Goal: Task Accomplishment & Management: Manage account settings

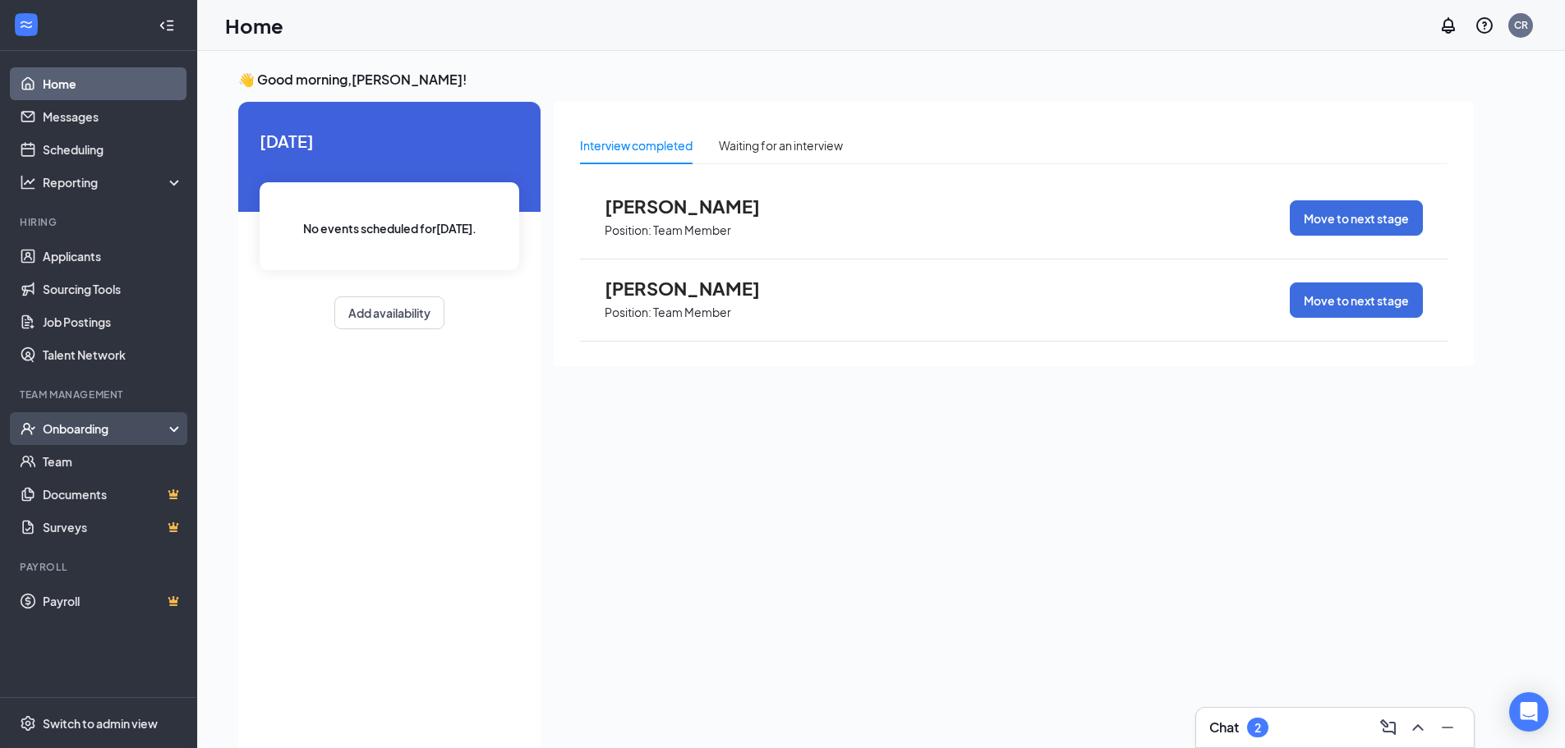
click at [129, 439] on div "Onboarding" at bounding box center [98, 428] width 197 height 33
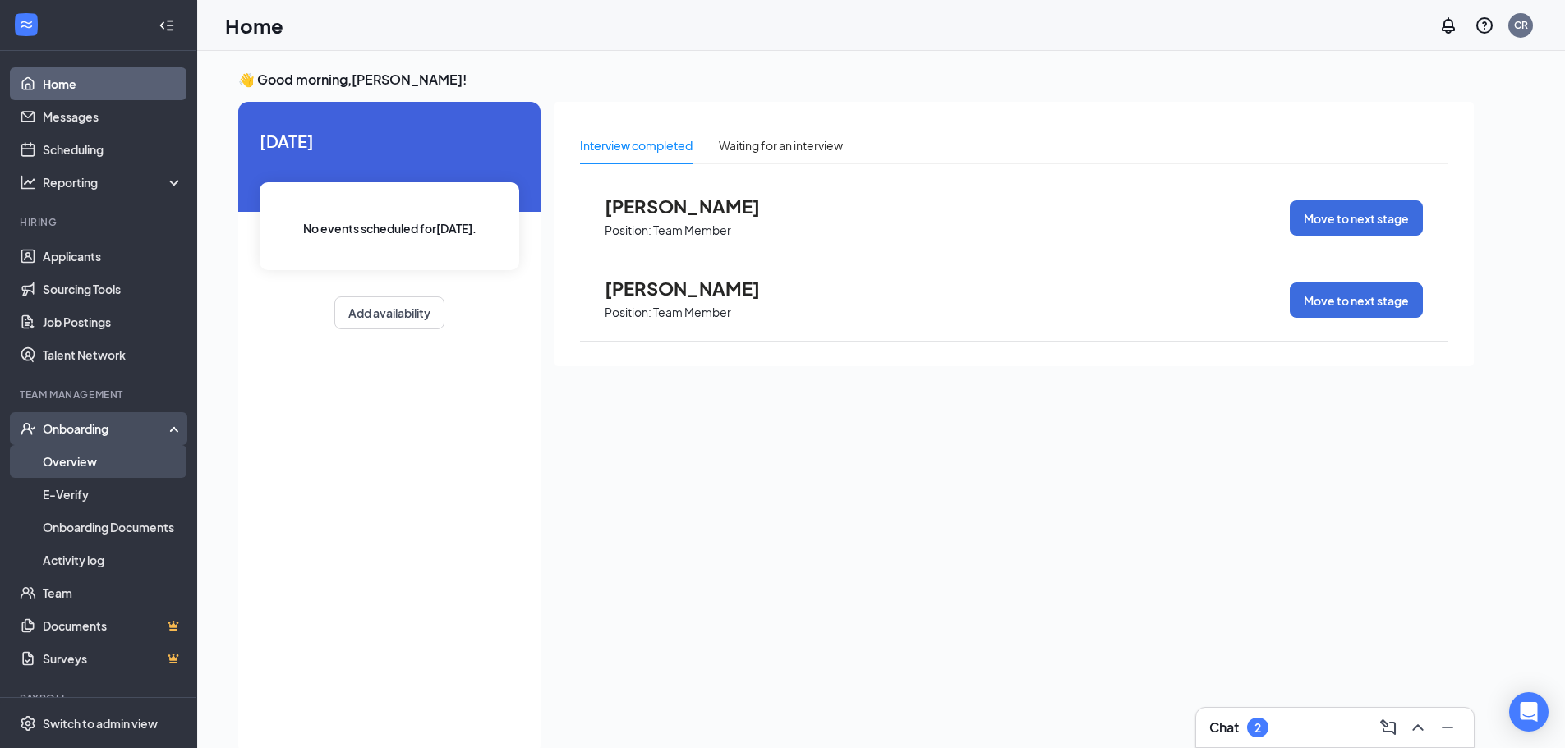
click at [124, 461] on link "Overview" at bounding box center [113, 461] width 140 height 33
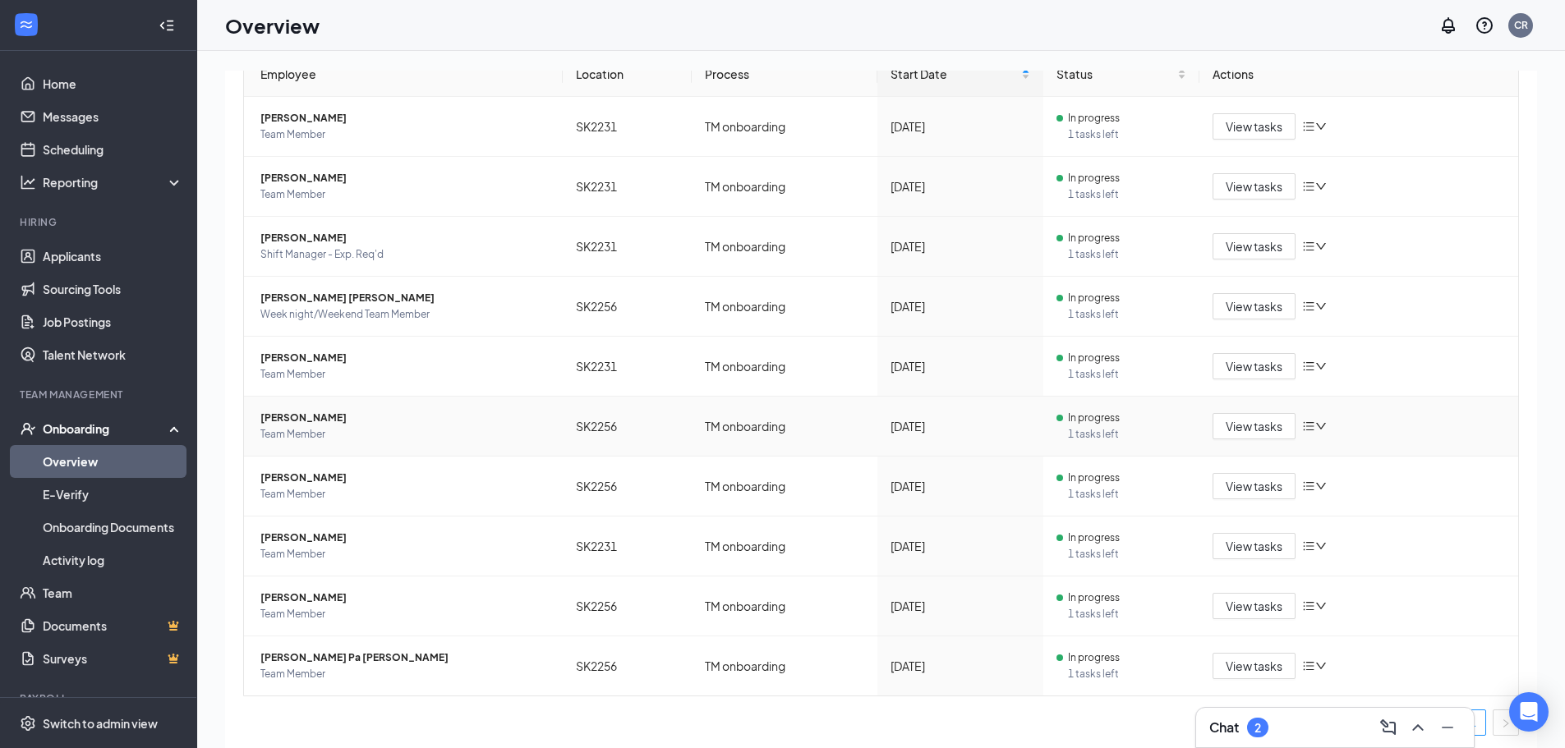
scroll to position [185, 0]
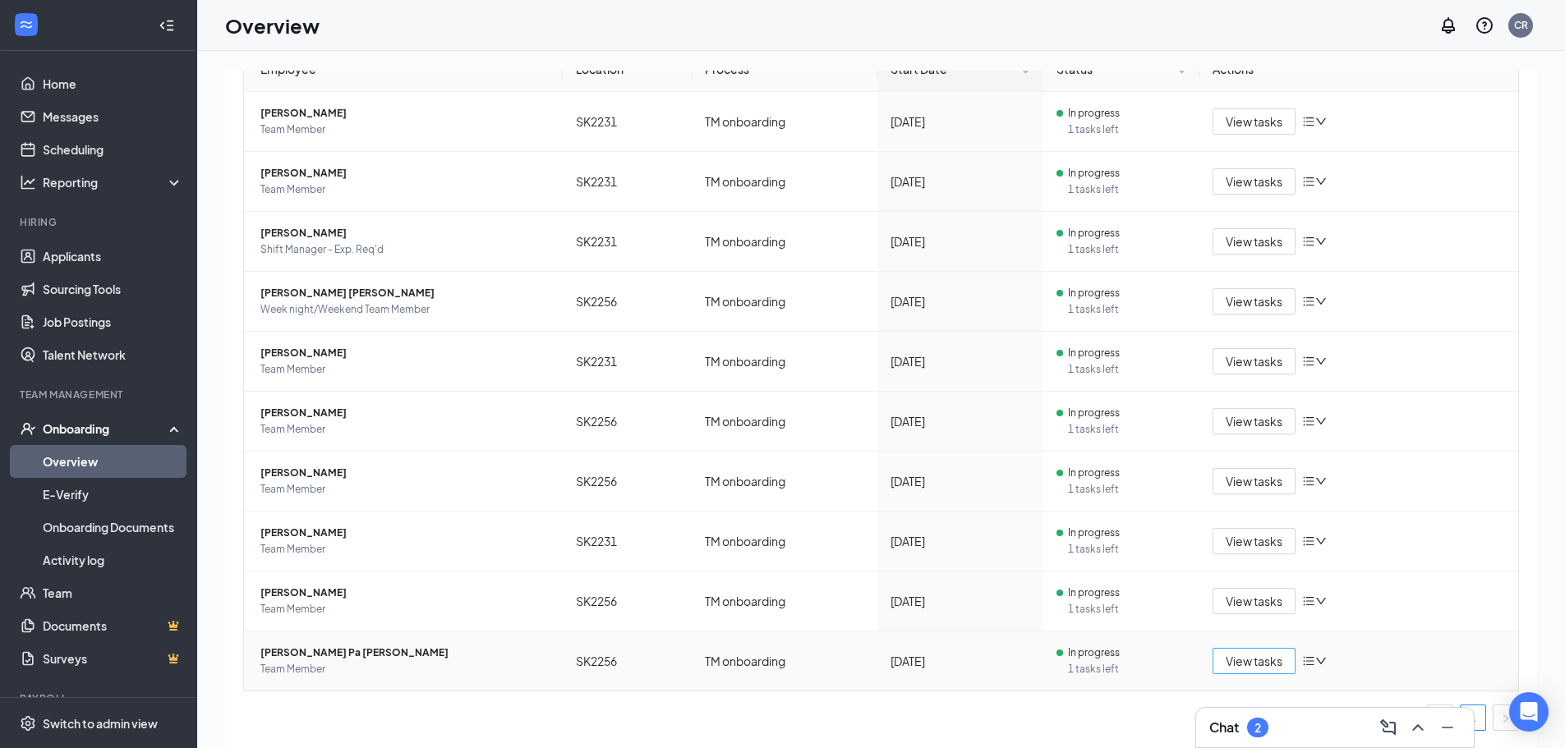
click at [1233, 664] on span "View tasks" at bounding box center [1254, 661] width 57 height 18
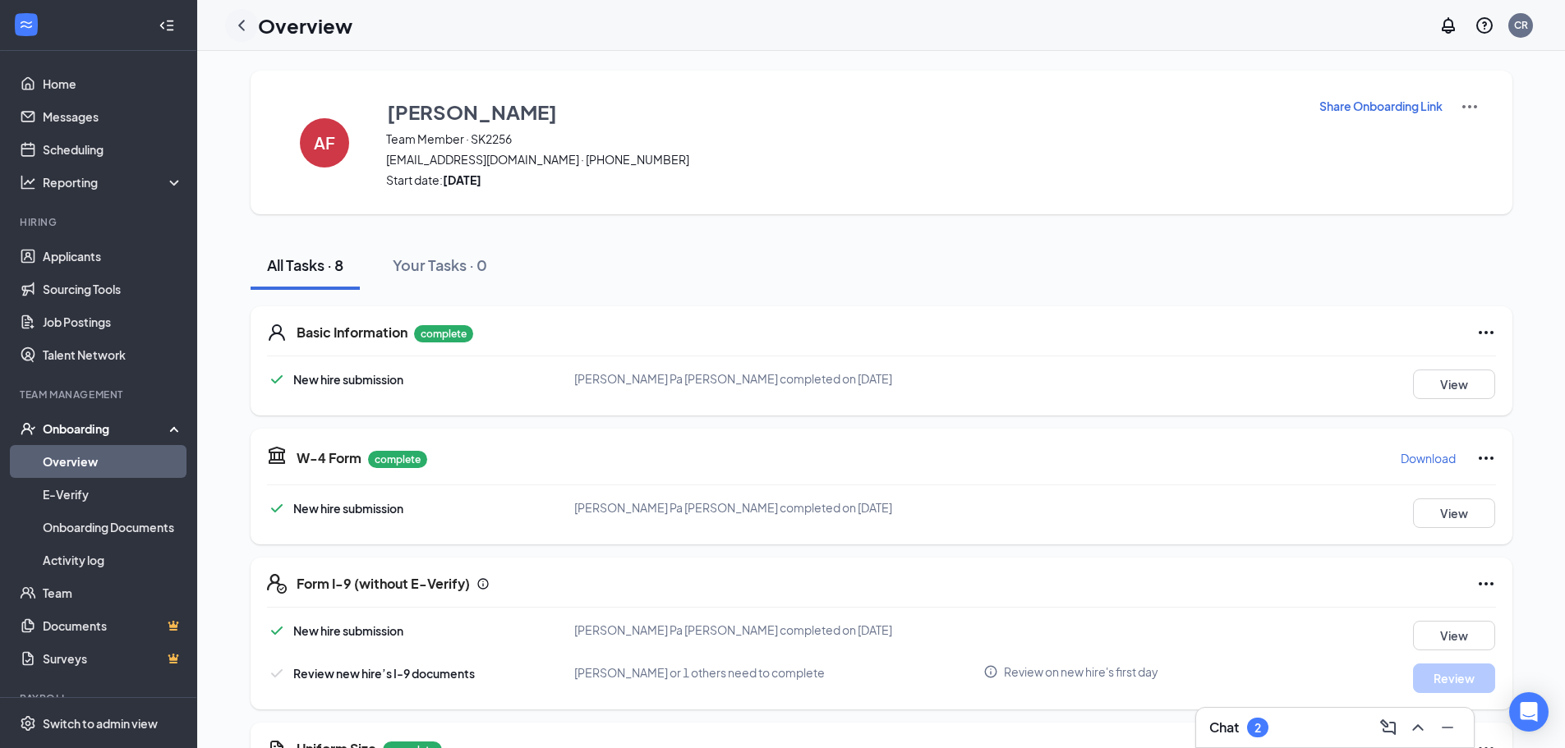
click at [238, 29] on icon "ChevronLeft" at bounding box center [242, 26] width 20 height 20
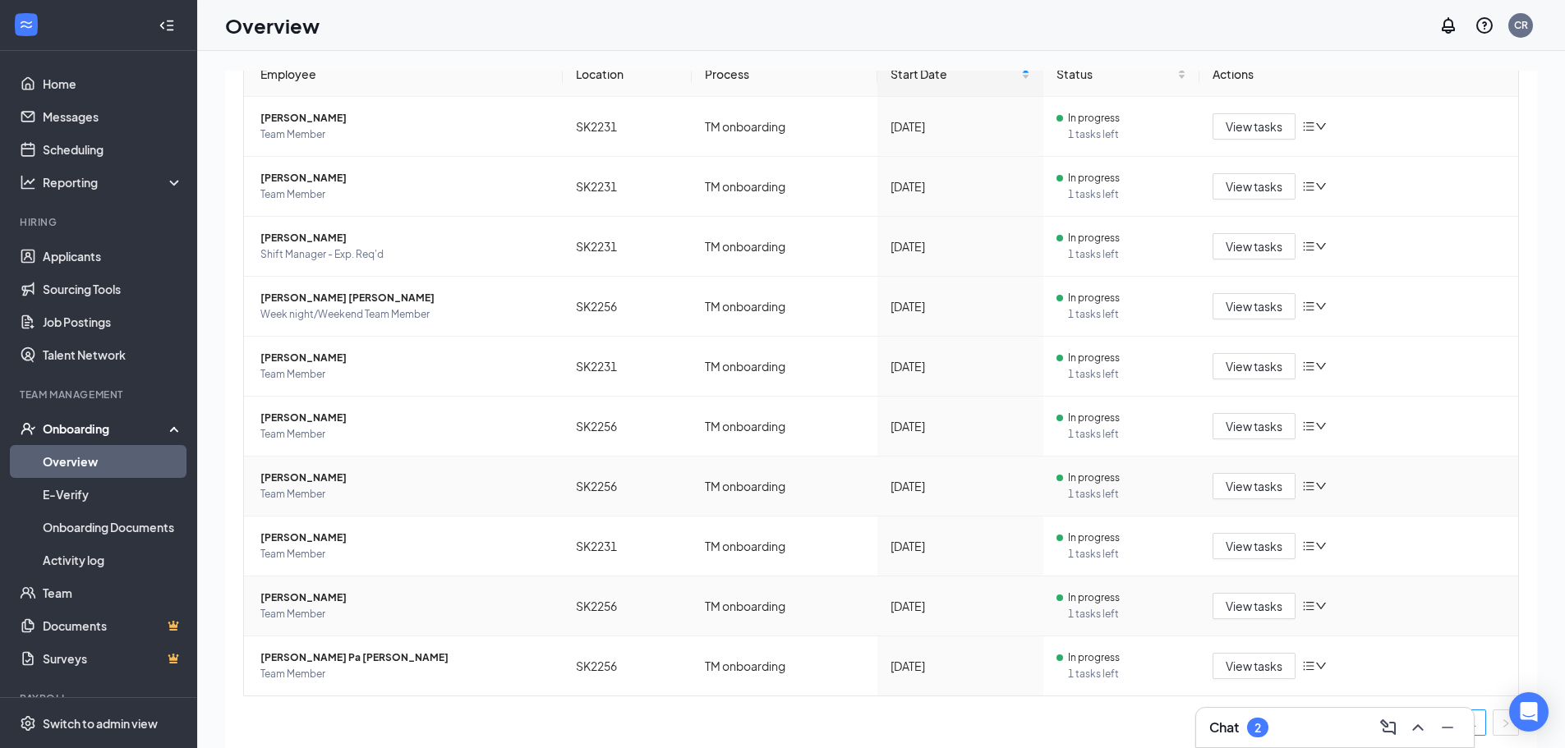
scroll to position [185, 0]
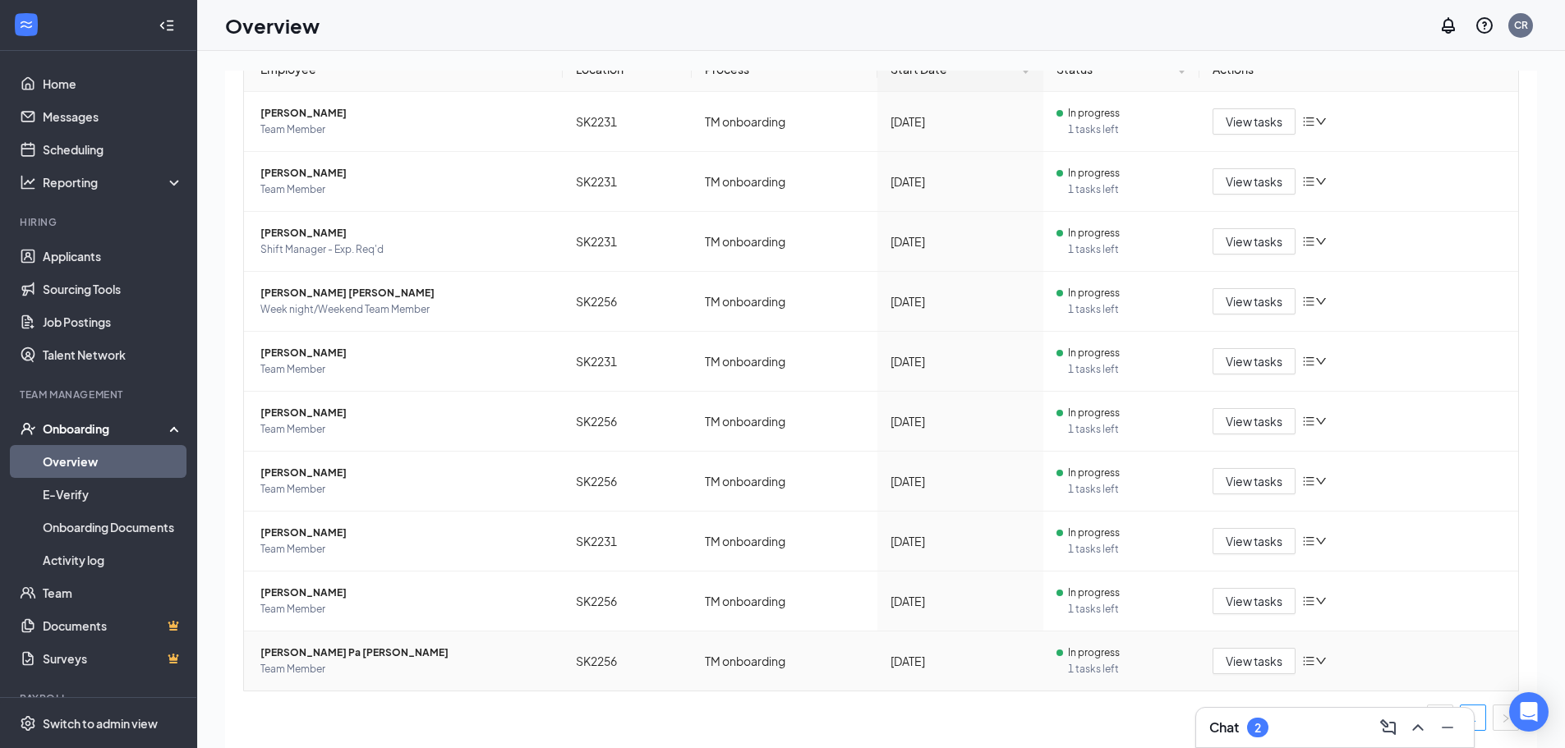
click at [334, 658] on span "[PERSON_NAME] Pa [PERSON_NAME]" at bounding box center [404, 653] width 289 height 16
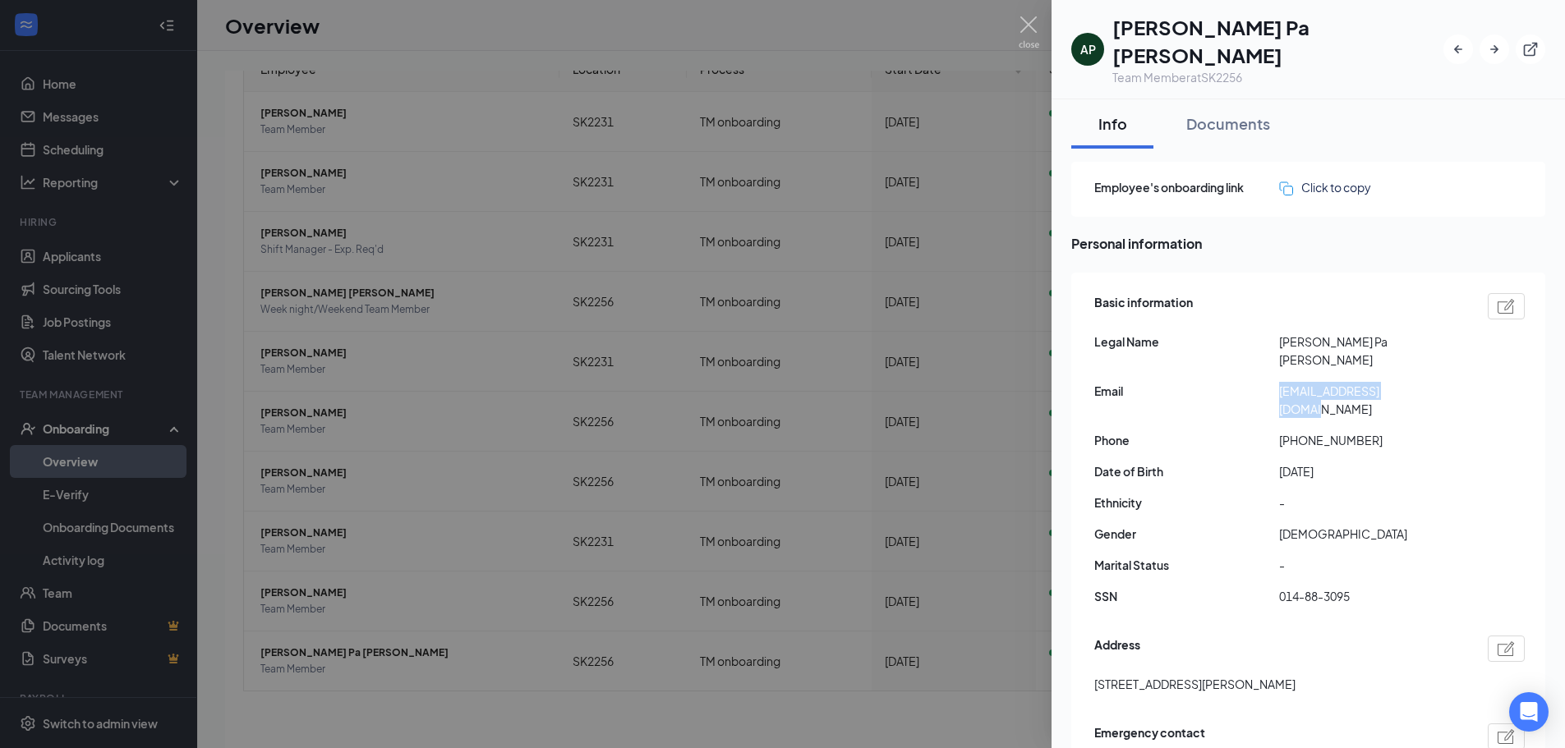
drag, startPoint x: 1281, startPoint y: 352, endPoint x: 1419, endPoint y: 345, distance: 138.2
click at [1419, 382] on span "[EMAIL_ADDRESS][DOMAIN_NAME]" at bounding box center [1371, 400] width 185 height 36
copy span "[EMAIL_ADDRESS][DOMAIN_NAME]"
drag, startPoint x: 1294, startPoint y: 378, endPoint x: 1370, endPoint y: 371, distance: 76.7
click at [1370, 431] on span "[PHONE_NUMBER]" at bounding box center [1371, 440] width 185 height 18
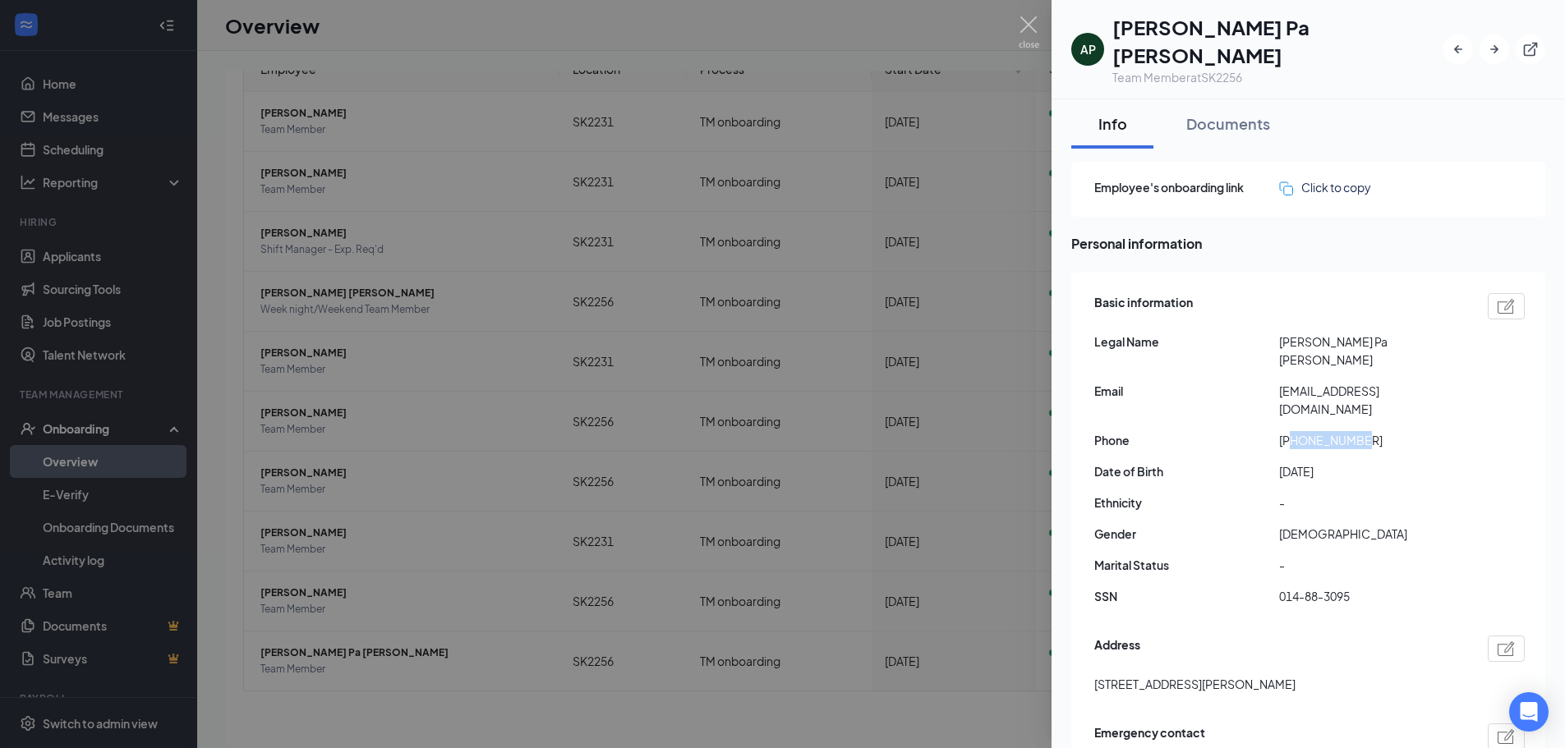
copy span "7745029074"
click at [1197, 393] on div "Basic information Legal Name [PERSON_NAME] Pa [PERSON_NAME] Email [EMAIL_ADDRES…" at bounding box center [1309, 453] width 430 height 329
drag, startPoint x: 1274, startPoint y: 342, endPoint x: 1459, endPoint y: 337, distance: 184.9
click at [1459, 382] on div "Email [EMAIL_ADDRESS][DOMAIN_NAME]" at bounding box center [1309, 400] width 430 height 36
copy div "[EMAIL_ADDRESS][DOMAIN_NAME]"
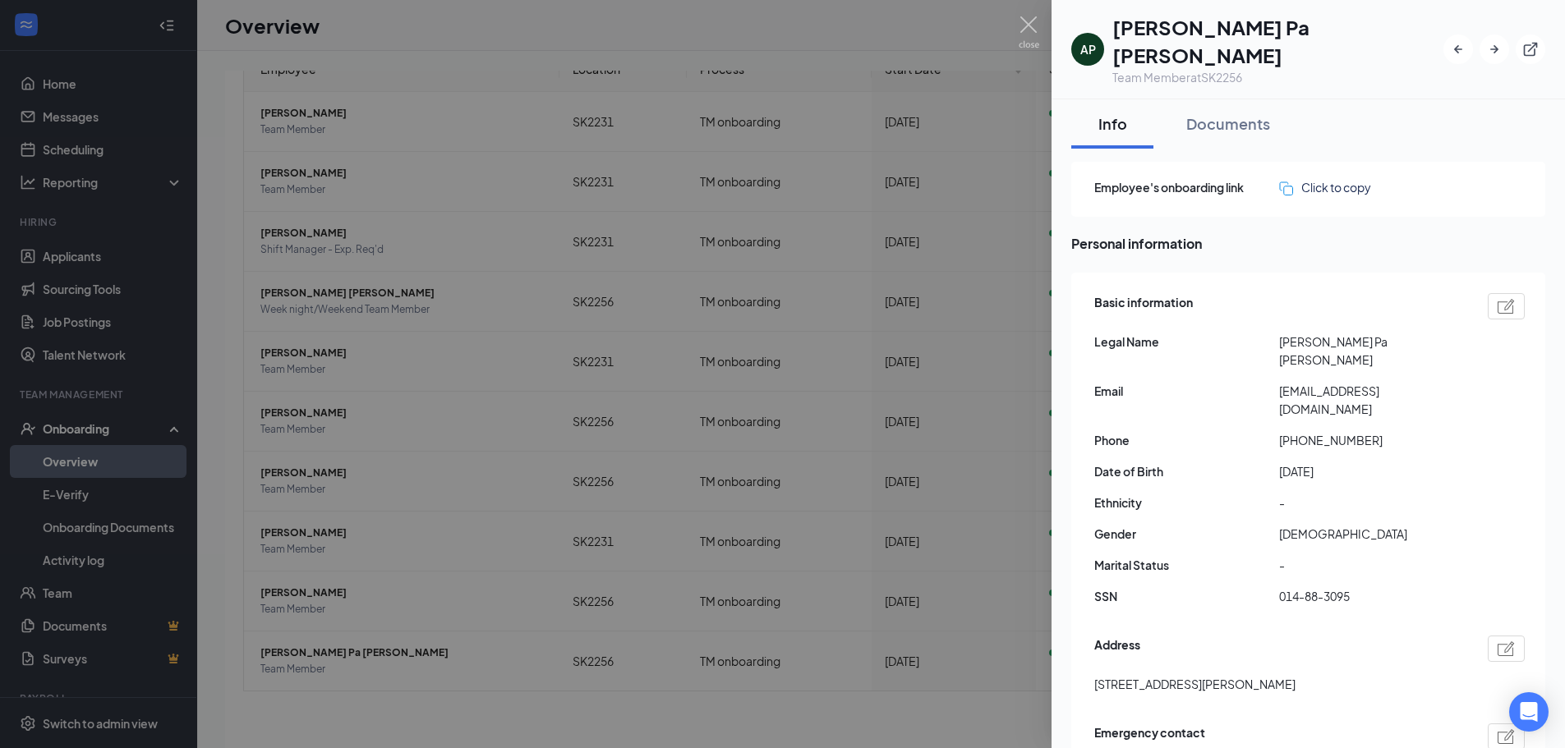
click at [453, 332] on div at bounding box center [782, 374] width 1565 height 748
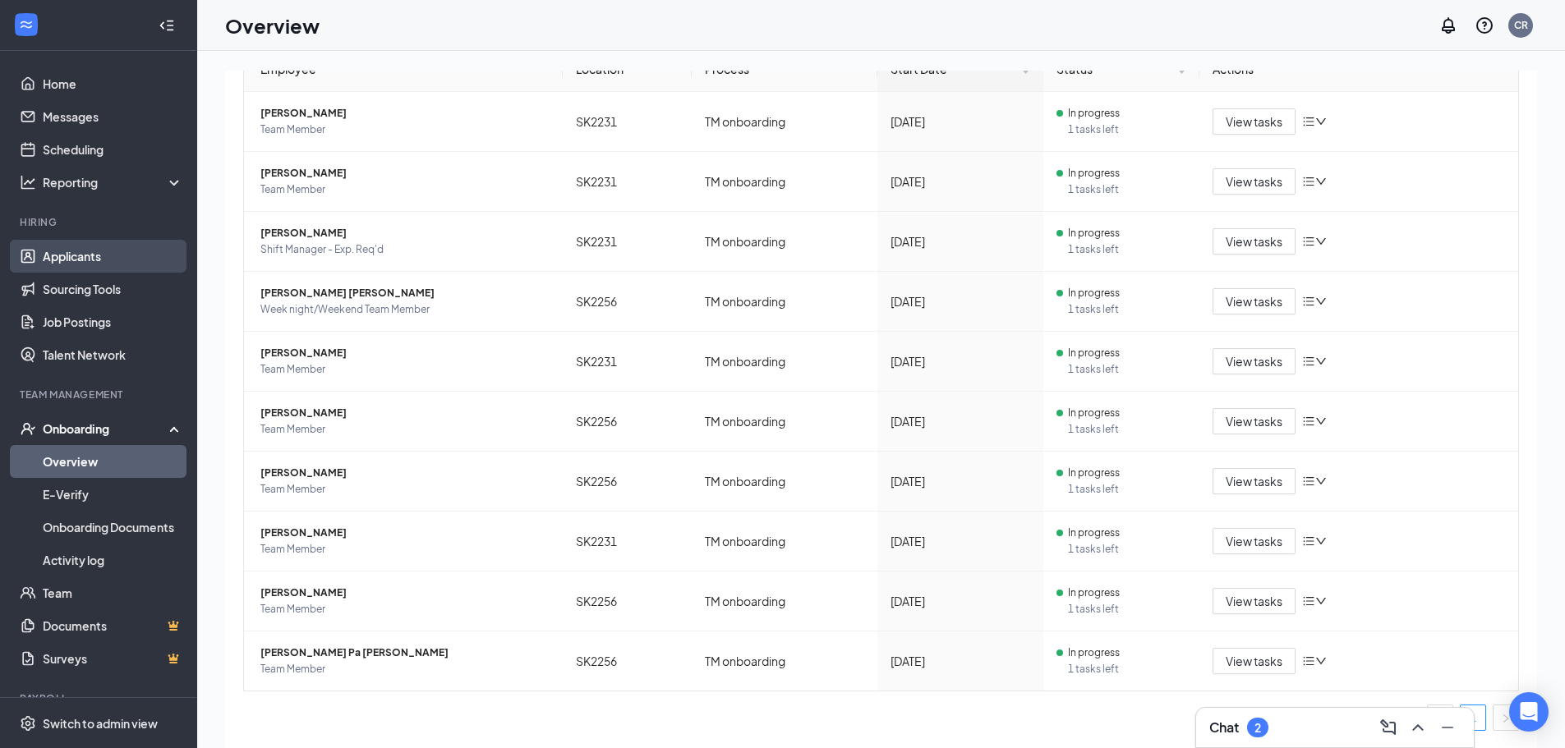
click at [136, 255] on link "Applicants" at bounding box center [113, 256] width 140 height 33
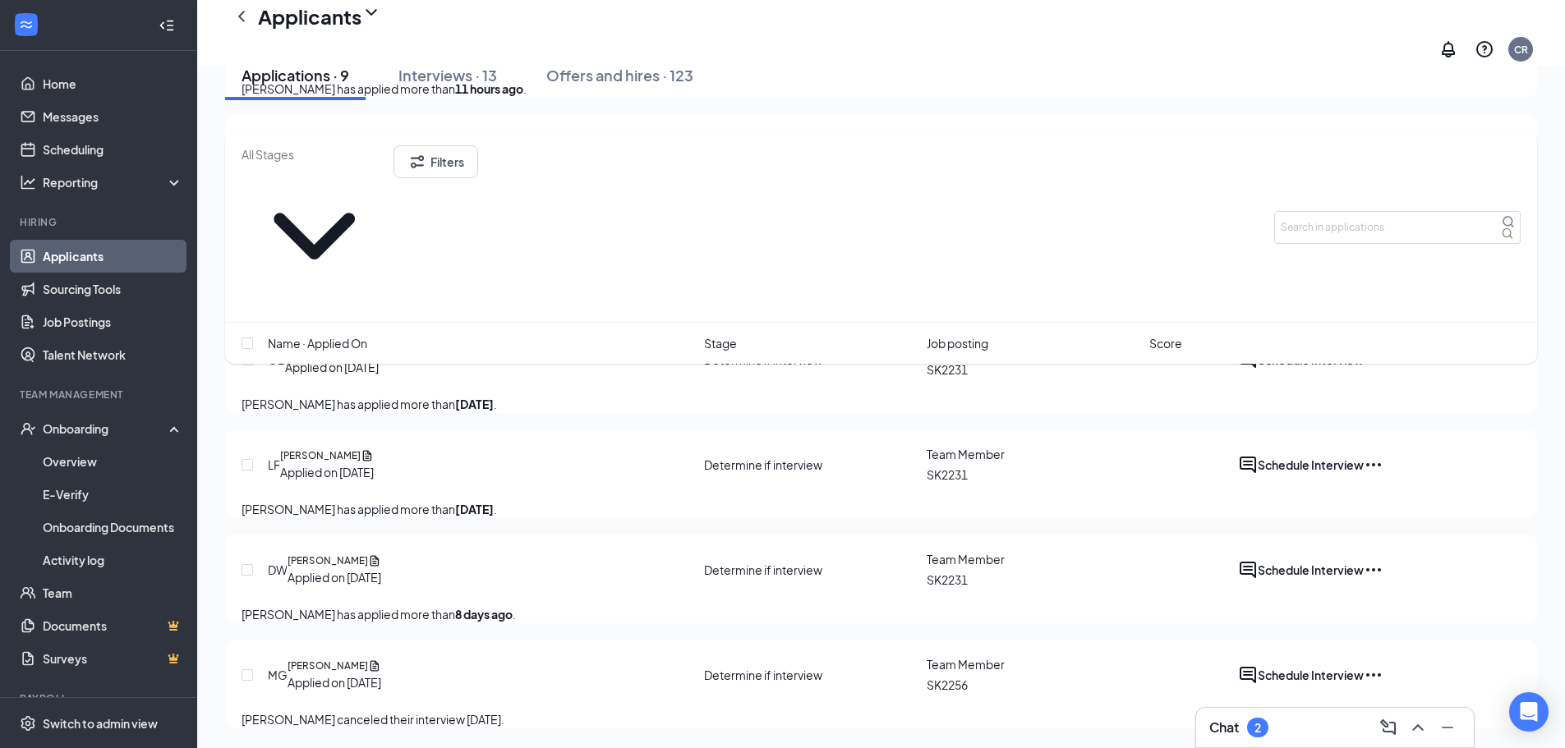
scroll to position [745, 0]
click at [480, 82] on div "Interviews · 13" at bounding box center [447, 75] width 99 height 21
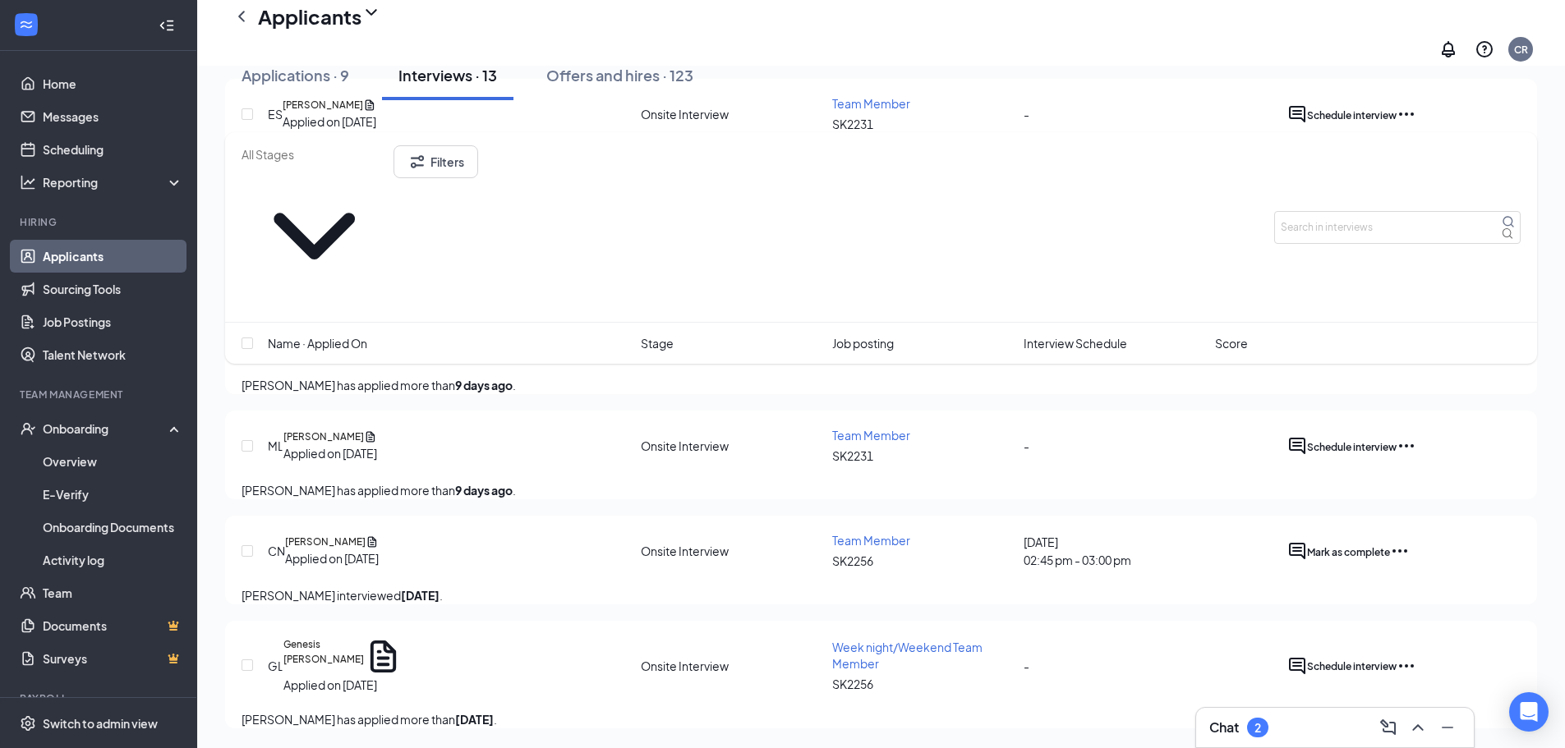
scroll to position [1208, 0]
click at [478, 167] on button "Filters" at bounding box center [435, 161] width 85 height 33
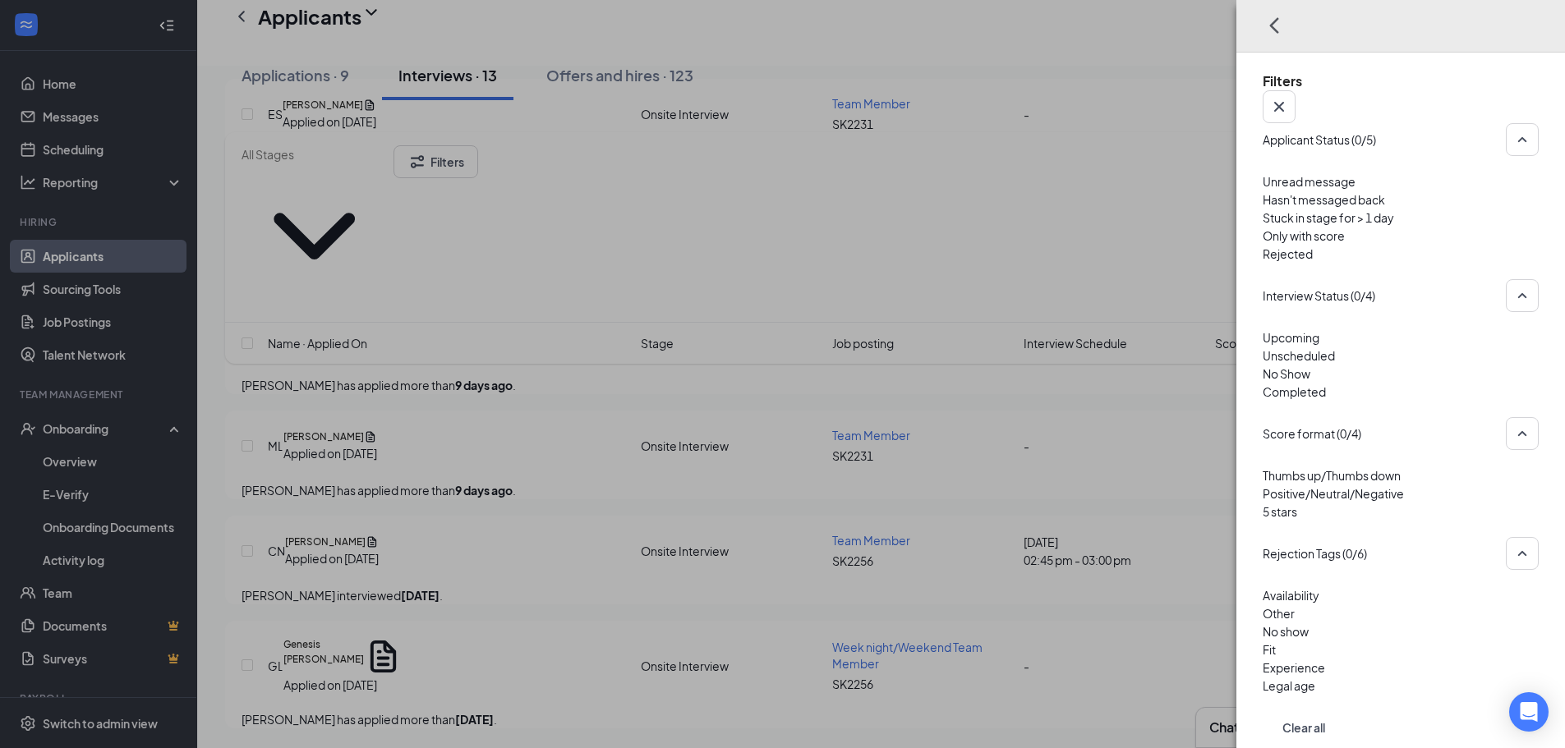
click at [946, 219] on div "Filters Applicant Status (0/5) Unread message Hasn't messaged back Stuck in sta…" at bounding box center [782, 374] width 1565 height 748
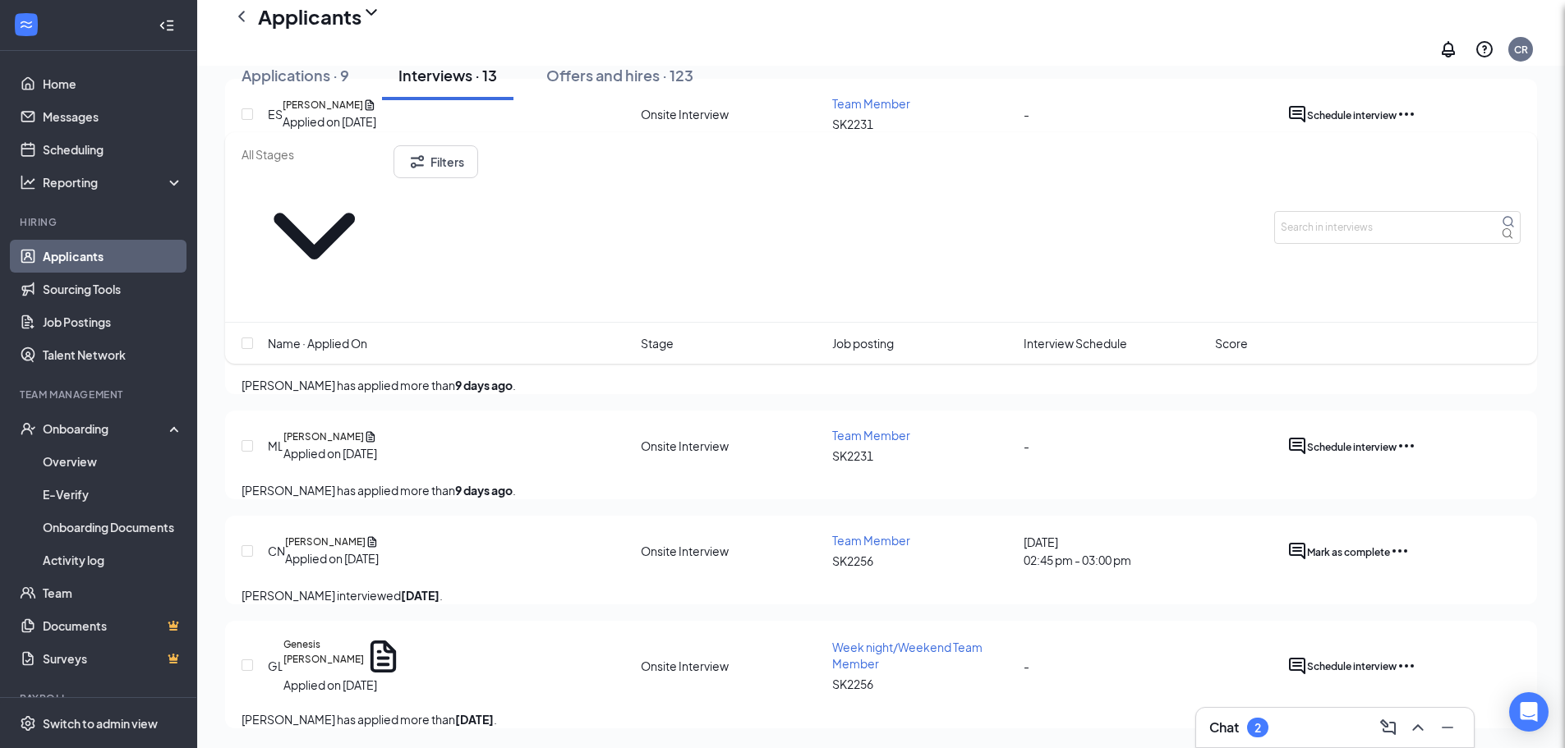
click at [540, 152] on div "Filters" at bounding box center [880, 226] width 1279 height 163
click at [478, 160] on button "Filters" at bounding box center [435, 161] width 85 height 33
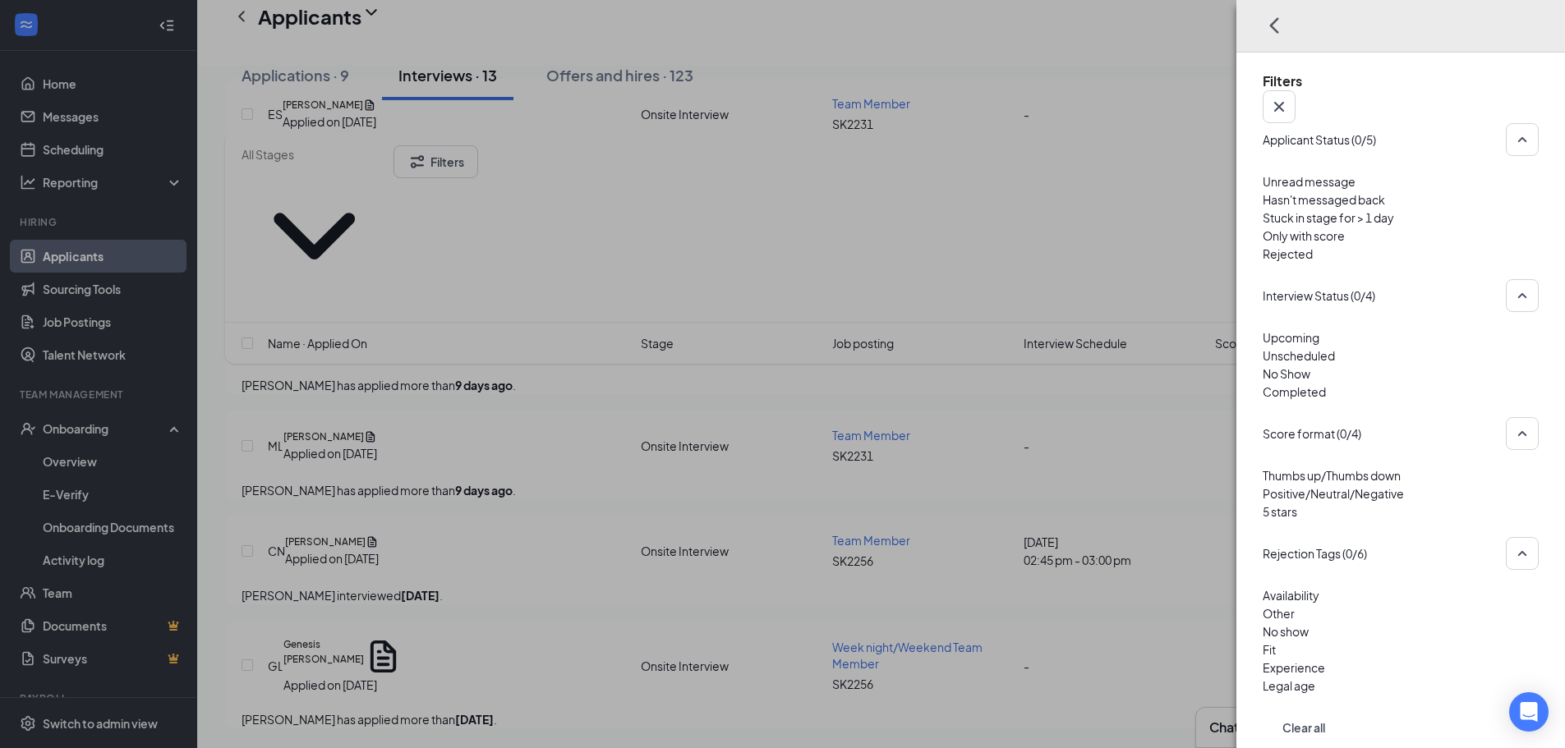
drag, startPoint x: 1339, startPoint y: 251, endPoint x: 1322, endPoint y: 241, distance: 19.9
click at [1337, 250] on div "Rejected" at bounding box center [1401, 254] width 276 height 18
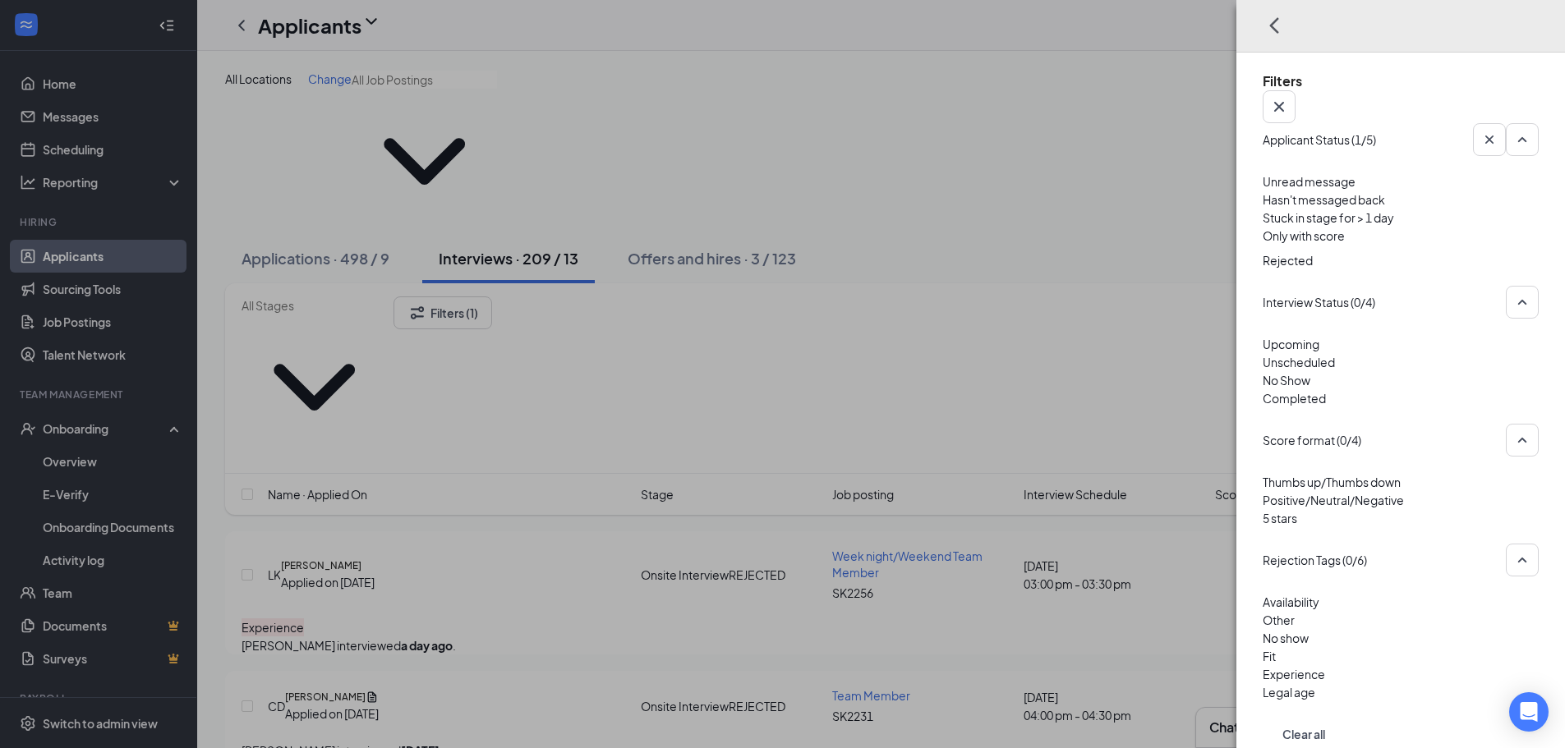
click at [835, 188] on div "Filters Applicant Status (1/5) Unread message Hasn't messaged back Stuck in sta…" at bounding box center [782, 374] width 1565 height 748
click at [561, 368] on div "Filters Applicant Status (1/5) Unread message Hasn't messaged back Stuck in sta…" at bounding box center [782, 374] width 1565 height 748
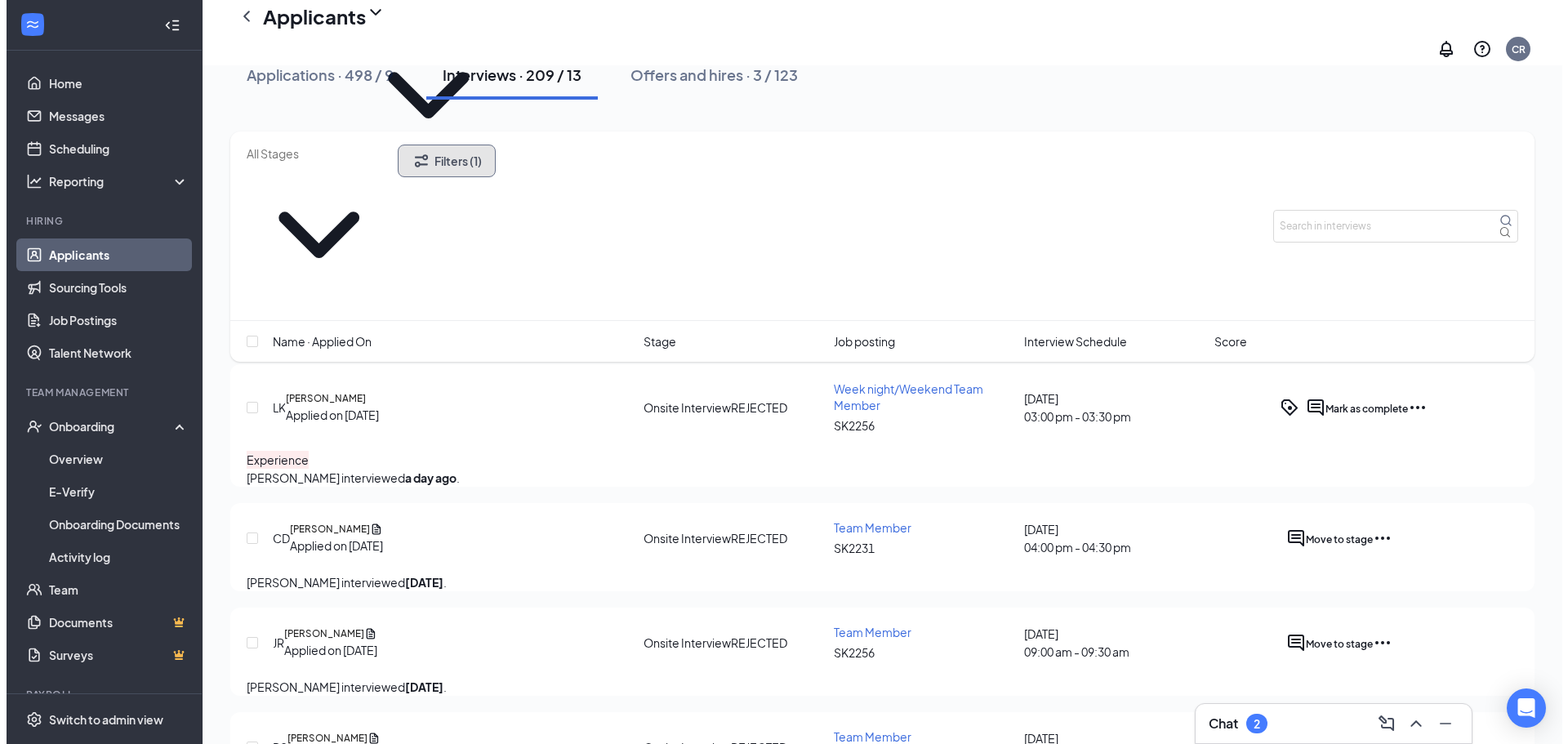
scroll to position [245, 0]
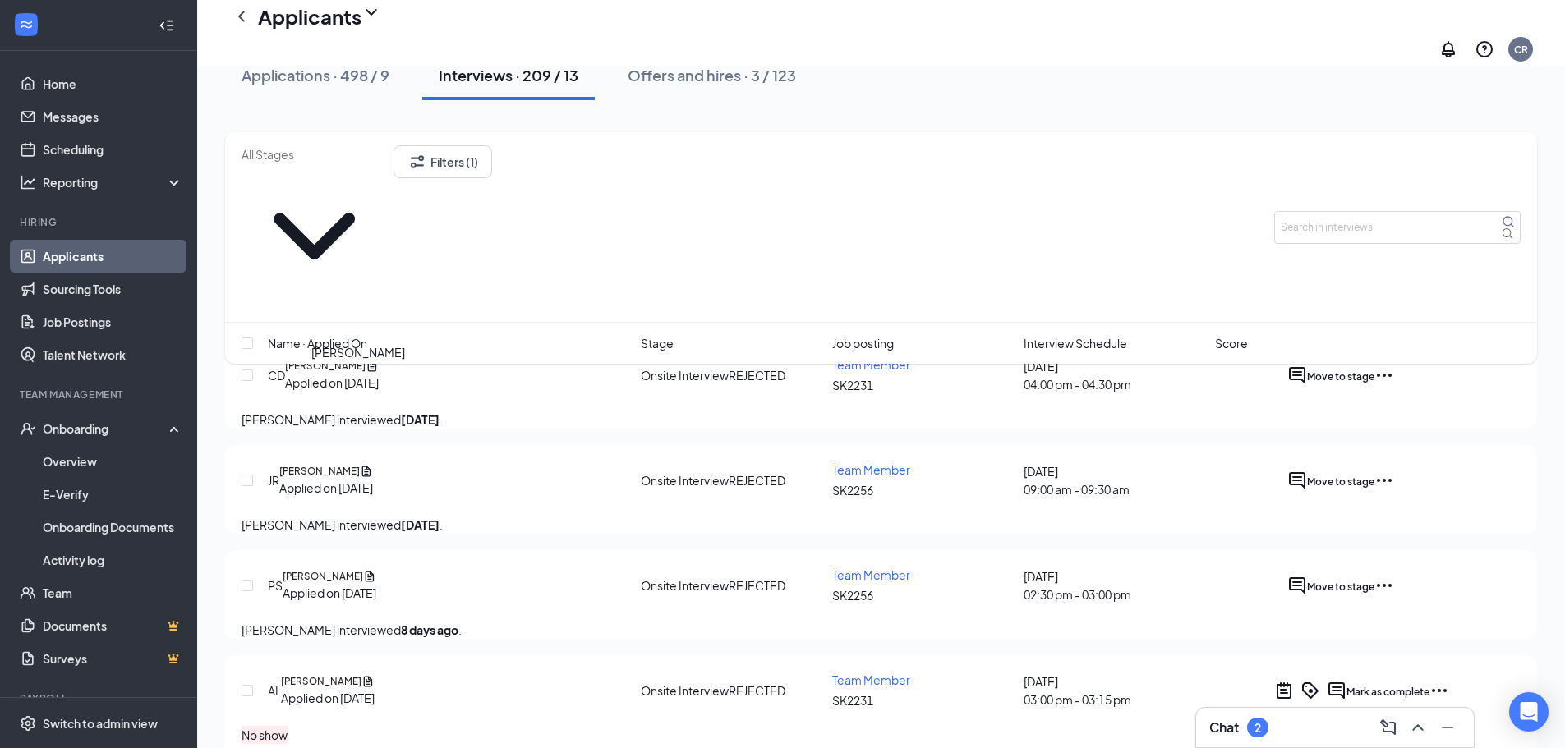
click at [360, 464] on h5 "[PERSON_NAME]" at bounding box center [319, 471] width 80 height 15
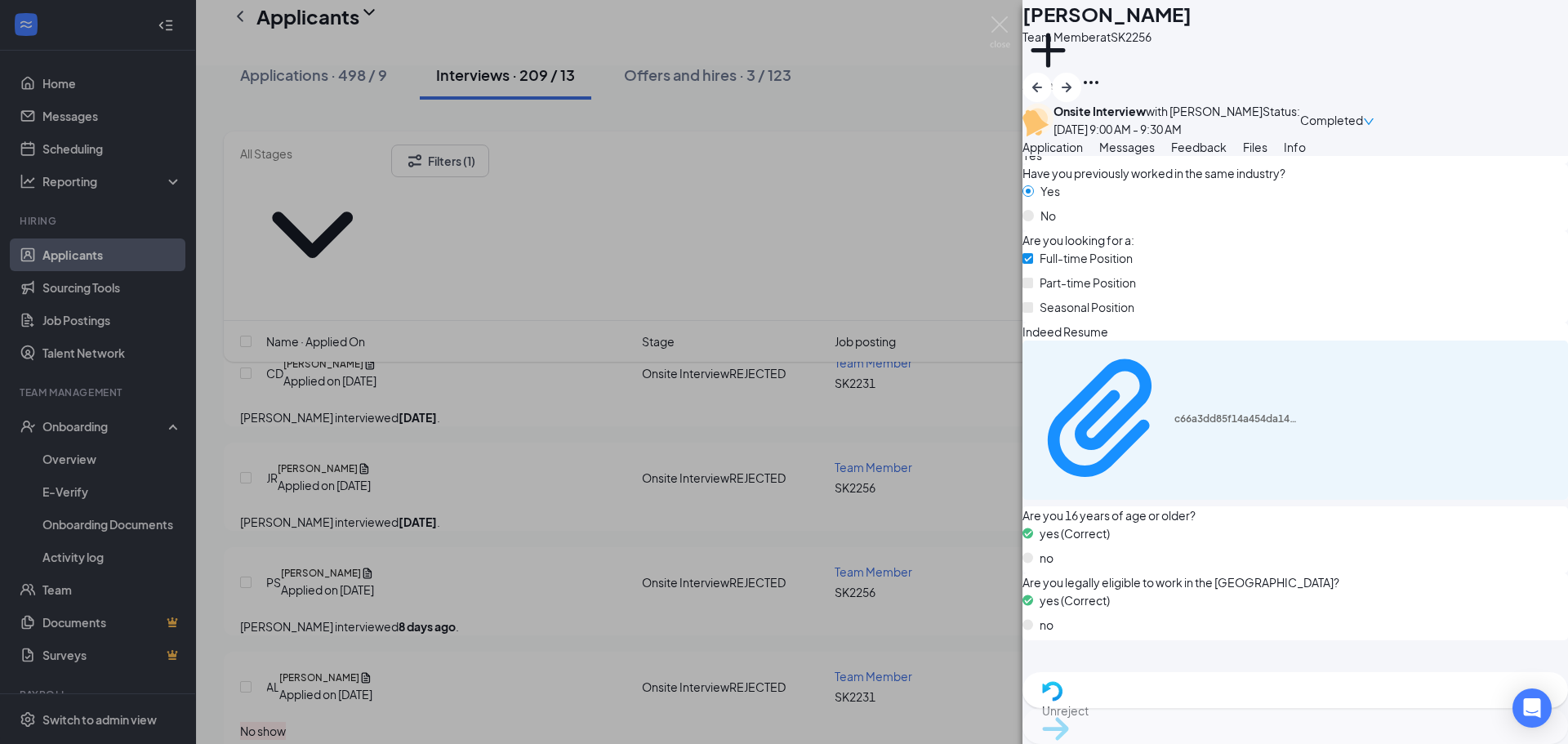
scroll to position [893, 0]
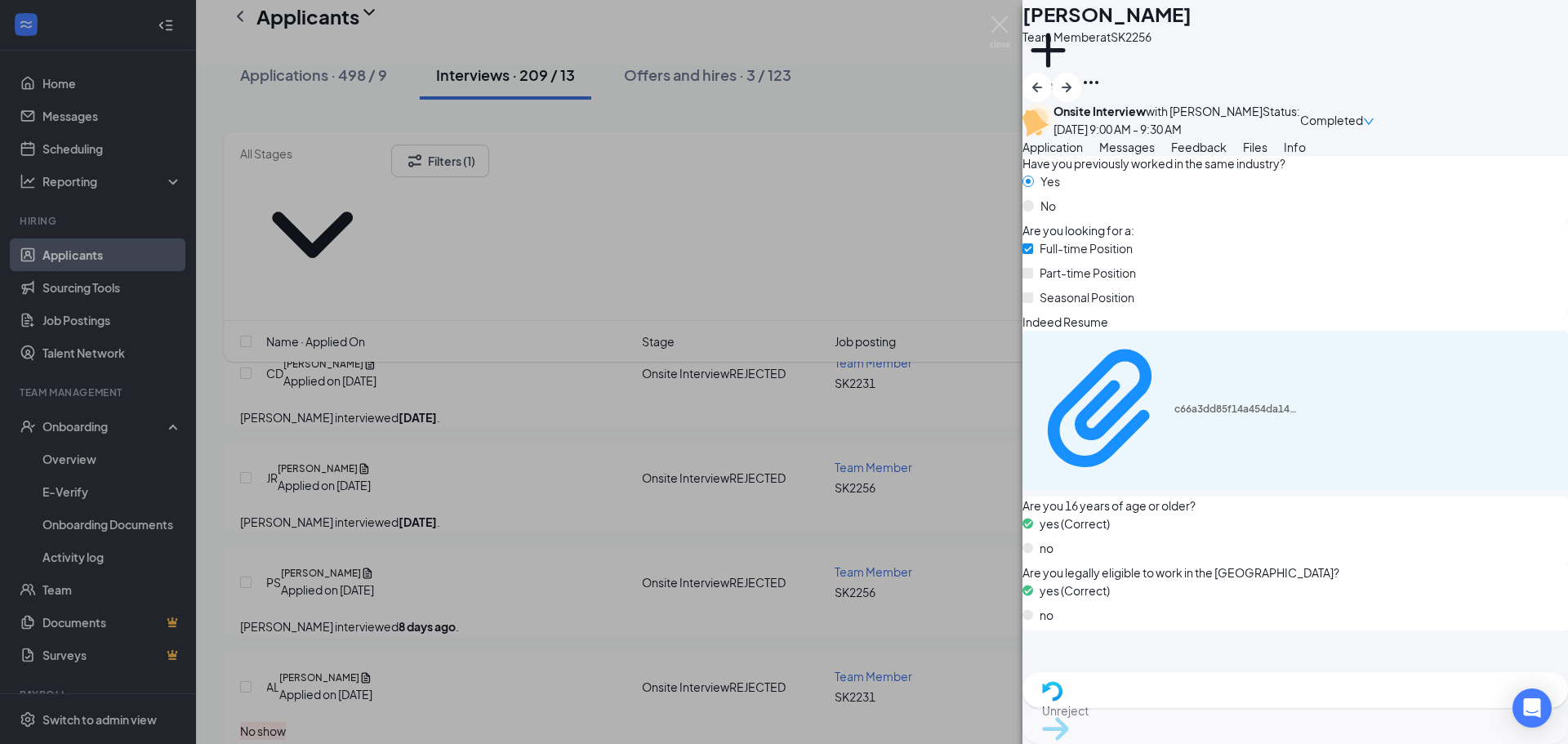
click at [1268, 154] on span "Files" at bounding box center [1255, 146] width 25 height 15
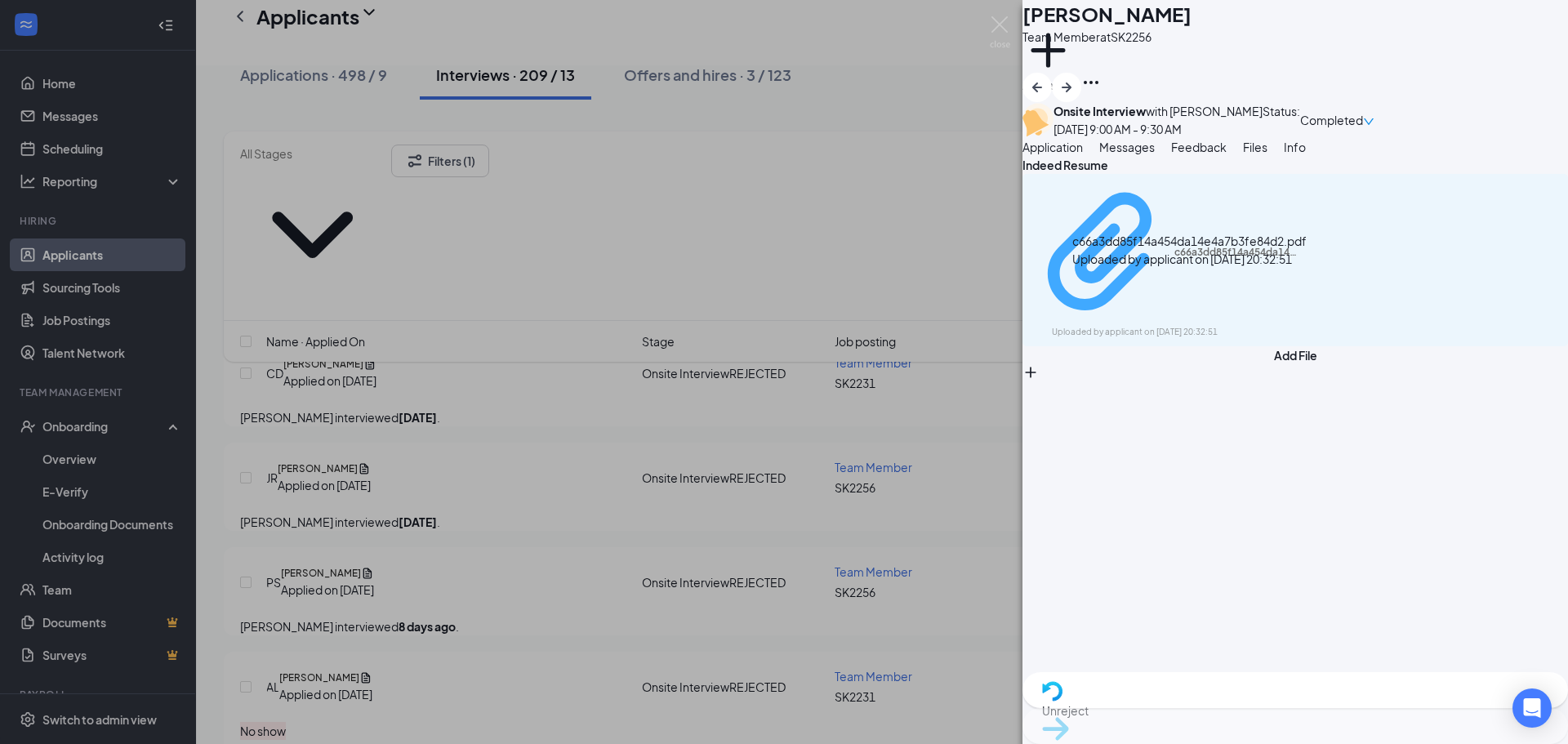
click at [1237, 326] on div "Uploaded by applicant on [DATE] 20:32:51" at bounding box center [1174, 332] width 245 height 13
click at [1244, 708] on div "Unreject" at bounding box center [1295, 690] width 546 height 36
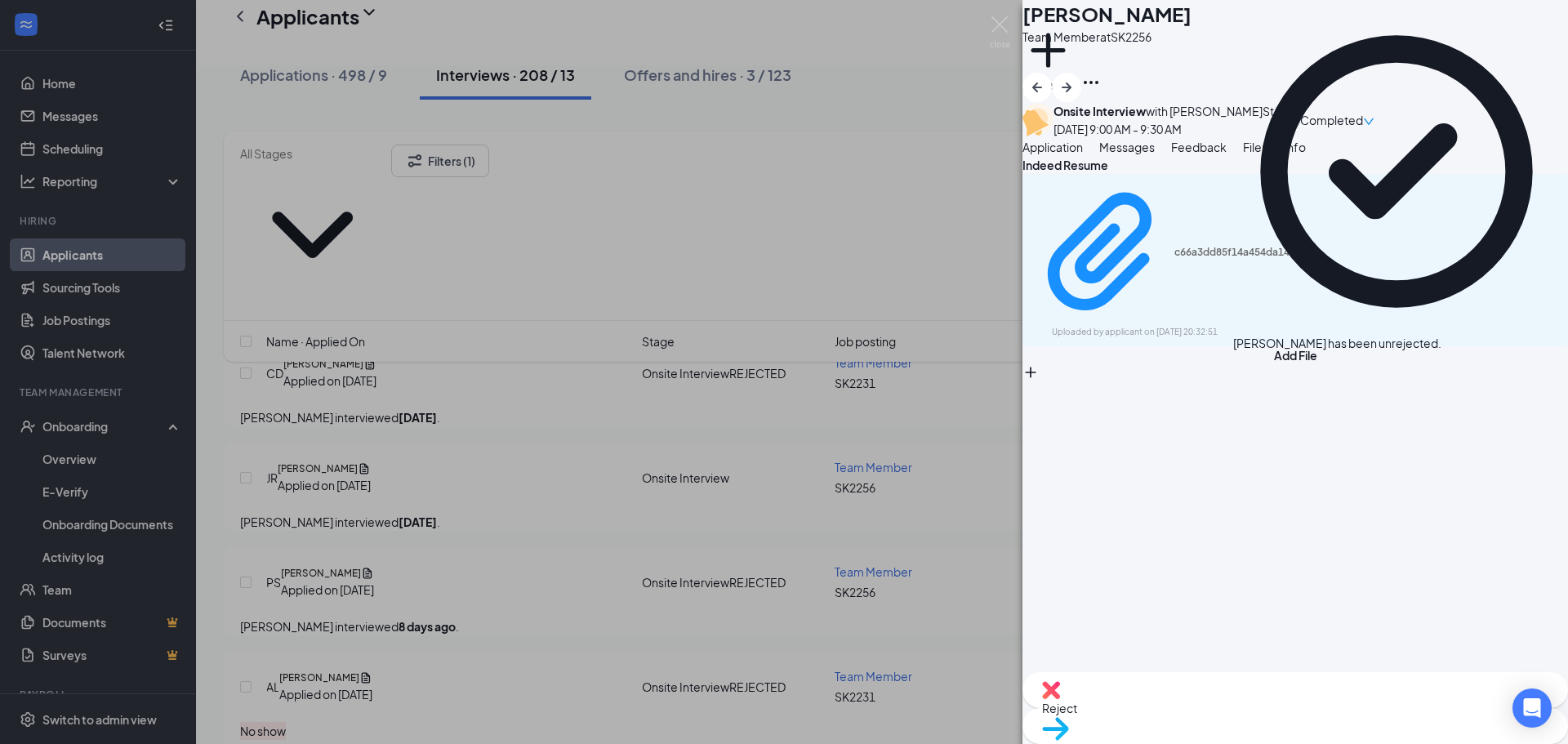
click at [1320, 720] on div "Move to stage" at bounding box center [1295, 726] width 546 height 36
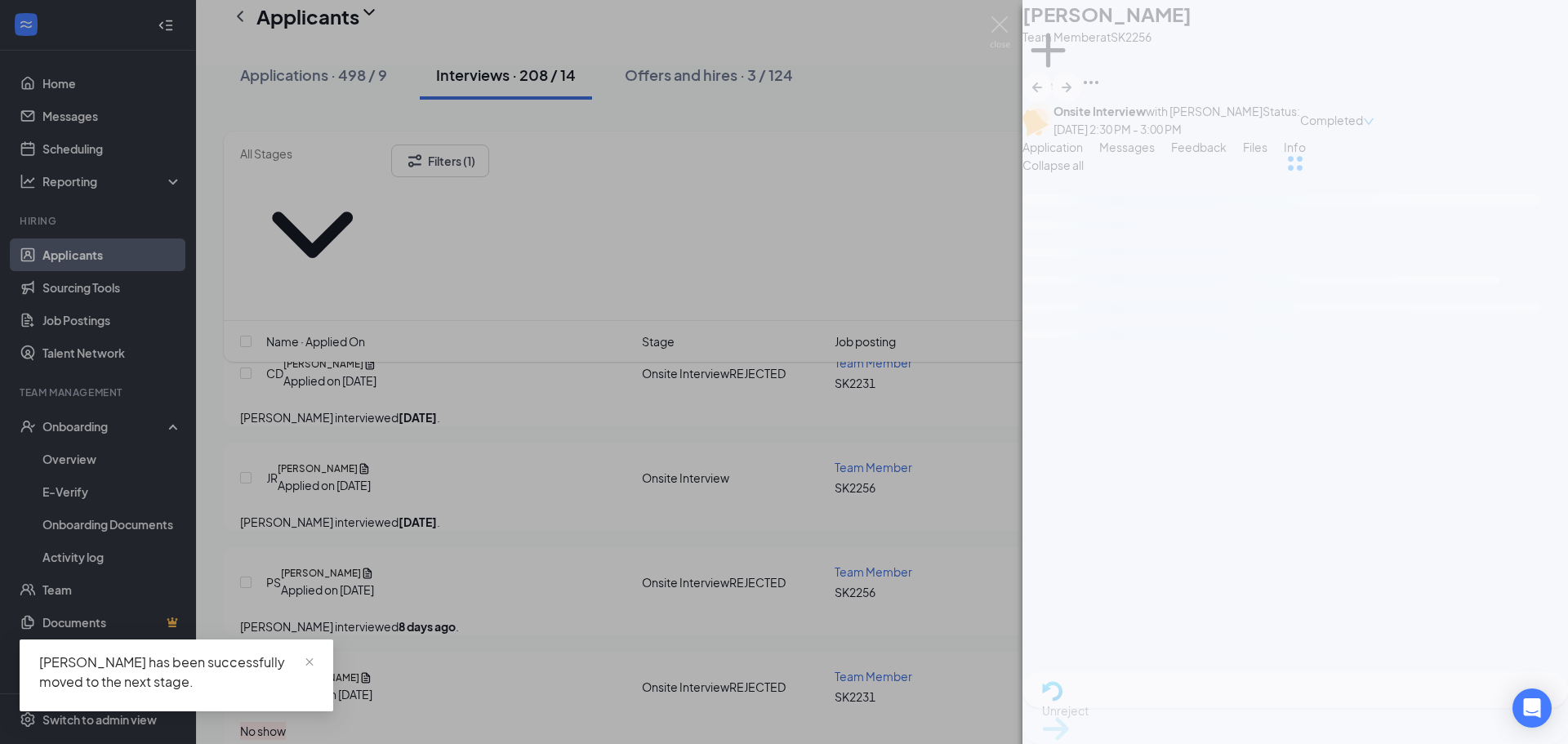
click at [357, 366] on div "PS [PERSON_NAME] Team Member at SK2256 Add a tag Onsite Interview with [PERSON_…" at bounding box center [784, 372] width 1568 height 744
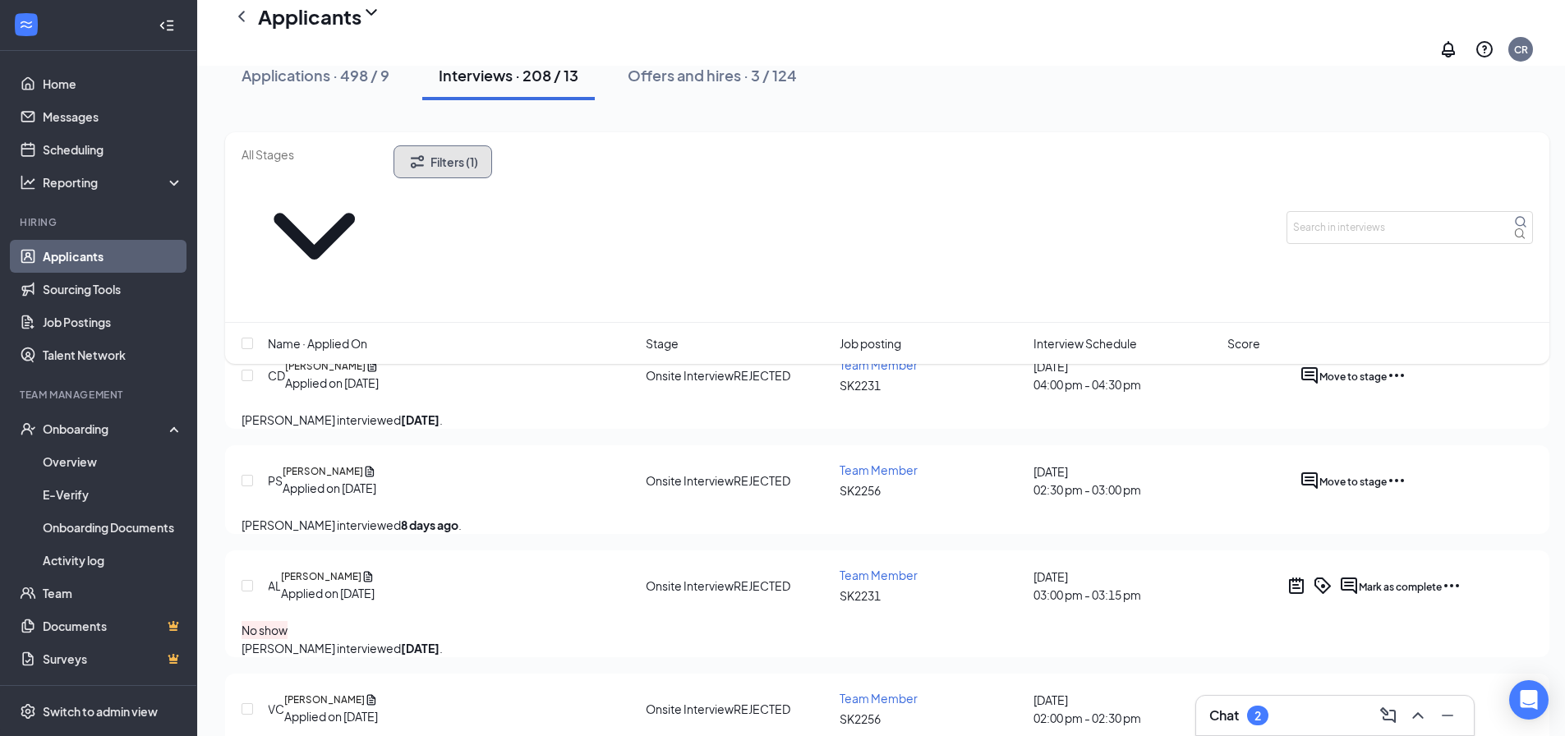
click at [492, 173] on button "Filters (1)" at bounding box center [442, 161] width 99 height 33
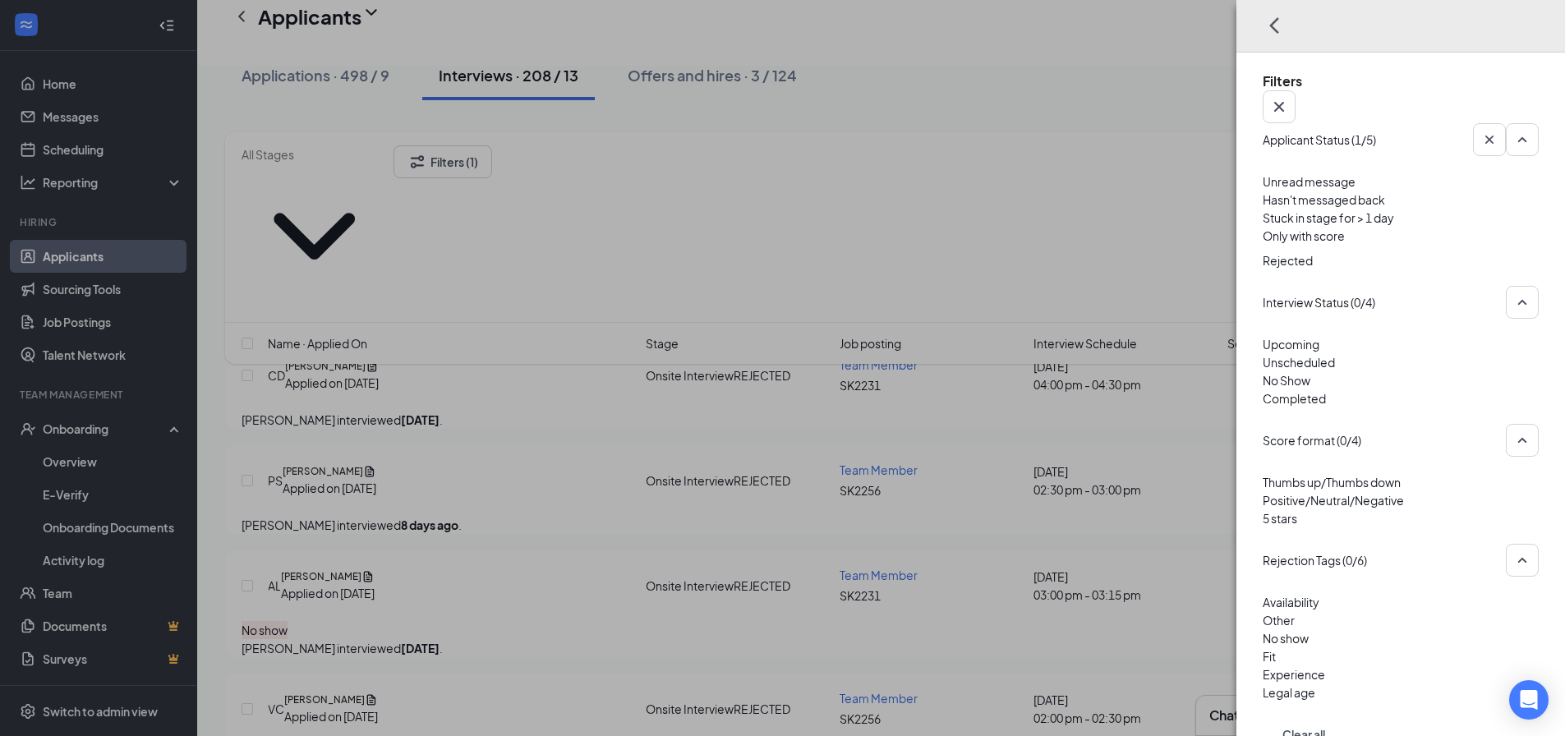
click at [1263, 245] on img at bounding box center [1267, 248] width 8 height 7
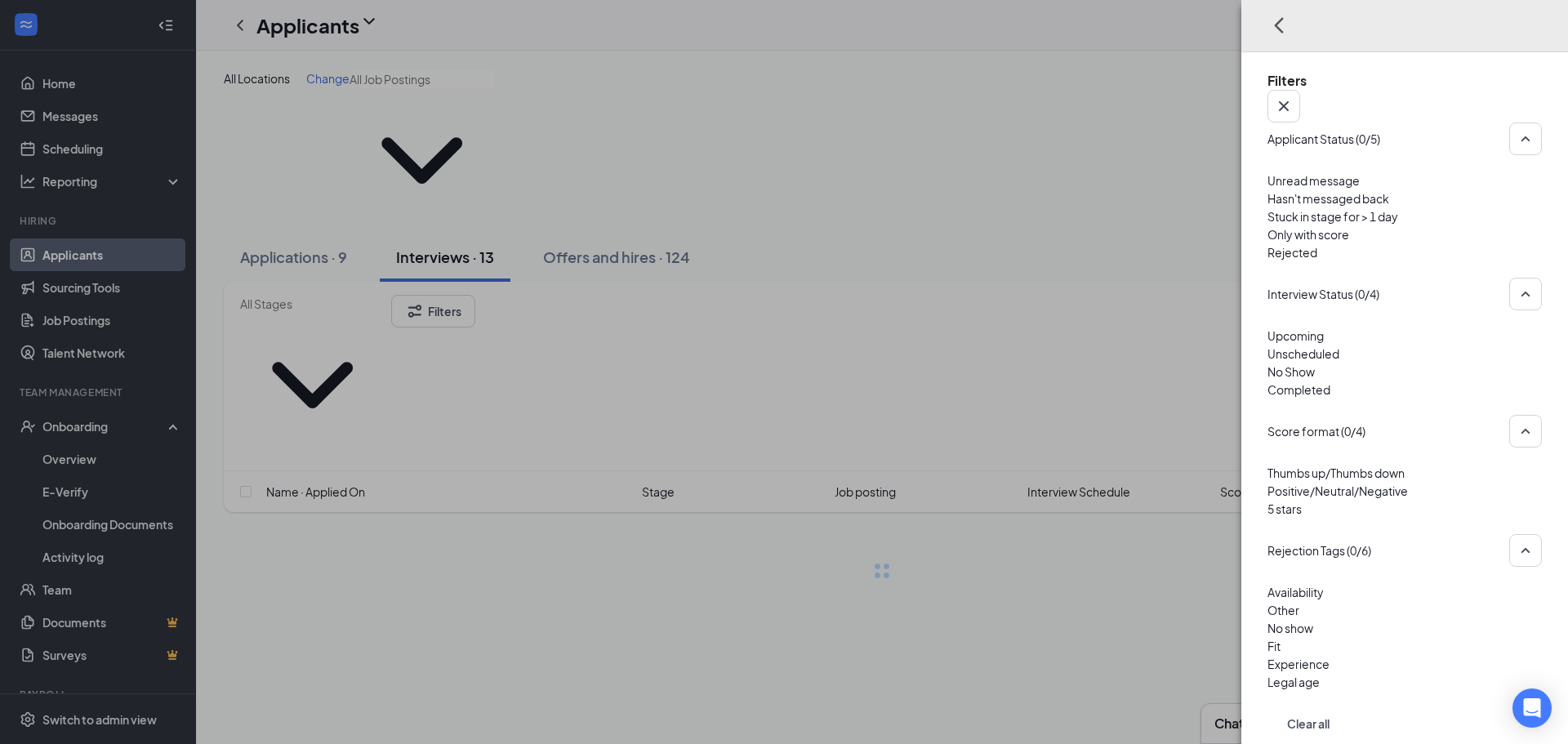
click at [892, 117] on div "Filters Applicant Status (0/5) Unread message Hasn't messaged back Stuck in sta…" at bounding box center [784, 372] width 1568 height 744
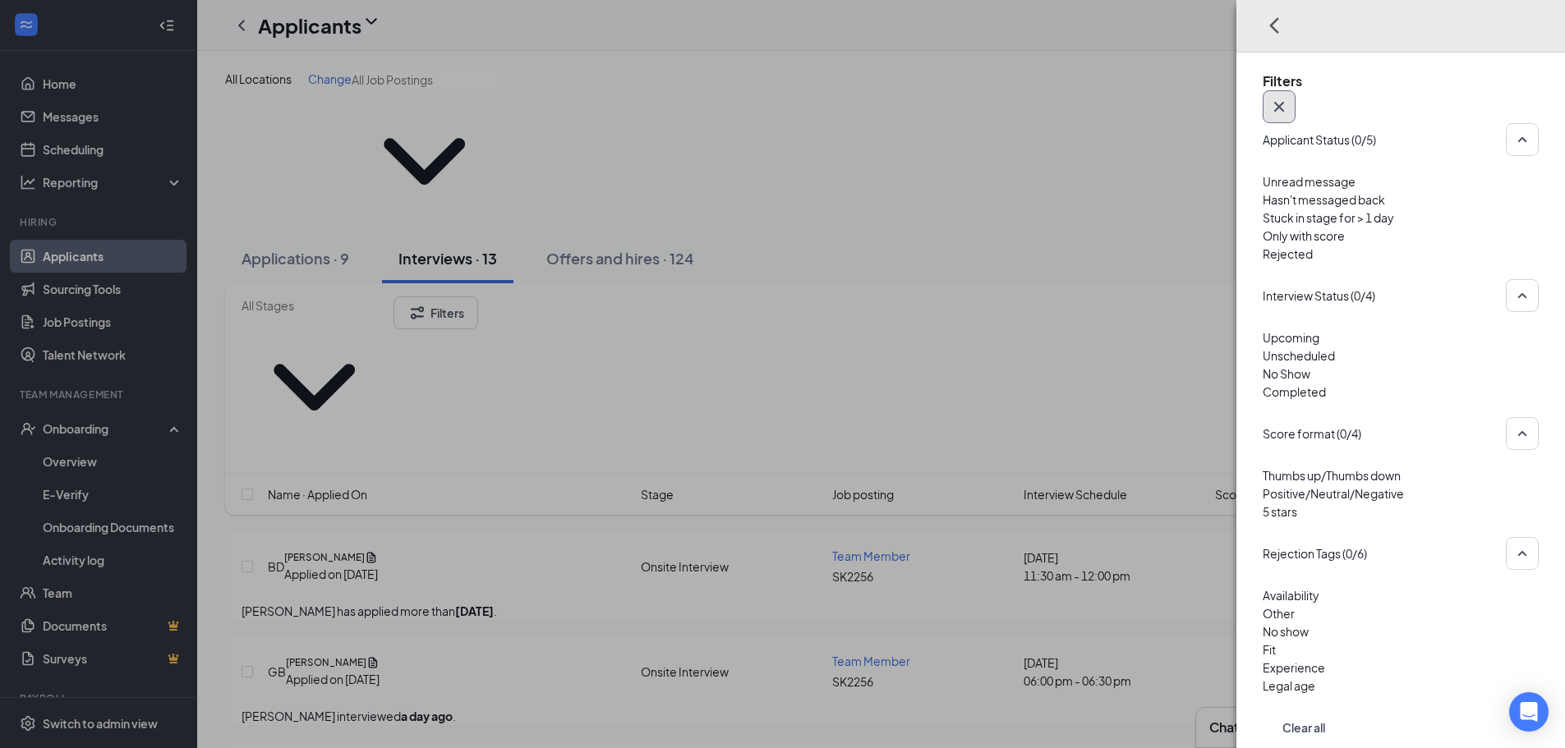
drag, startPoint x: 1525, startPoint y: 32, endPoint x: 1534, endPoint y: 30, distance: 8.6
click at [1289, 97] on icon "Cross" at bounding box center [1279, 107] width 20 height 20
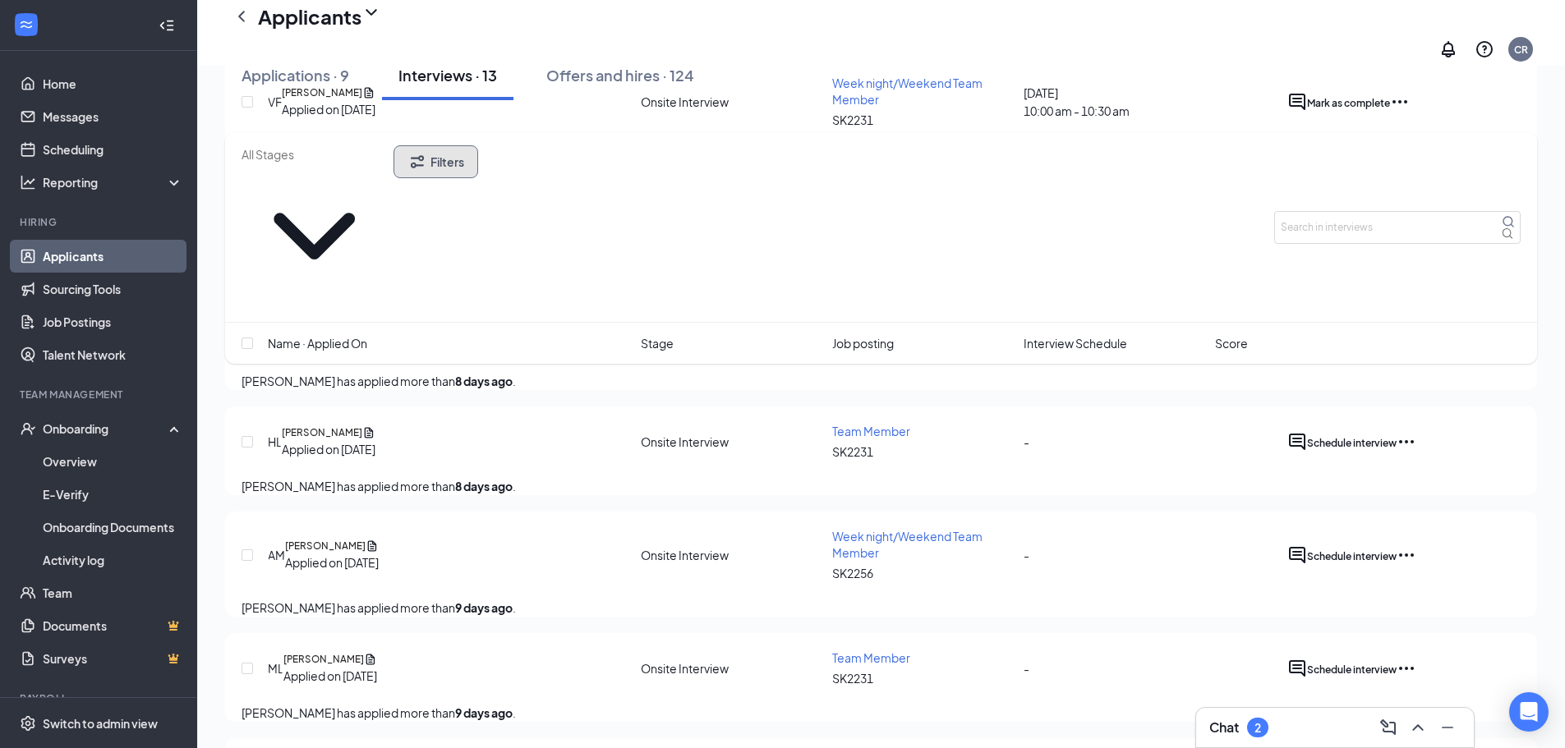
scroll to position [1232, 0]
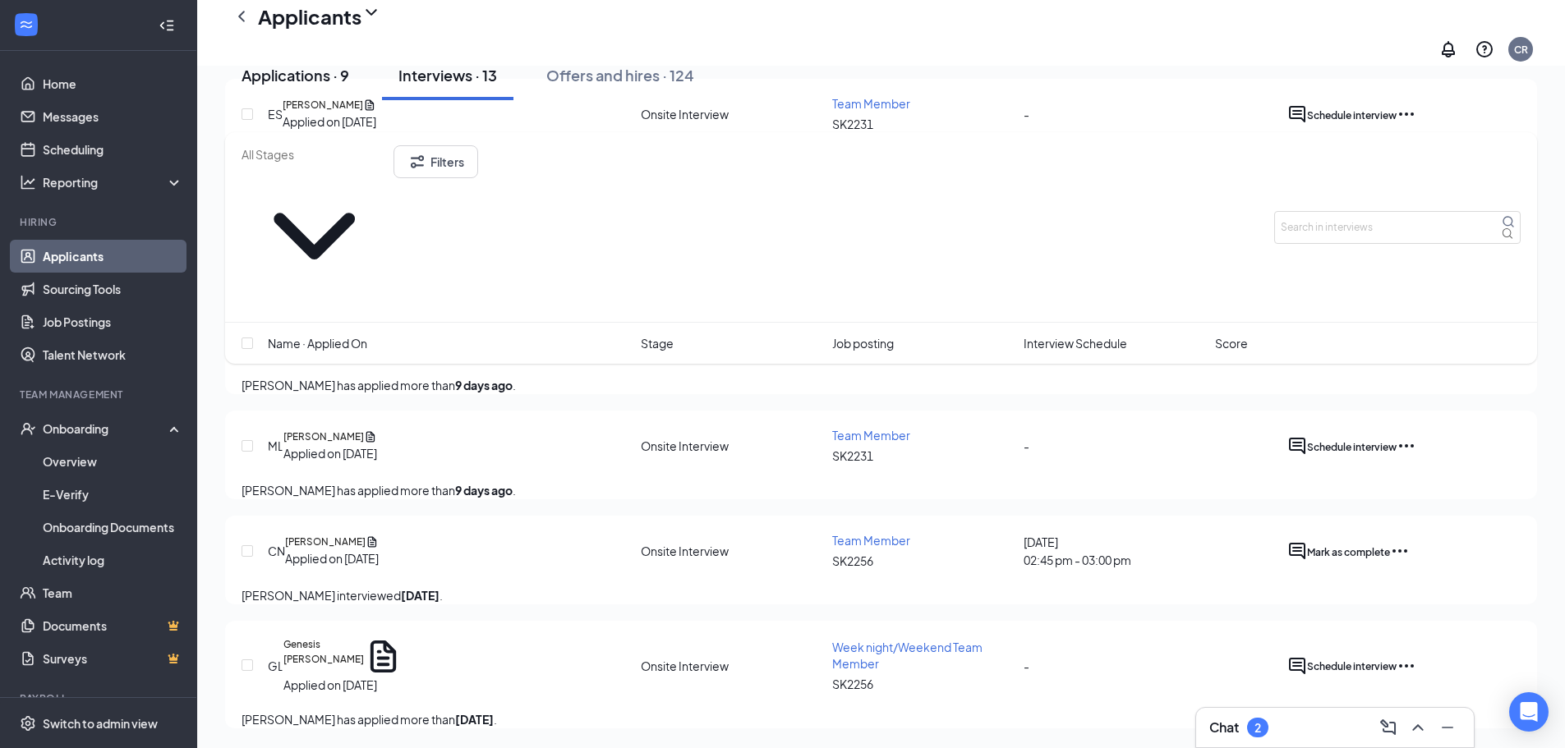
click at [306, 76] on button "Applications · 9" at bounding box center [295, 75] width 140 height 49
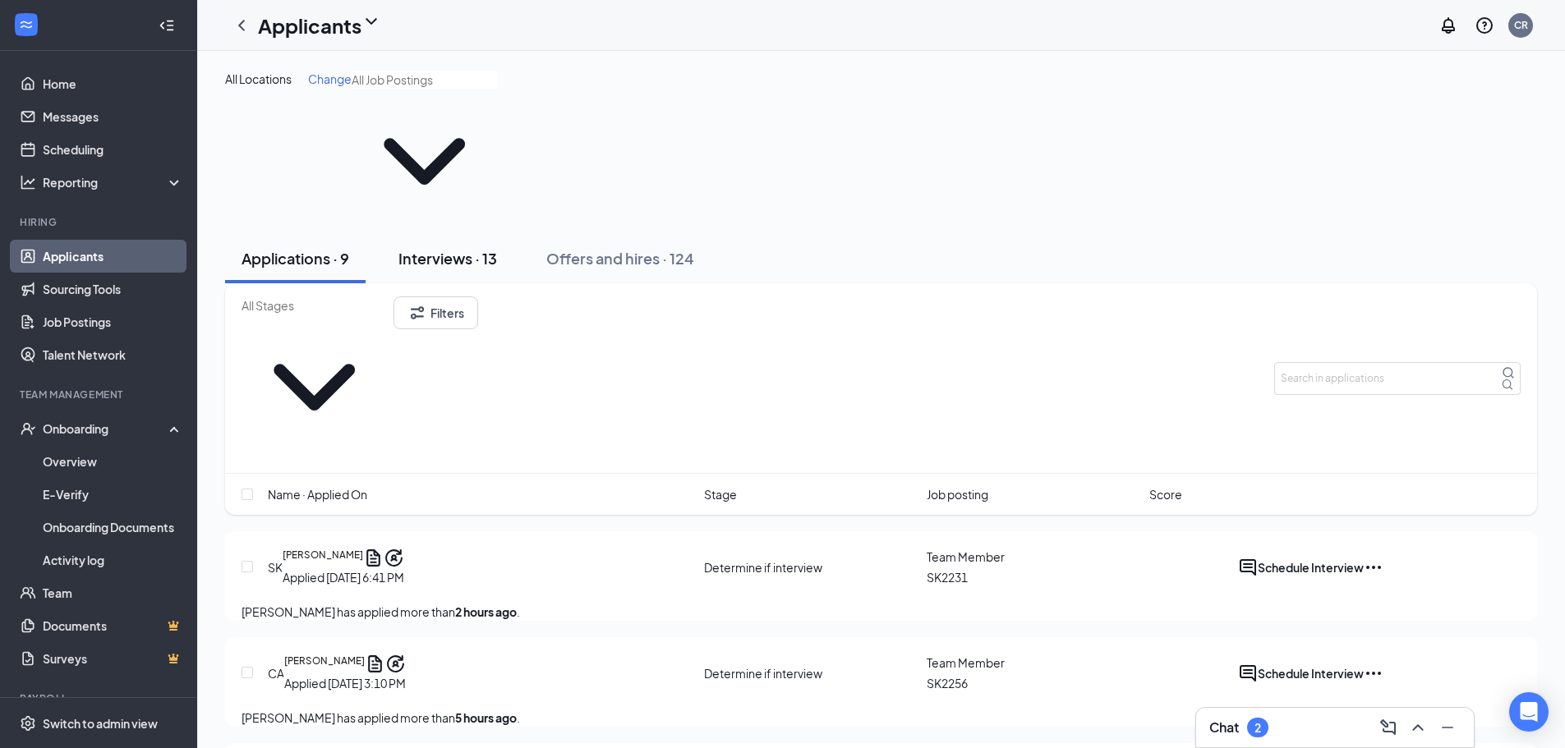
click at [472, 248] on div "Interviews · 13" at bounding box center [447, 258] width 99 height 21
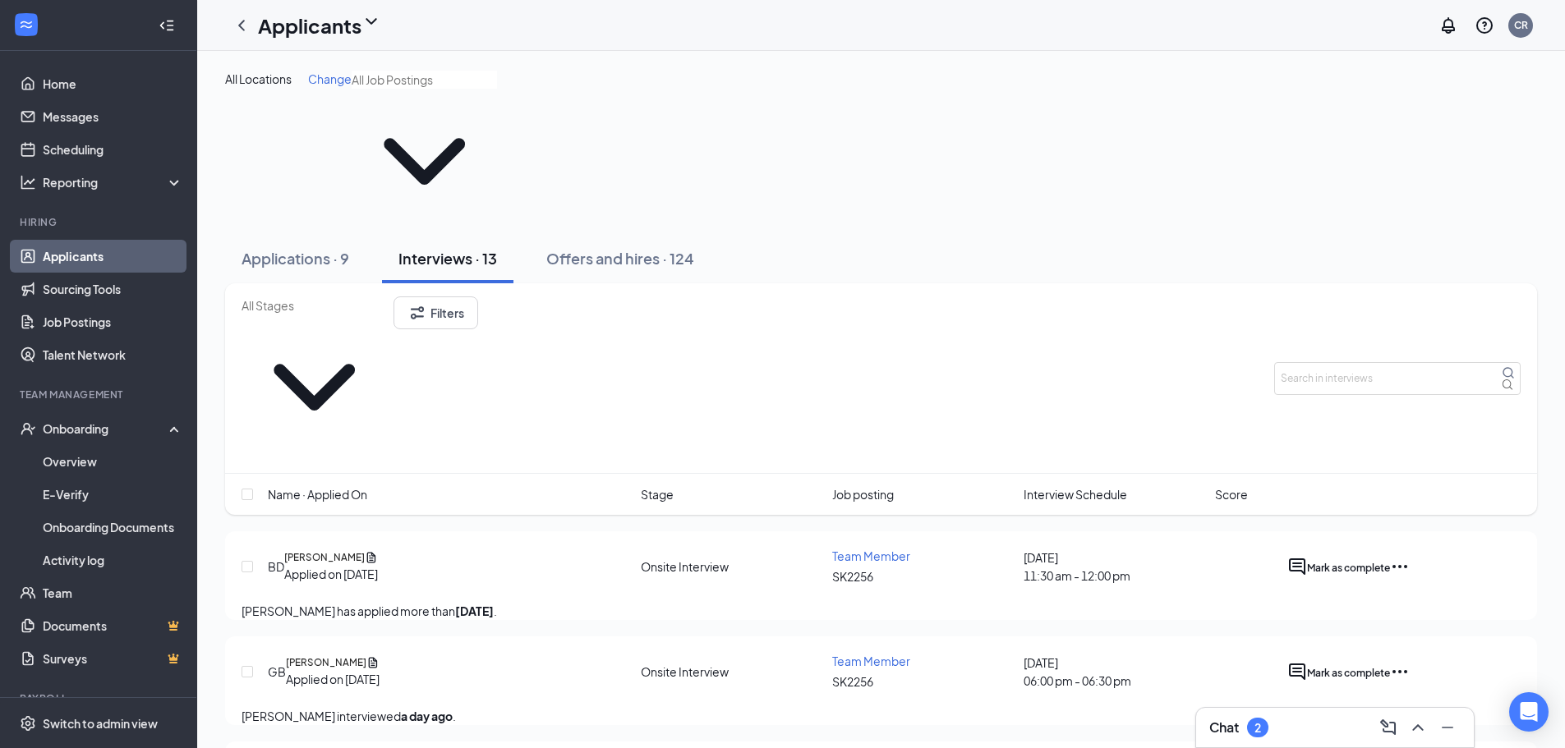
click at [352, 89] on input "text" at bounding box center [424, 80] width 145 height 18
click at [897, 113] on div "All Locations Change" at bounding box center [881, 152] width 1312 height 163
click at [373, 297] on input "text" at bounding box center [313, 306] width 145 height 18
click at [651, 474] on div "Name · Applied On Stage Job posting Interview Schedule Score" at bounding box center [881, 494] width 1312 height 41
click at [478, 297] on button "Filters" at bounding box center [435, 313] width 85 height 33
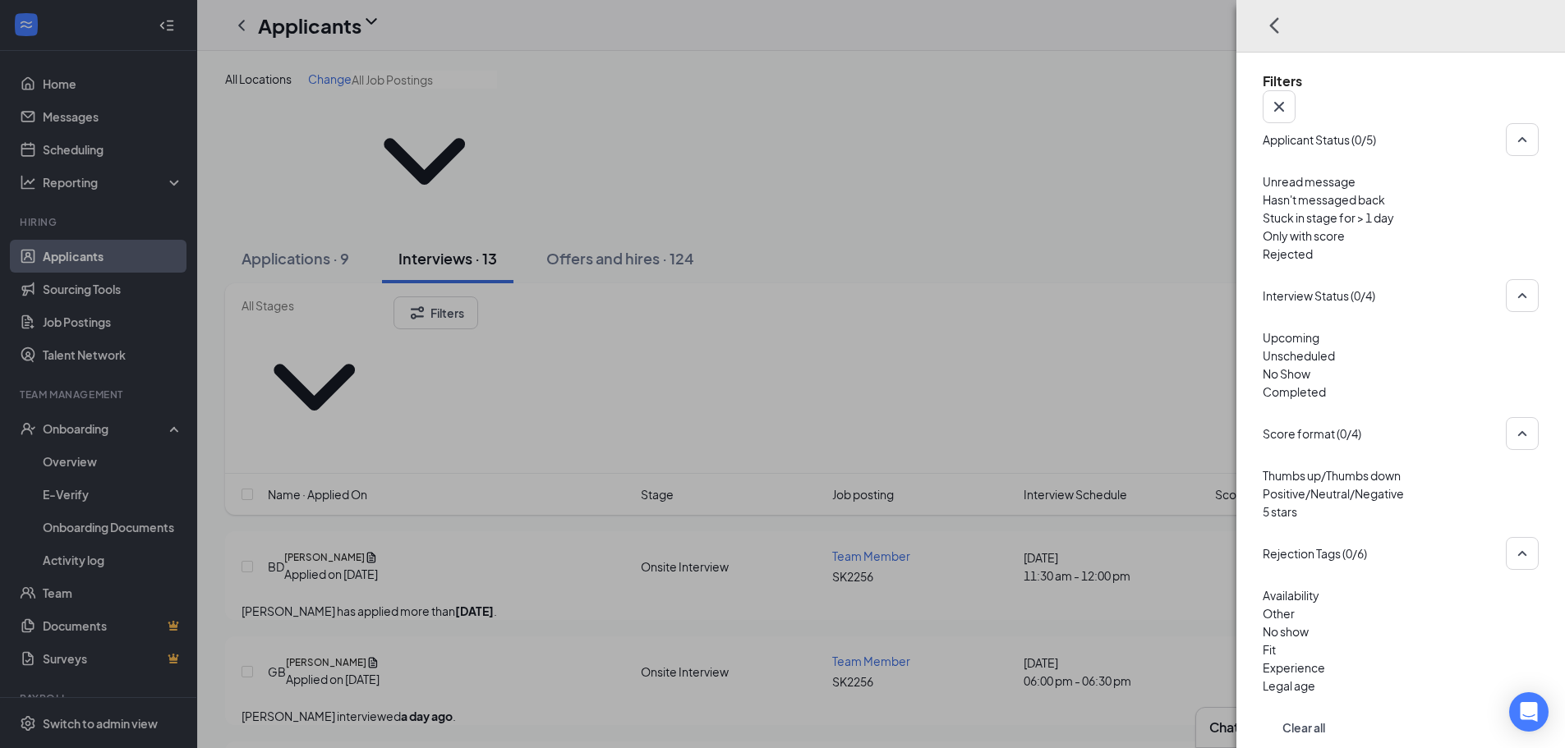
click at [646, 245] on div "Filters Applicant Status (0/5) Unread message Hasn't messaged back Stuck in sta…" at bounding box center [782, 374] width 1565 height 748
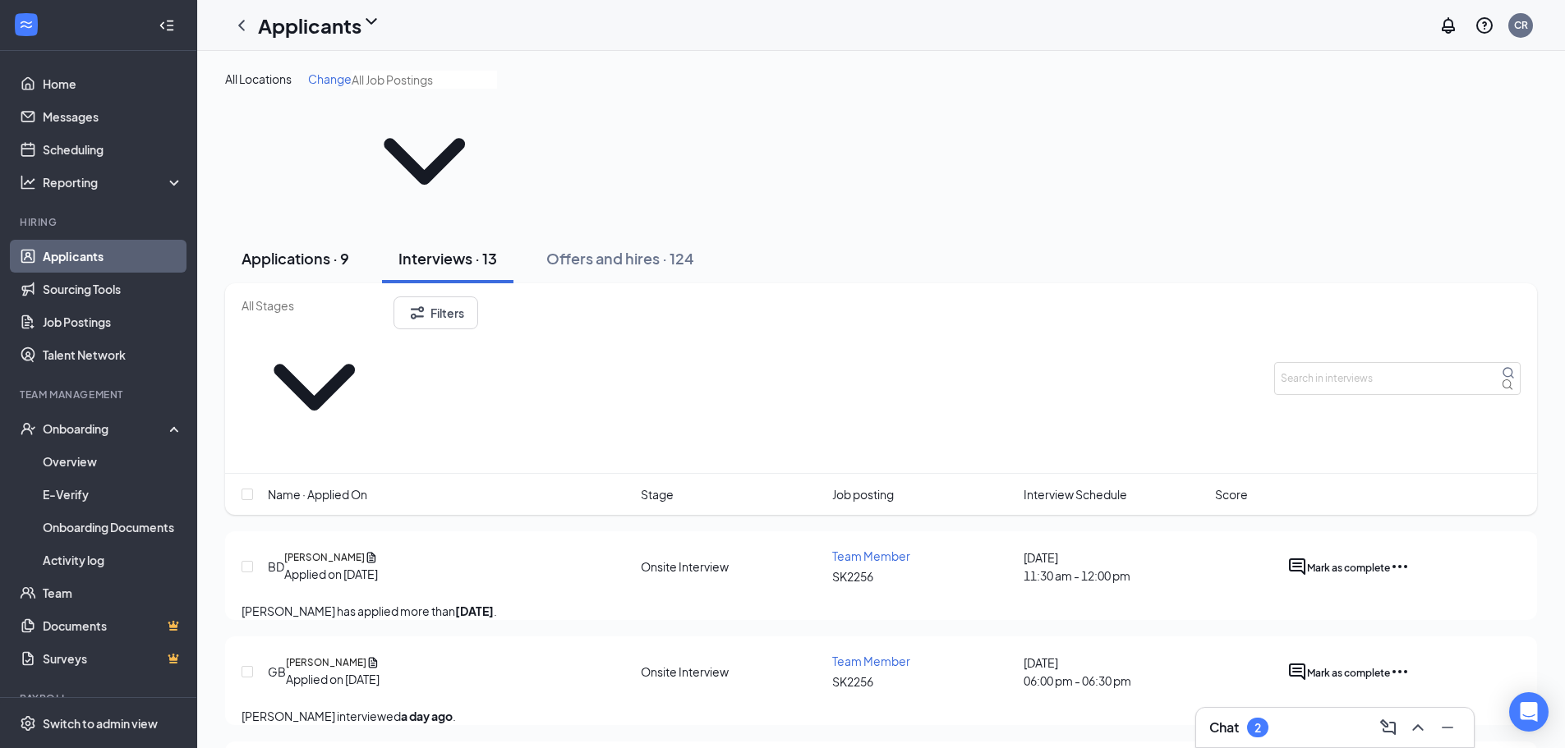
click at [285, 248] on div "Applications · 9" at bounding box center [295, 258] width 108 height 21
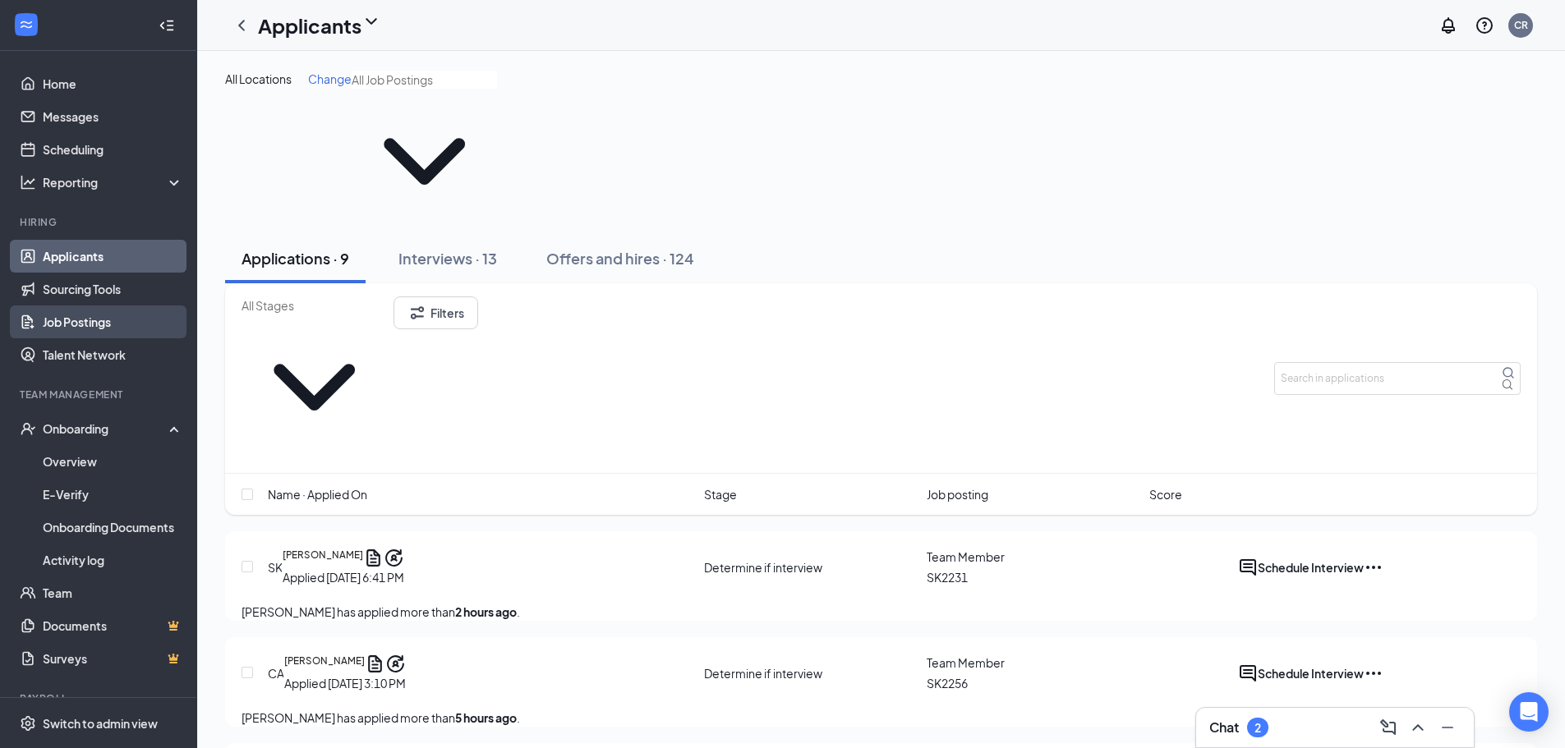
click at [141, 320] on link "Job Postings" at bounding box center [113, 322] width 140 height 33
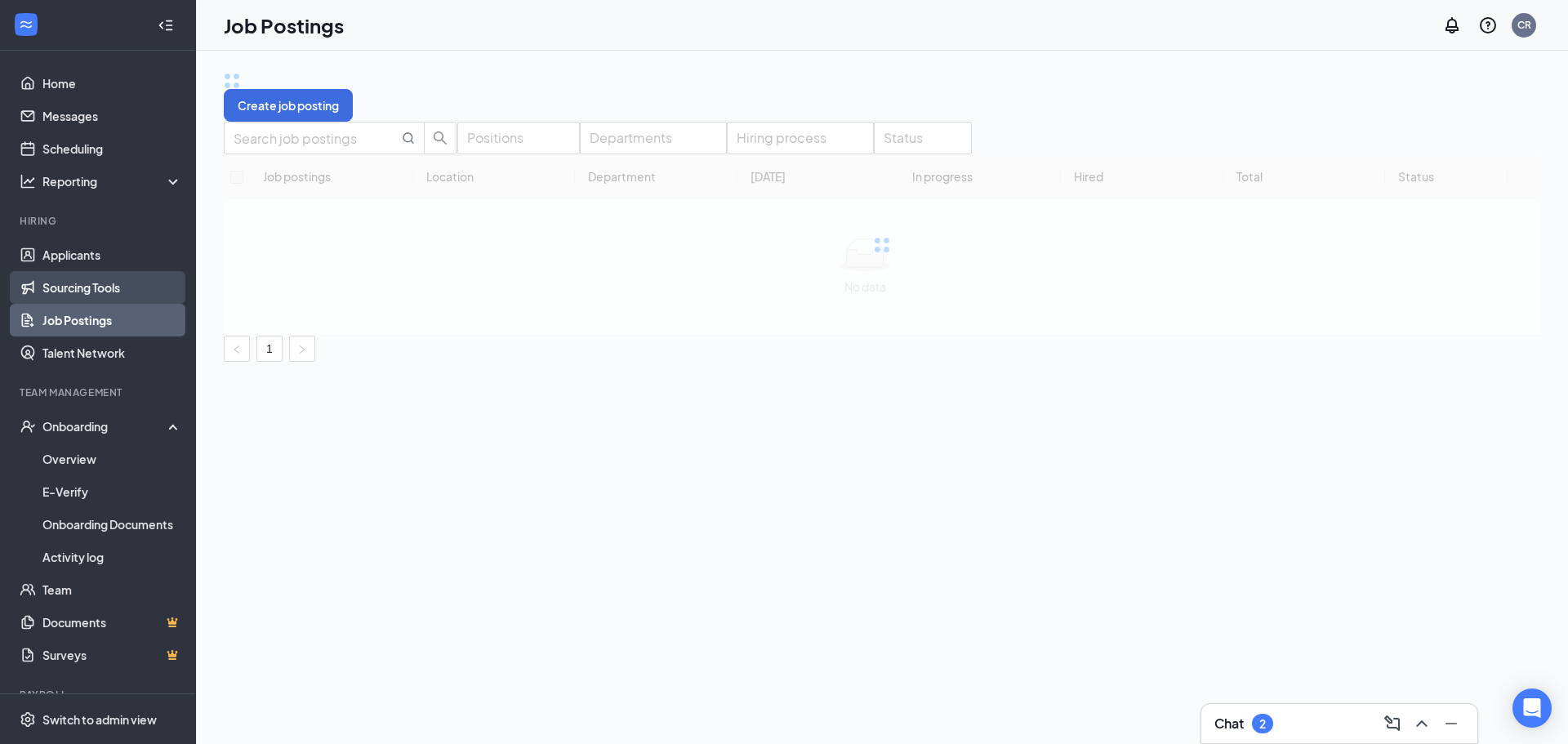
click at [147, 290] on link "Sourcing Tools" at bounding box center [112, 287] width 139 height 33
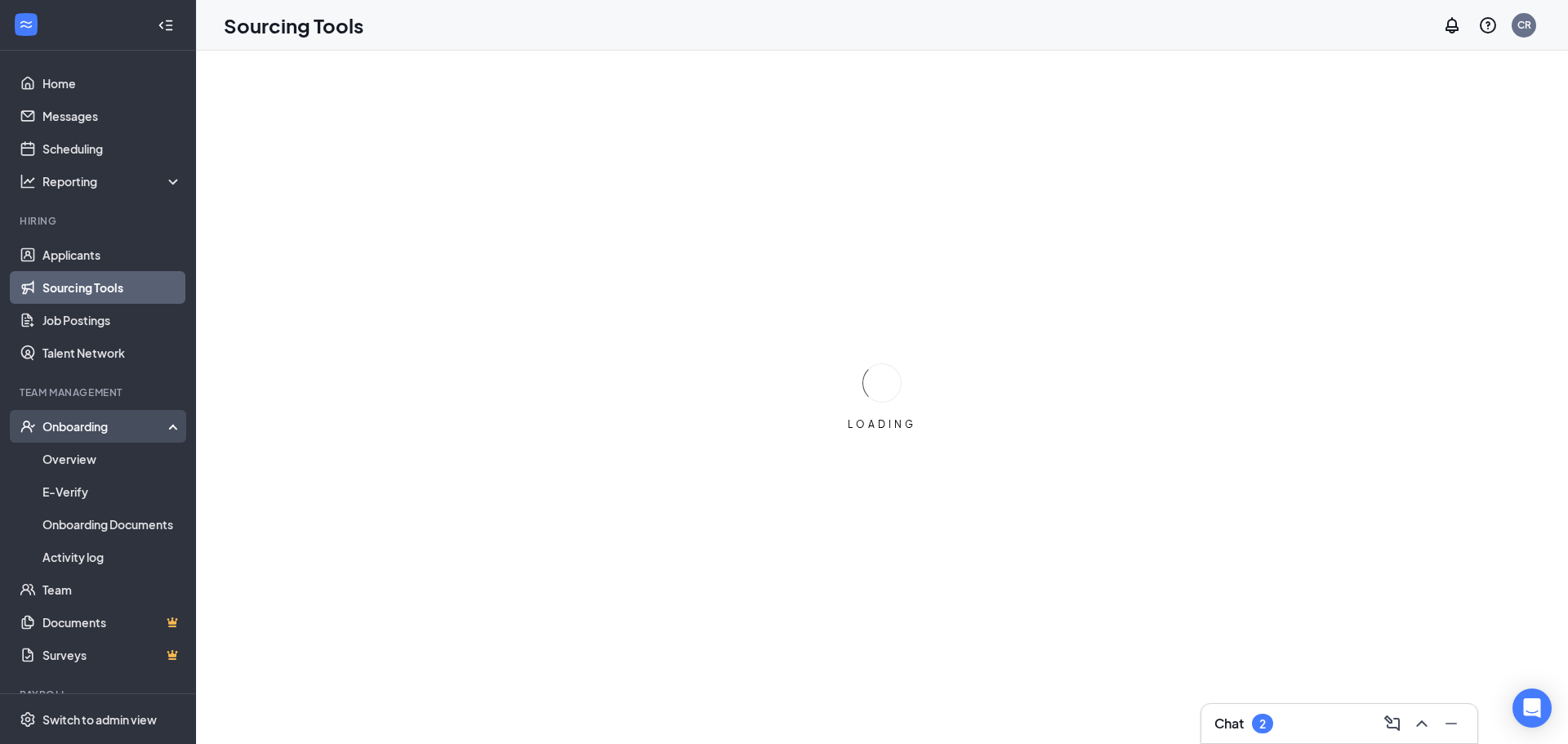
click at [134, 437] on div "Onboarding" at bounding box center [97, 426] width 196 height 33
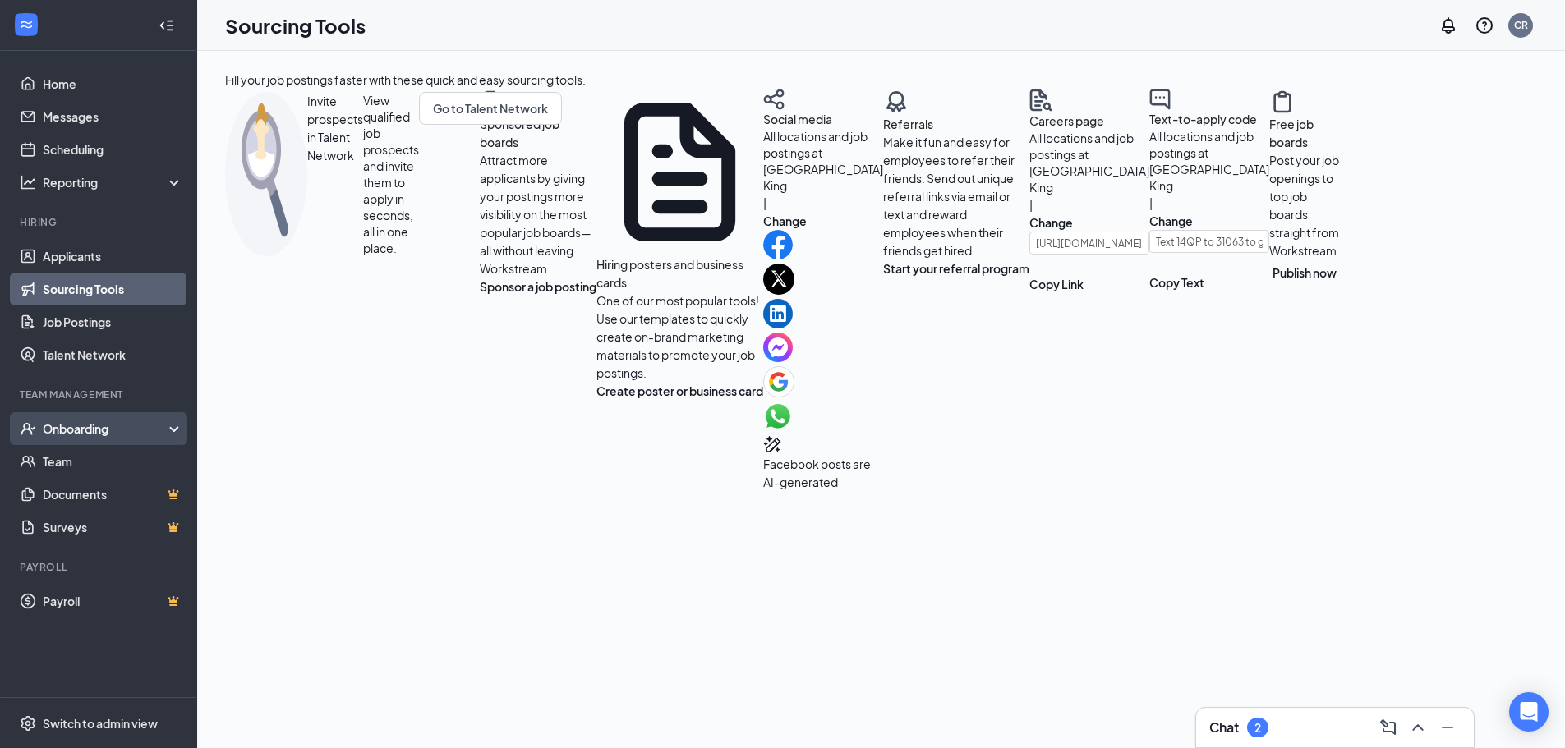
click at [135, 439] on div "Onboarding" at bounding box center [98, 428] width 197 height 33
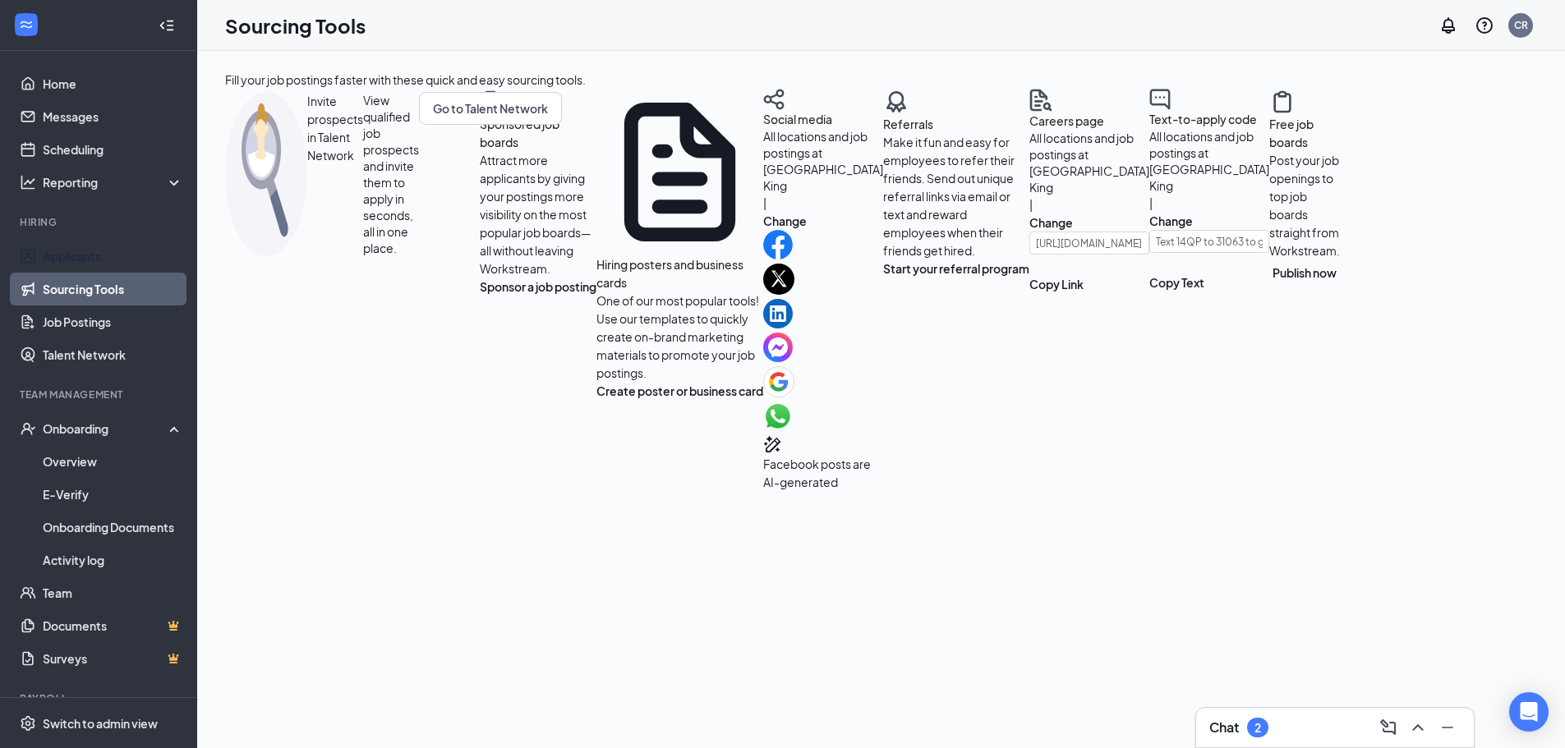
drag, startPoint x: 150, startPoint y: 245, endPoint x: 137, endPoint y: 279, distance: 36.9
click at [149, 244] on link "Applicants" at bounding box center [113, 256] width 140 height 33
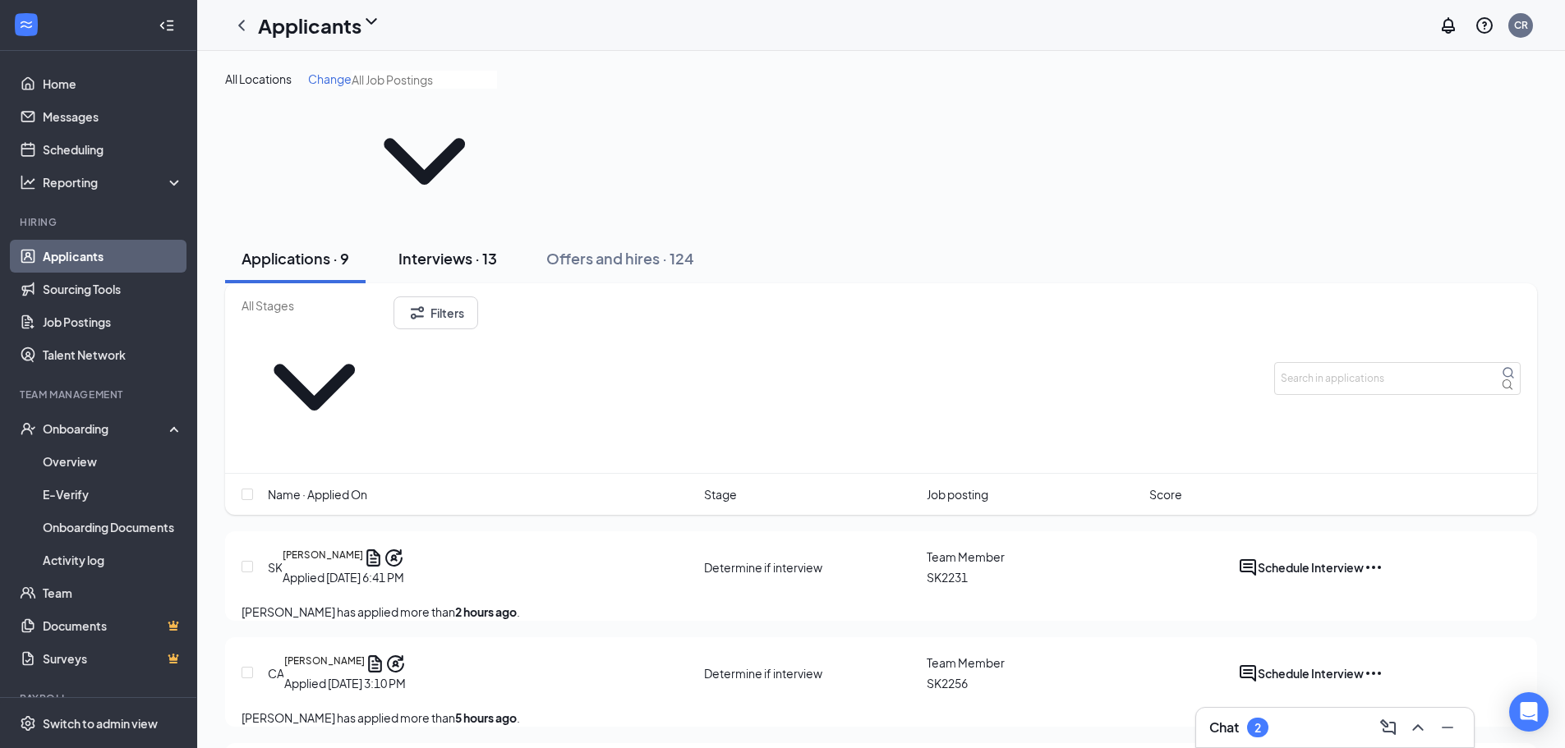
click at [435, 234] on button "Interviews · 13" at bounding box center [447, 258] width 131 height 49
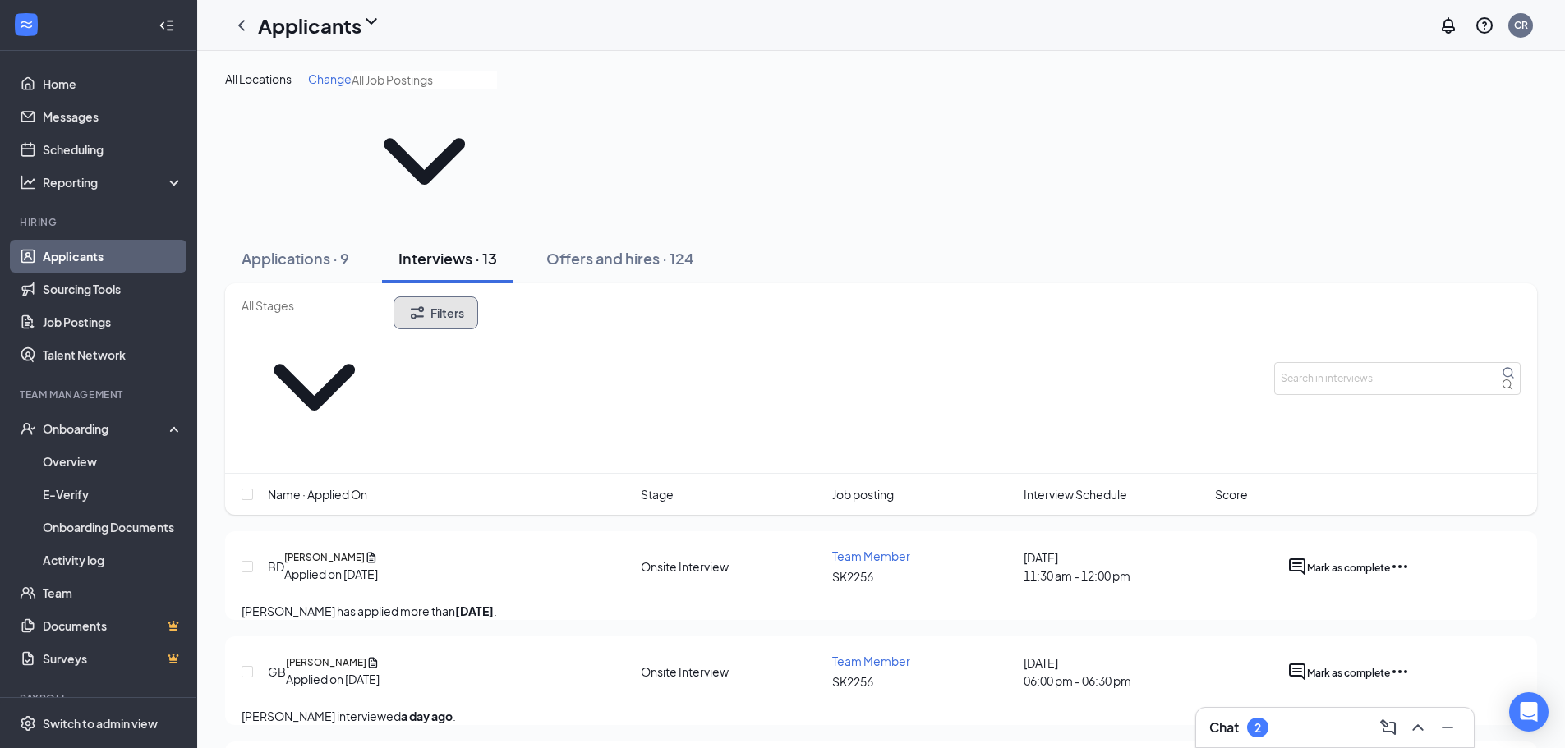
click at [463, 297] on button "Filters" at bounding box center [435, 313] width 85 height 33
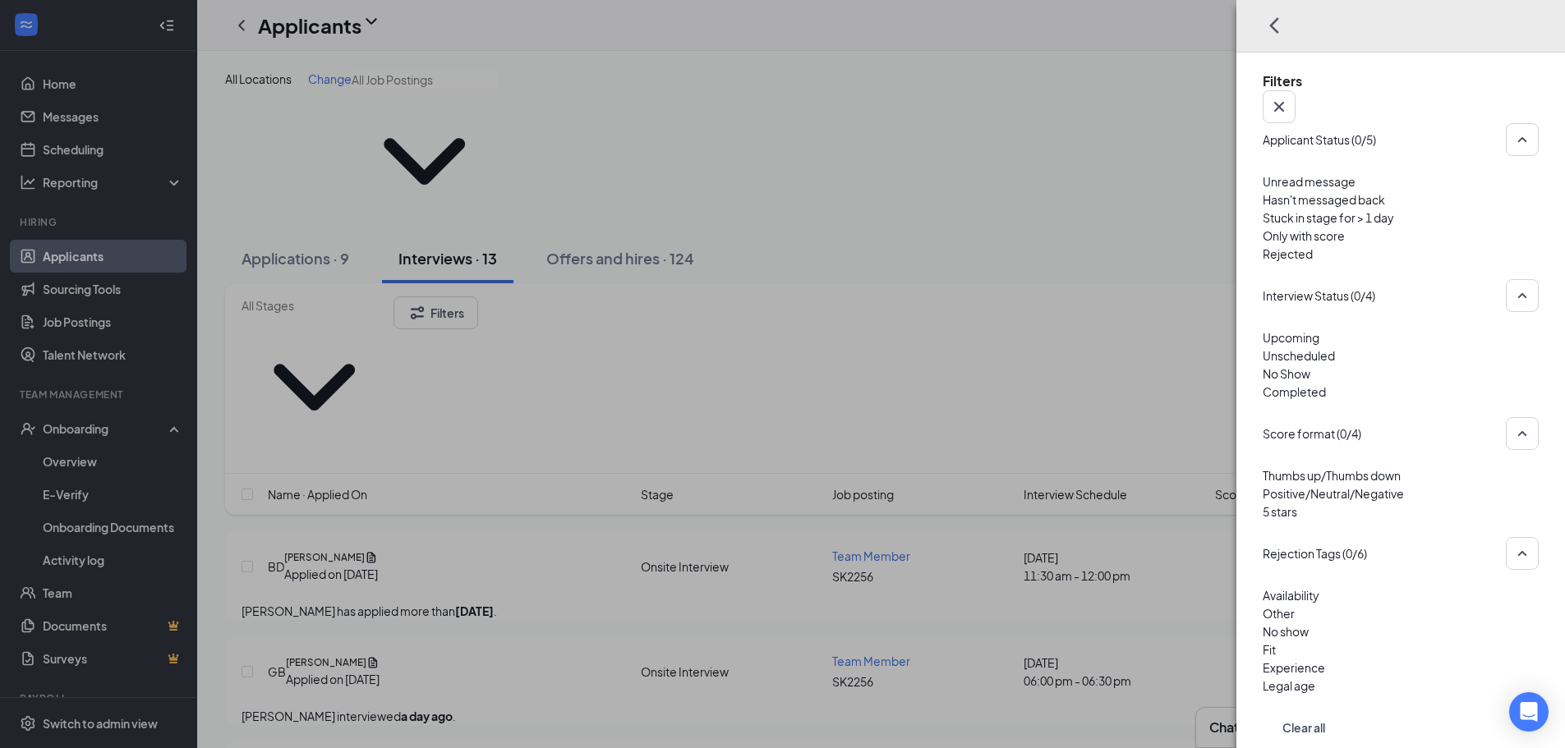
click at [1312, 246] on span "Rejected" at bounding box center [1288, 253] width 50 height 15
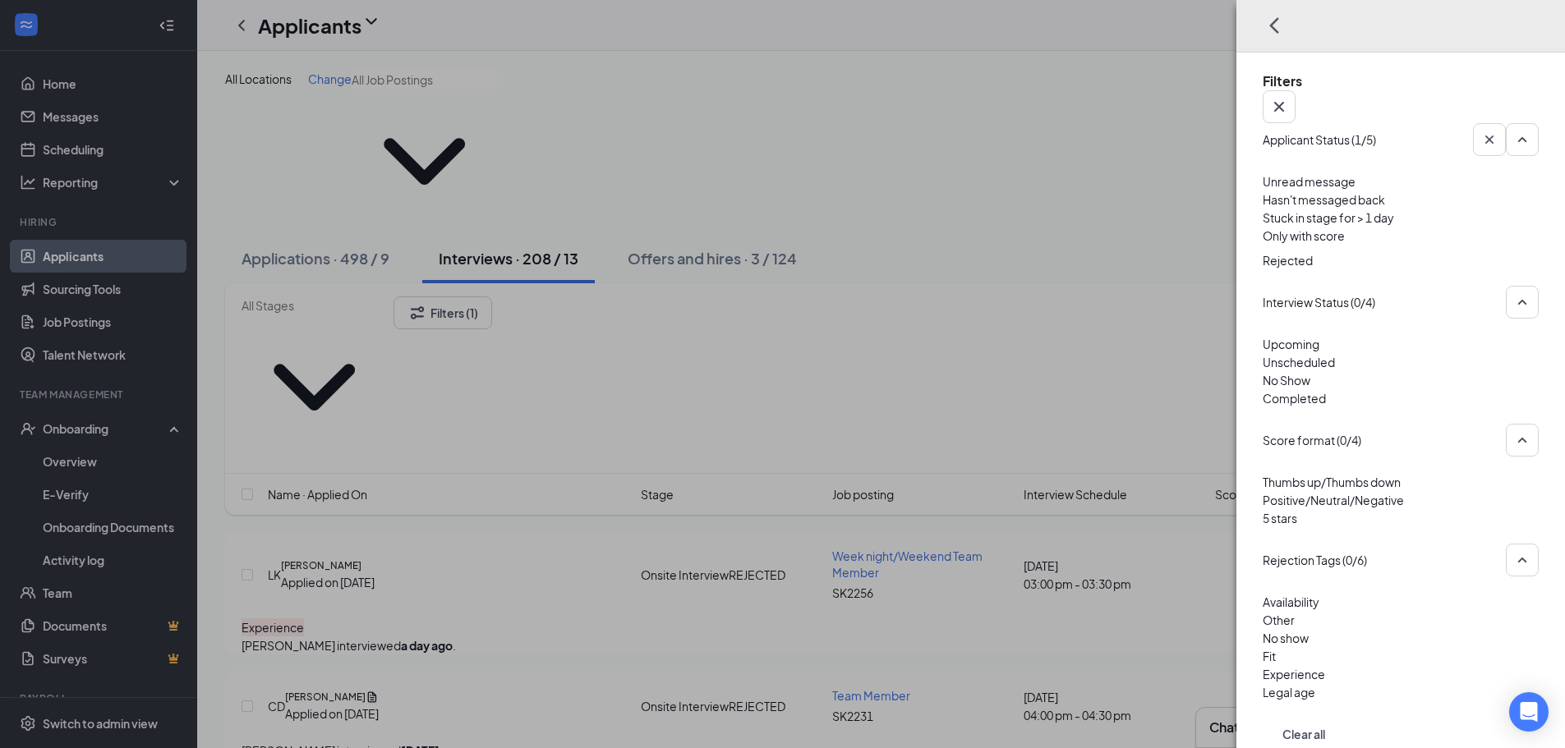
click at [604, 430] on div "Filters Applicant Status (1/5) Unread message Hasn't messaged back Stuck in sta…" at bounding box center [782, 374] width 1565 height 748
click at [544, 609] on div "Filters Applicant Status (1/5) Unread message Hasn't messaged back Stuck in sta…" at bounding box center [782, 374] width 1565 height 748
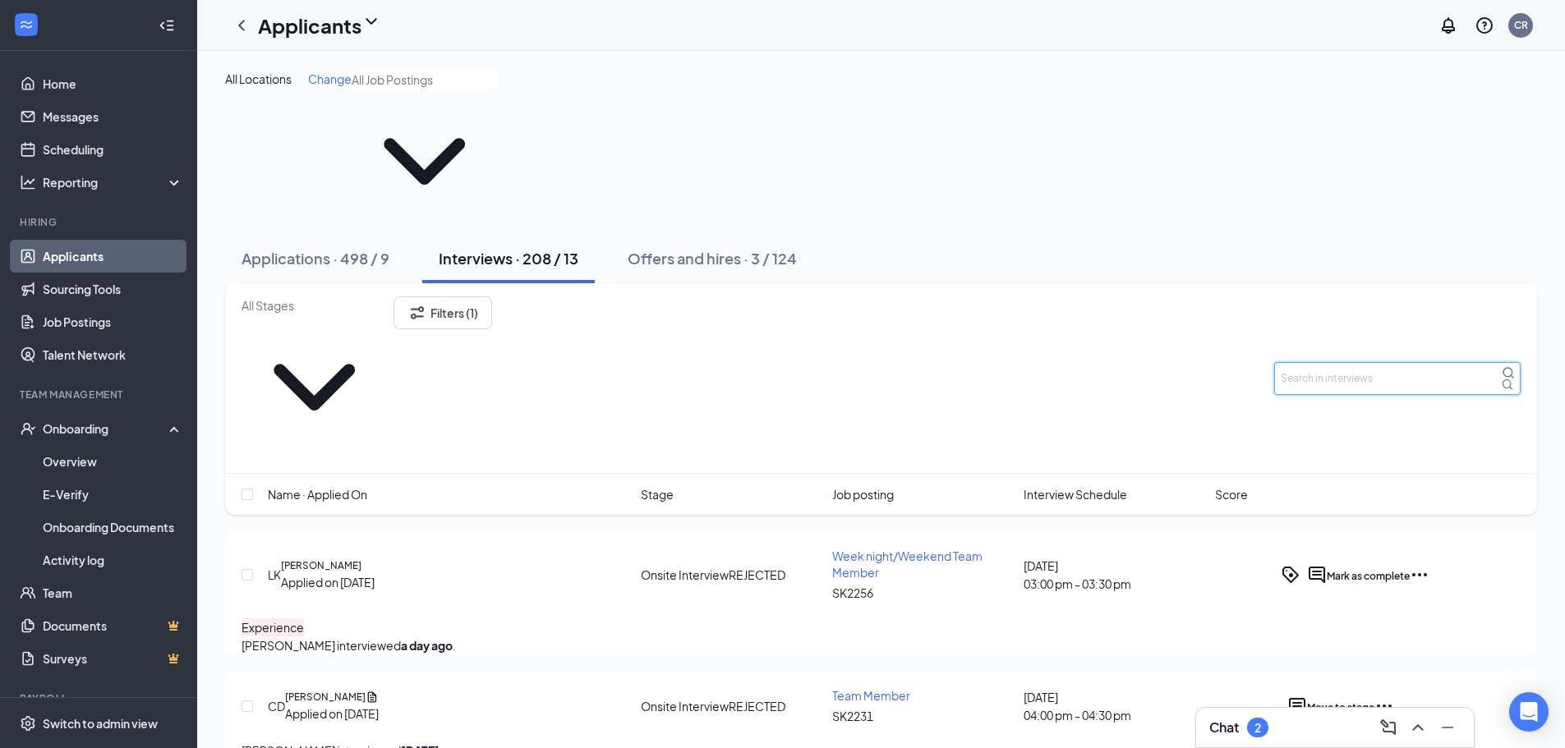
click at [1386, 362] on input "text" at bounding box center [1397, 378] width 246 height 33
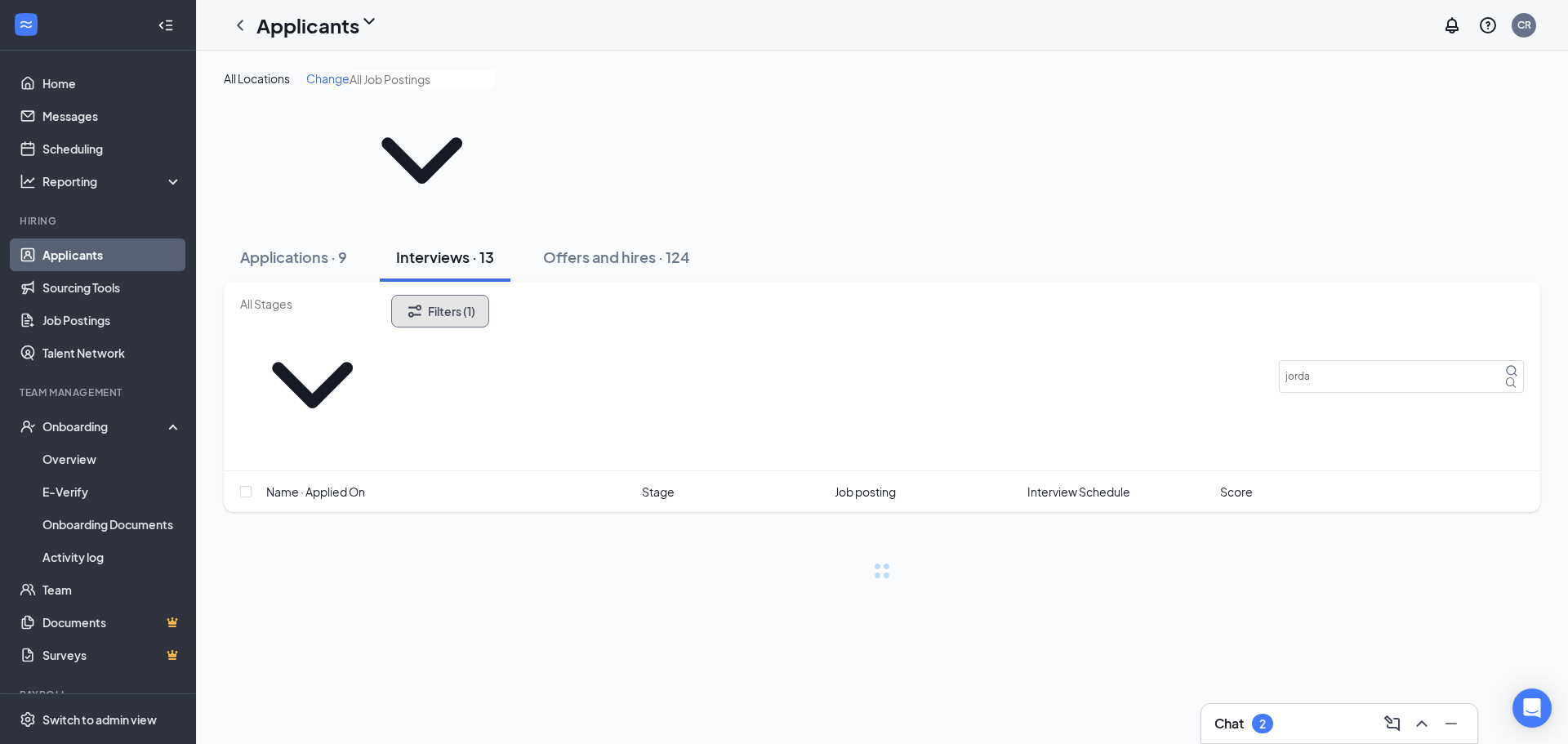
click at [489, 295] on button "Filters (1)" at bounding box center [439, 311] width 98 height 33
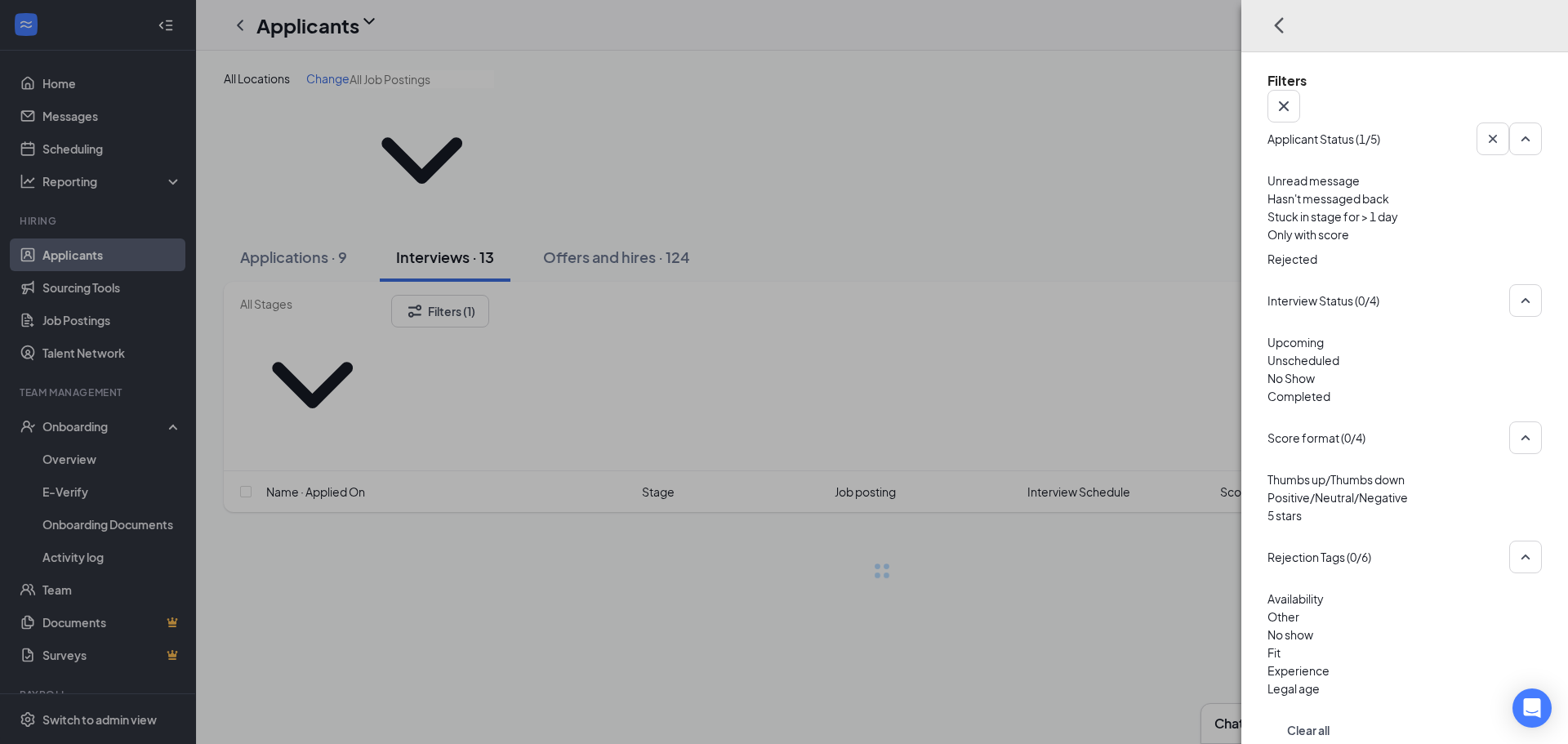
click at [1283, 252] on span "Rejected" at bounding box center [1293, 259] width 50 height 15
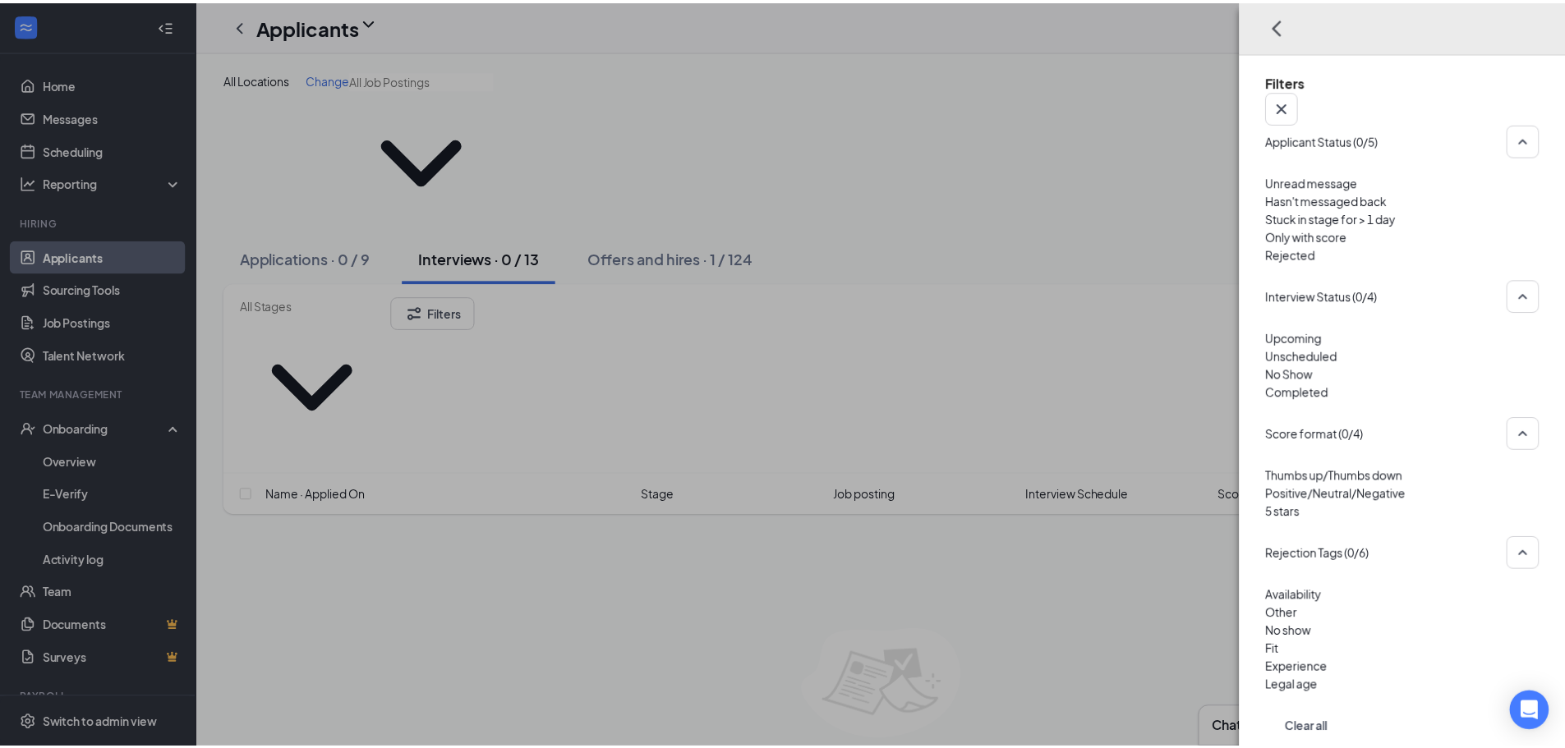
scroll to position [149, 0]
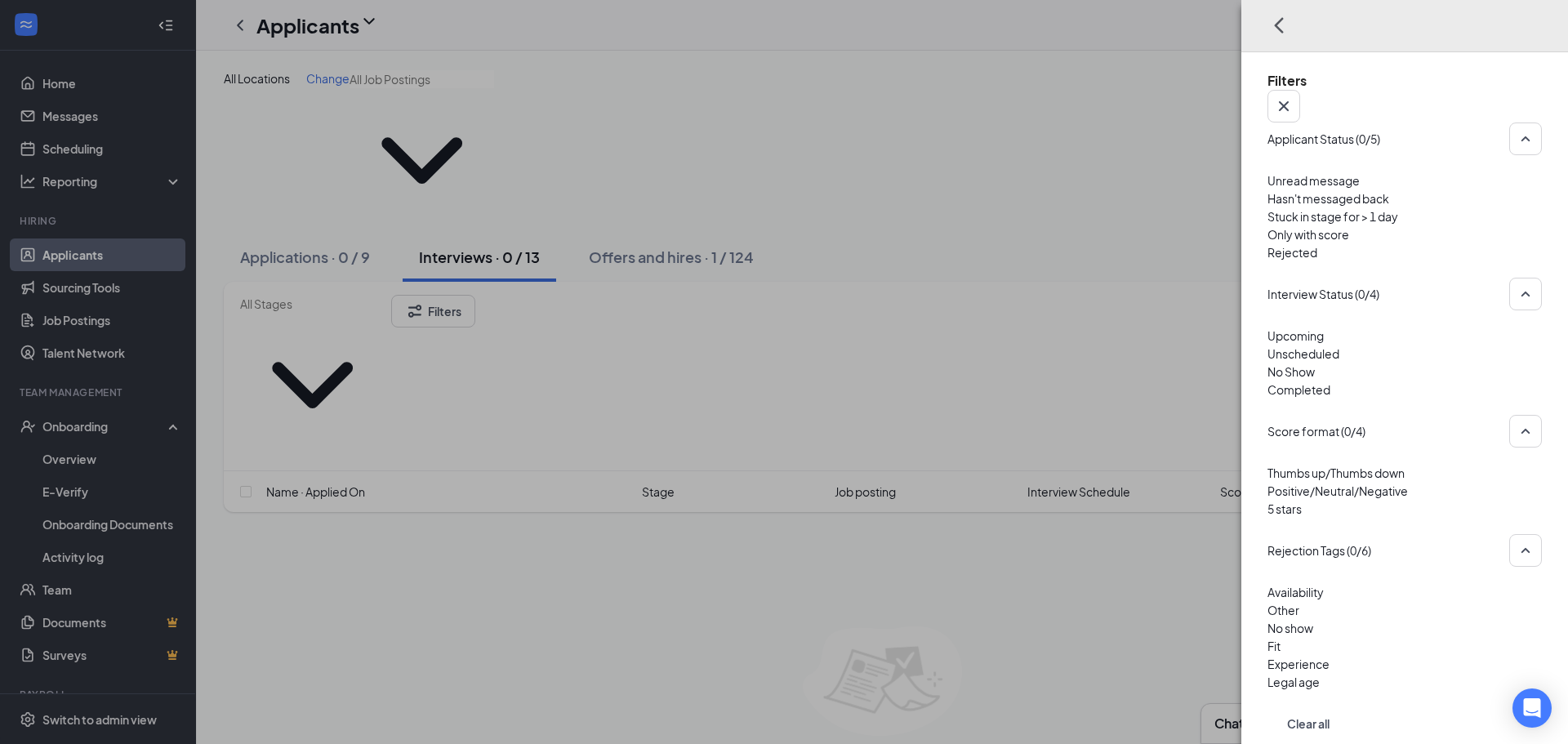
click at [1201, 513] on div "Filters Applicant Status (0/5) Unread message Hasn't messaged back Stuck in sta…" at bounding box center [784, 372] width 1568 height 744
click at [1117, 320] on div "Filters Applicant Status (0/5) Unread message Hasn't messaged back Stuck in sta…" at bounding box center [784, 372] width 1568 height 744
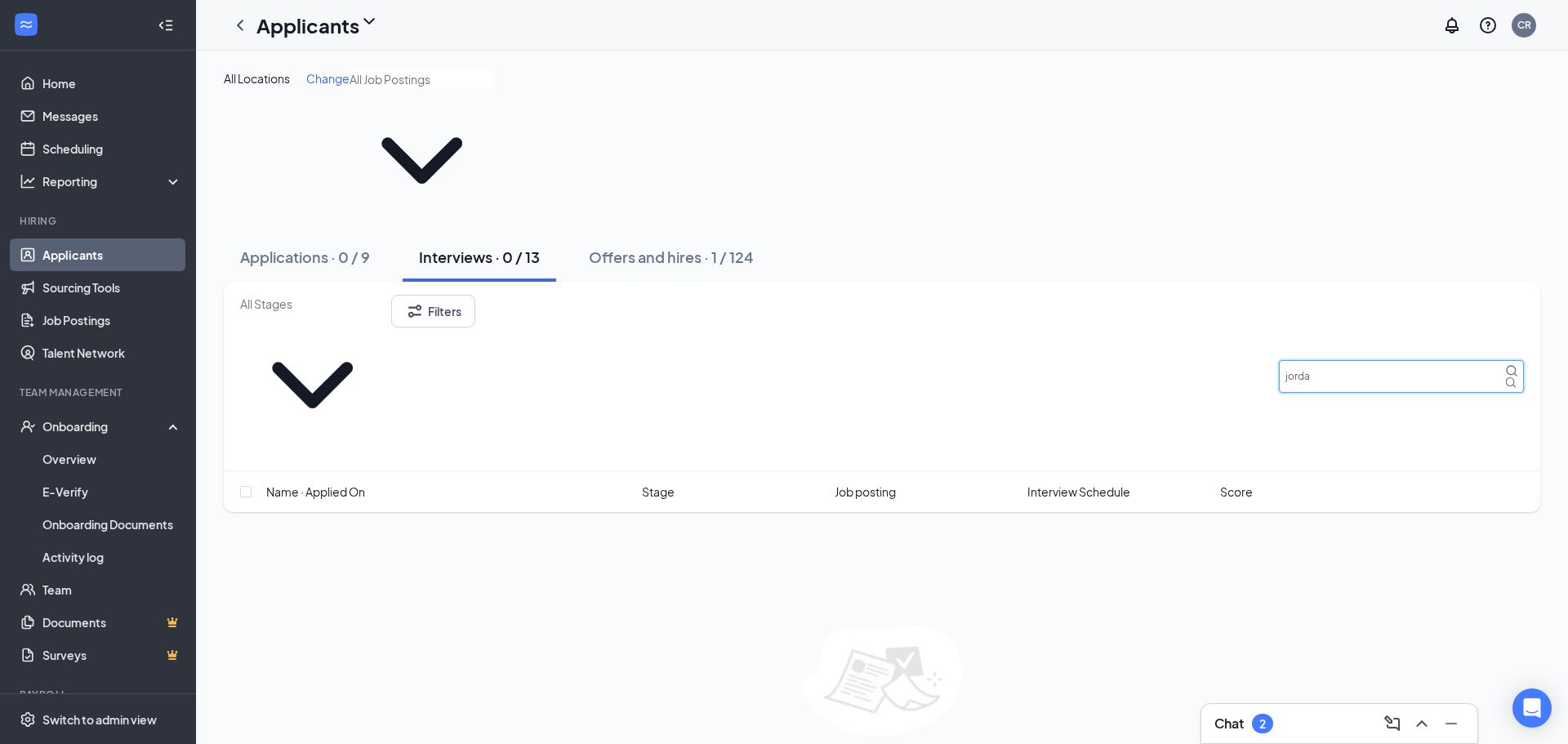
click at [1386, 360] on input "jorda" at bounding box center [1401, 376] width 245 height 33
type input "[PERSON_NAME]"
click at [658, 233] on button "Offers and hires · 1 / 124" at bounding box center [671, 257] width 198 height 49
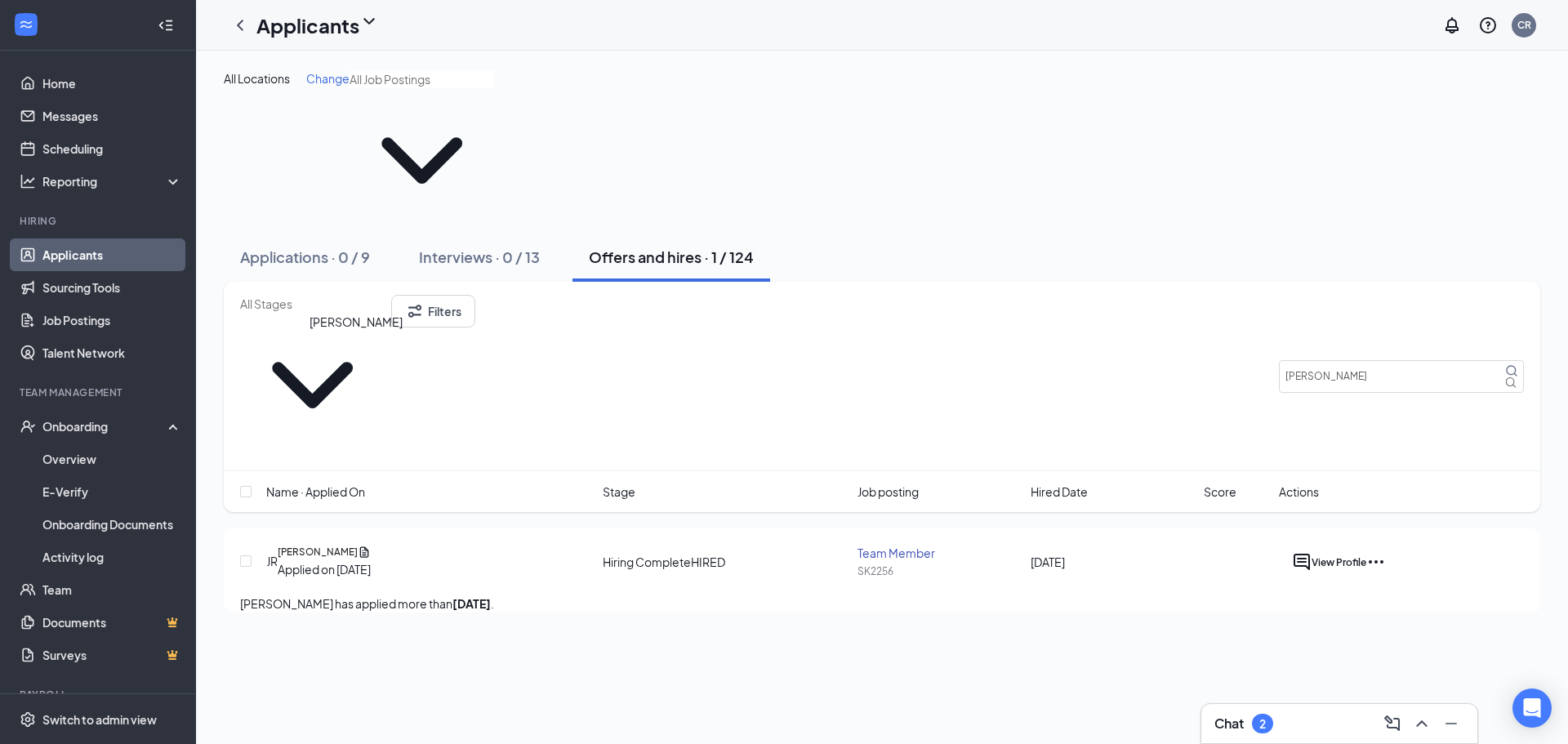
click at [358, 545] on h5 "[PERSON_NAME]" at bounding box center [317, 552] width 80 height 15
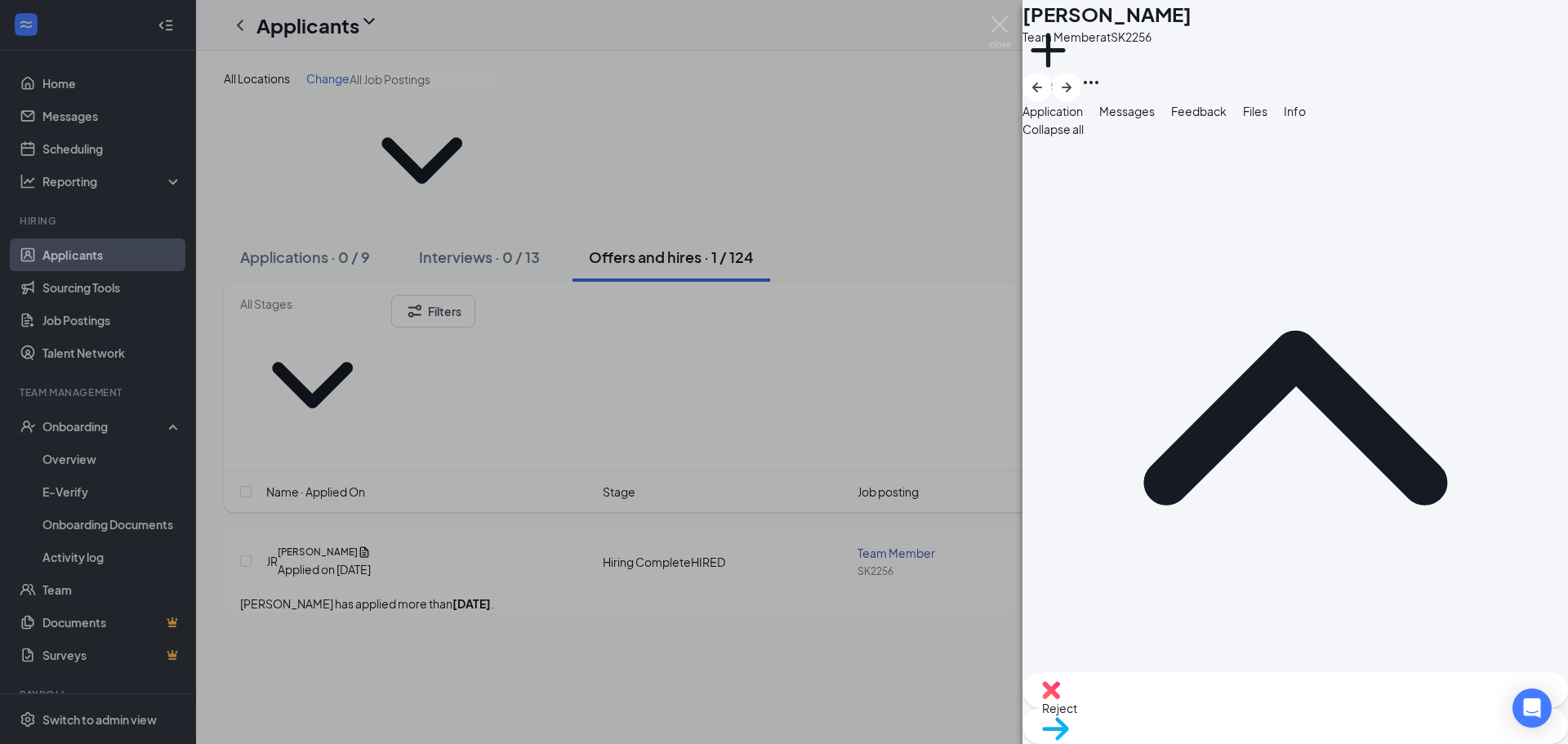
click at [1353, 694] on div "Reject Move to stage" at bounding box center [1295, 708] width 546 height 72
click at [1359, 741] on span "Move to stage" at bounding box center [1295, 750] width 506 height 18
click at [0, 743] on icon "Cross" at bounding box center [0, 758] width 0 height 0
click at [61, 427] on div "JR [PERSON_NAME] Team Member at SK2256 Add a tag Application Messages Feedback …" at bounding box center [784, 372] width 1568 height 744
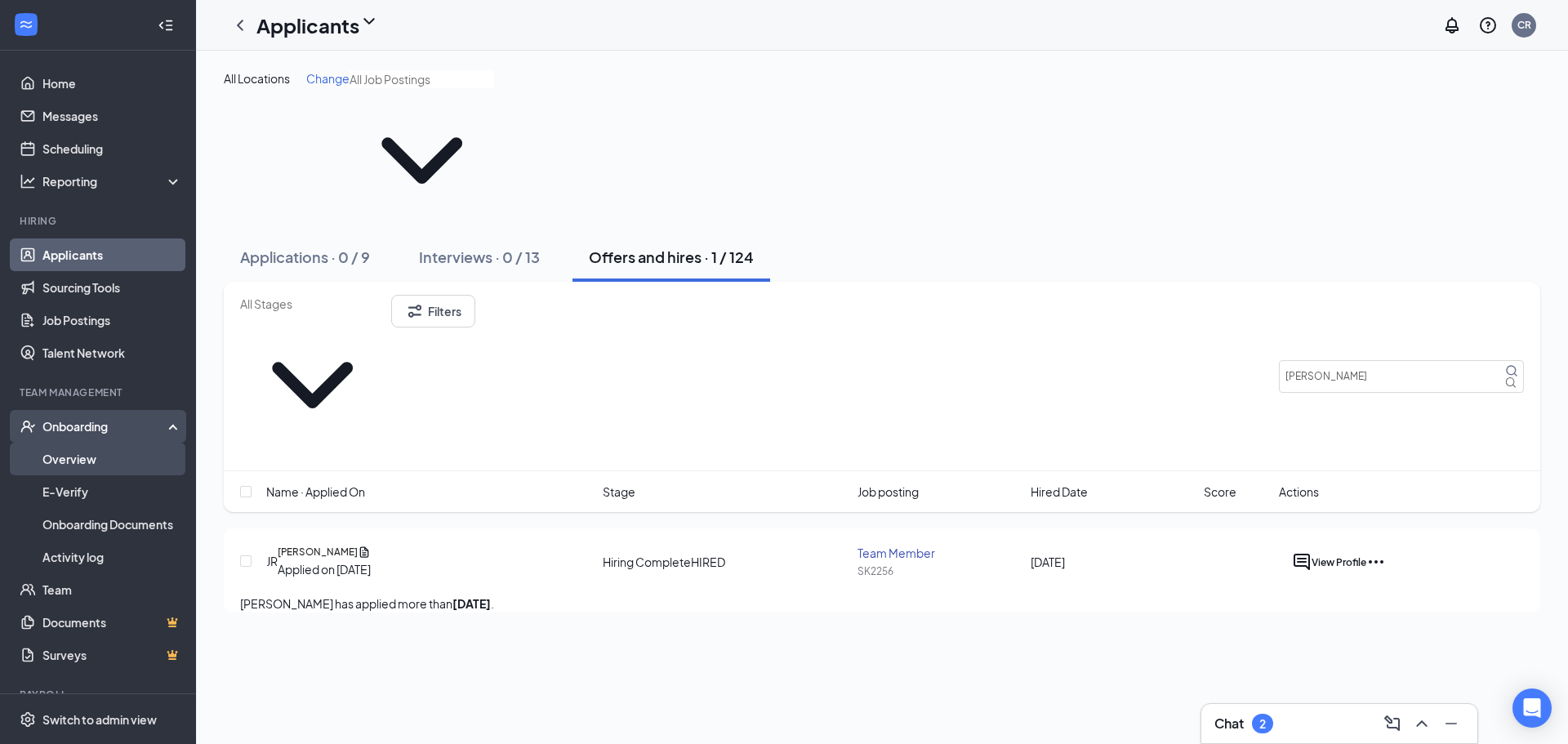
click at [83, 465] on link "Overview" at bounding box center [112, 459] width 139 height 33
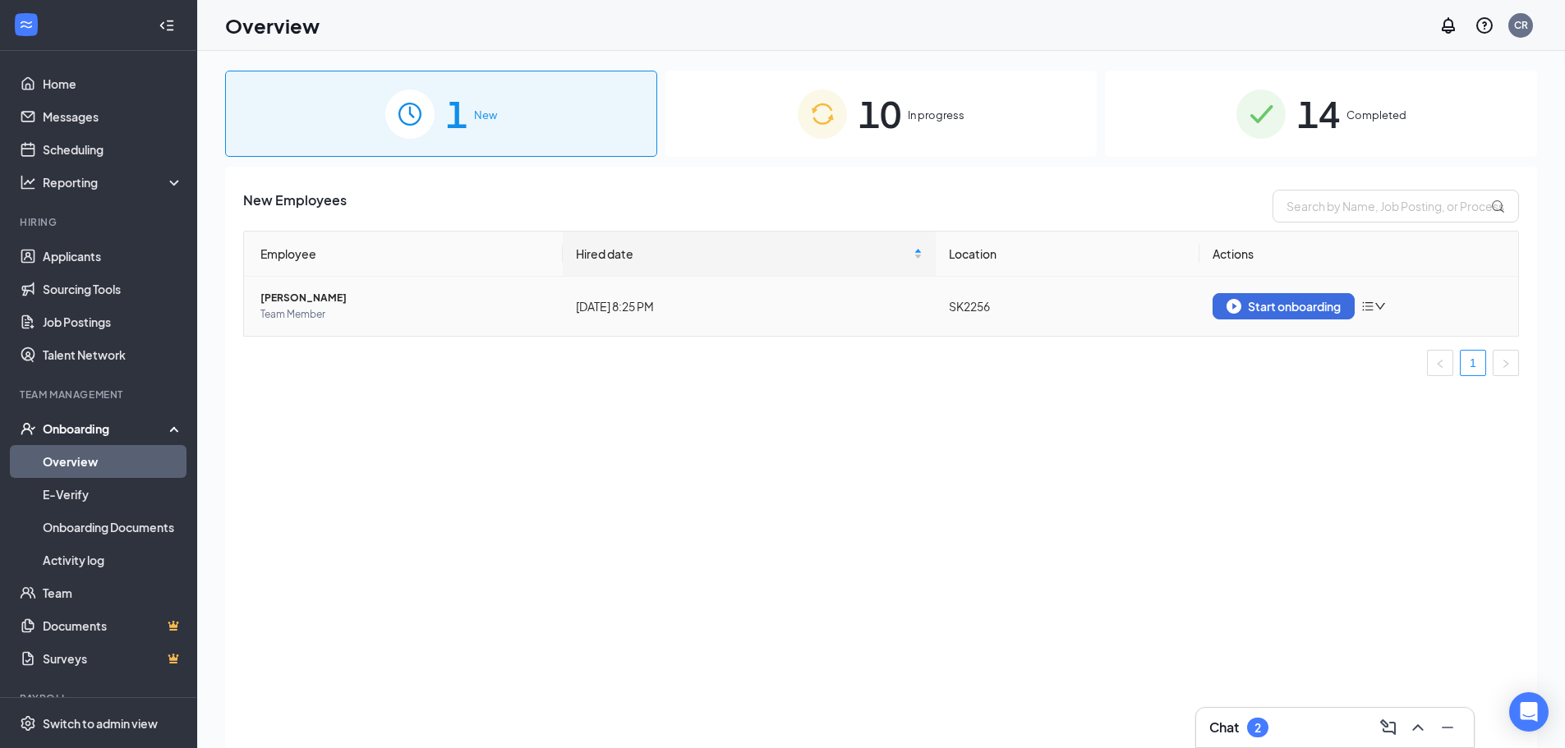
click at [1285, 321] on td "Start onboarding" at bounding box center [1358, 306] width 319 height 59
click at [1285, 302] on div "Start onboarding" at bounding box center [1283, 306] width 114 height 15
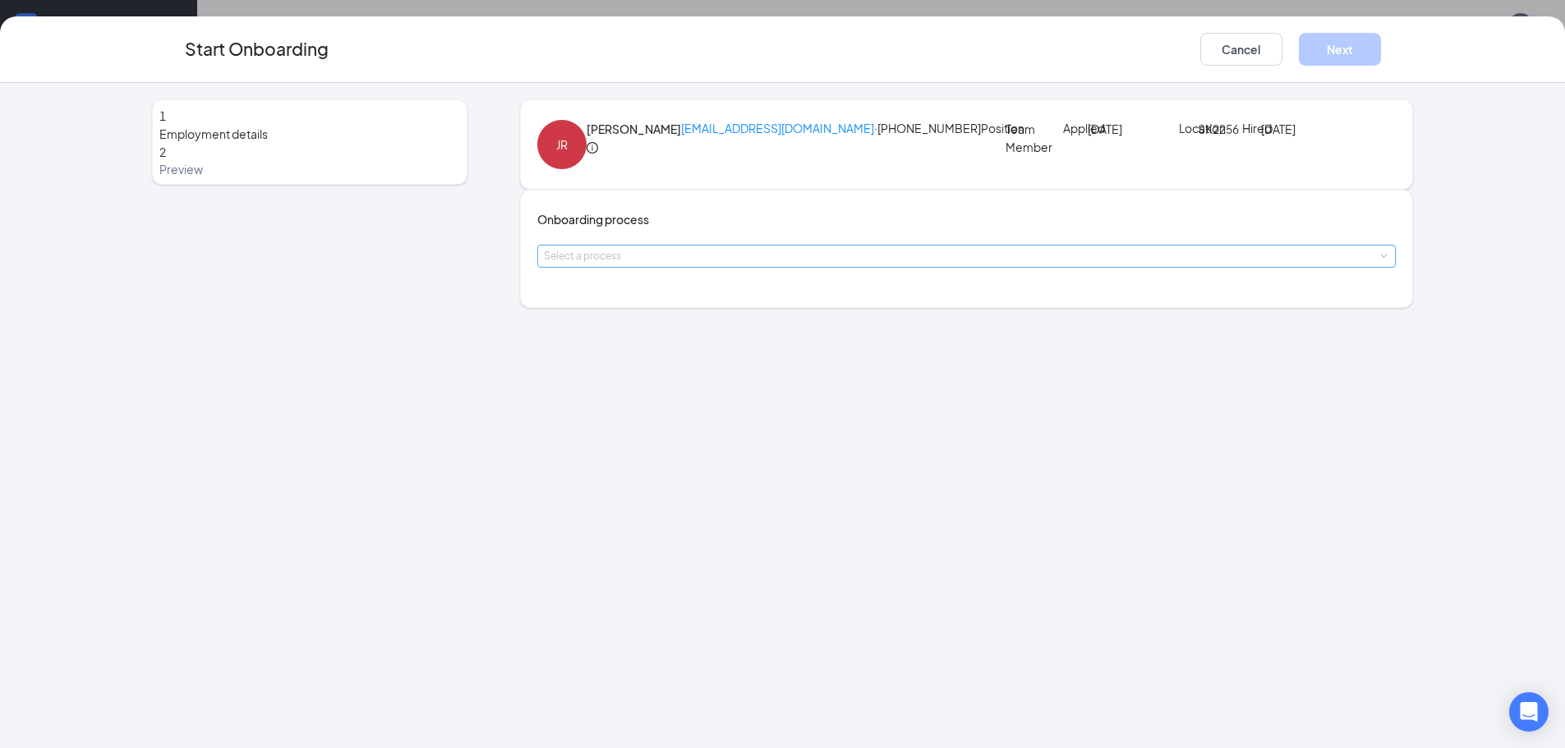
click at [656, 264] on div "Select a process" at bounding box center [963, 256] width 839 height 16
click at [666, 389] on li "TM onboarding" at bounding box center [684, 398] width 269 height 30
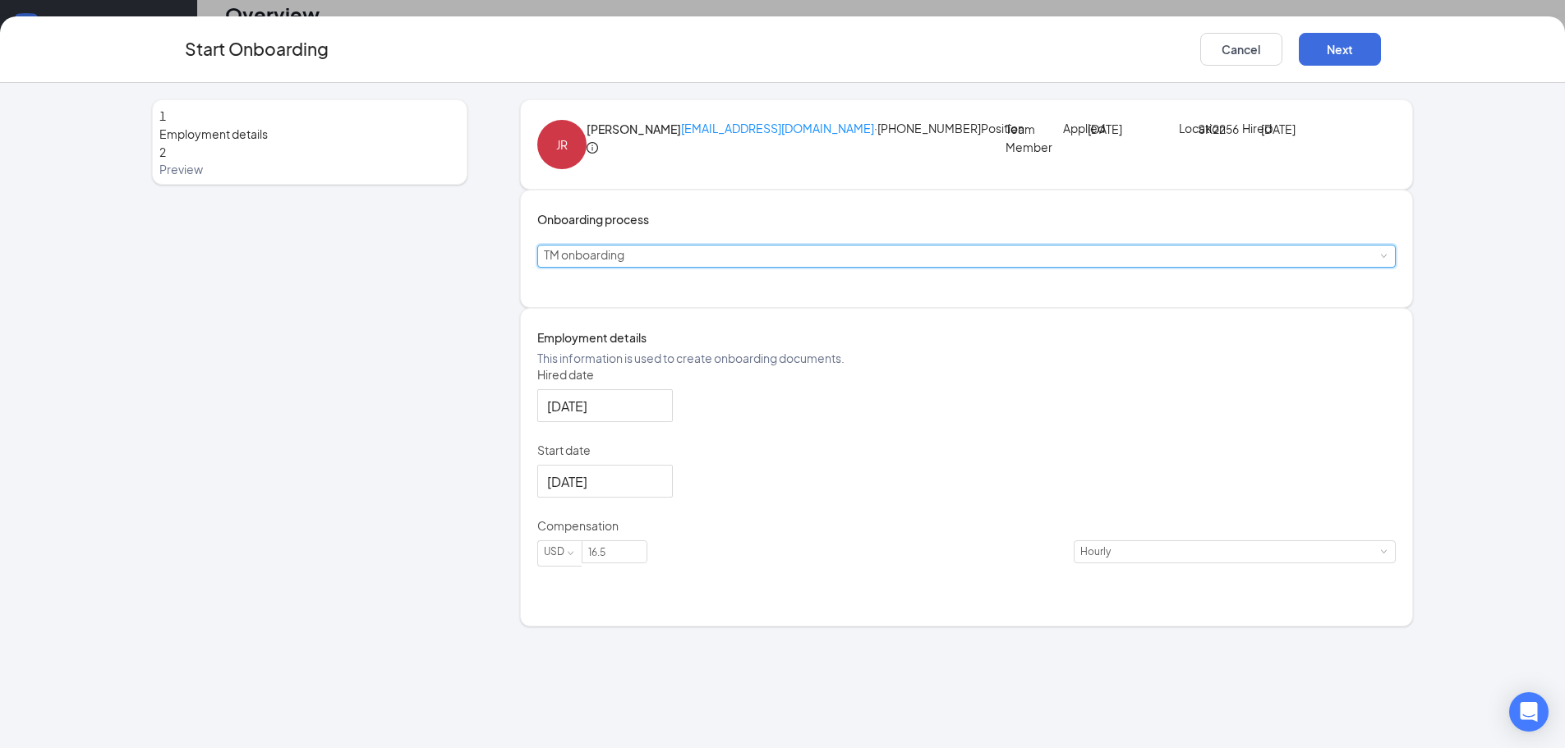
scroll to position [74, 0]
click at [1345, 45] on button "Next" at bounding box center [1340, 49] width 82 height 33
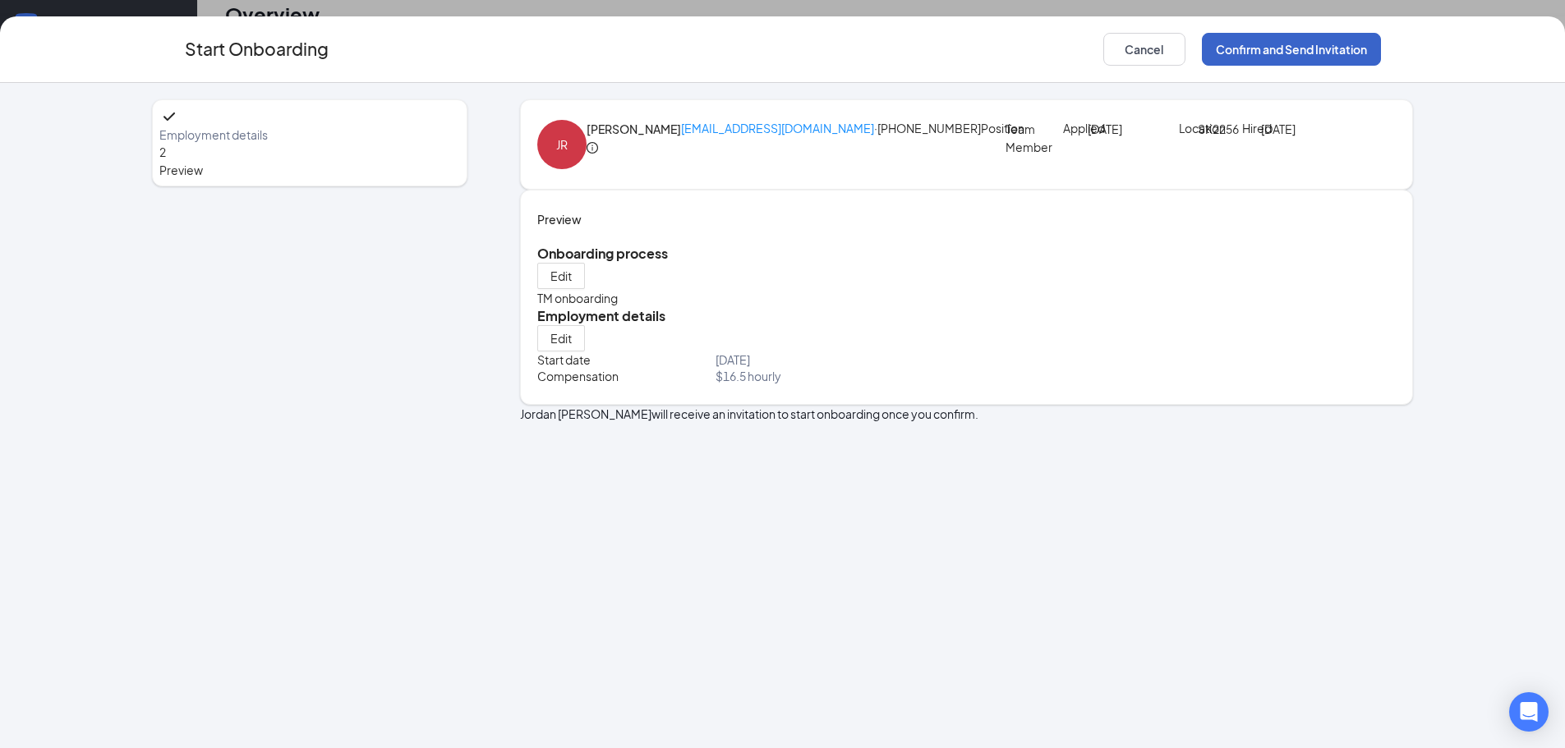
click at [1286, 53] on button "Confirm and Send Invitation" at bounding box center [1291, 49] width 179 height 33
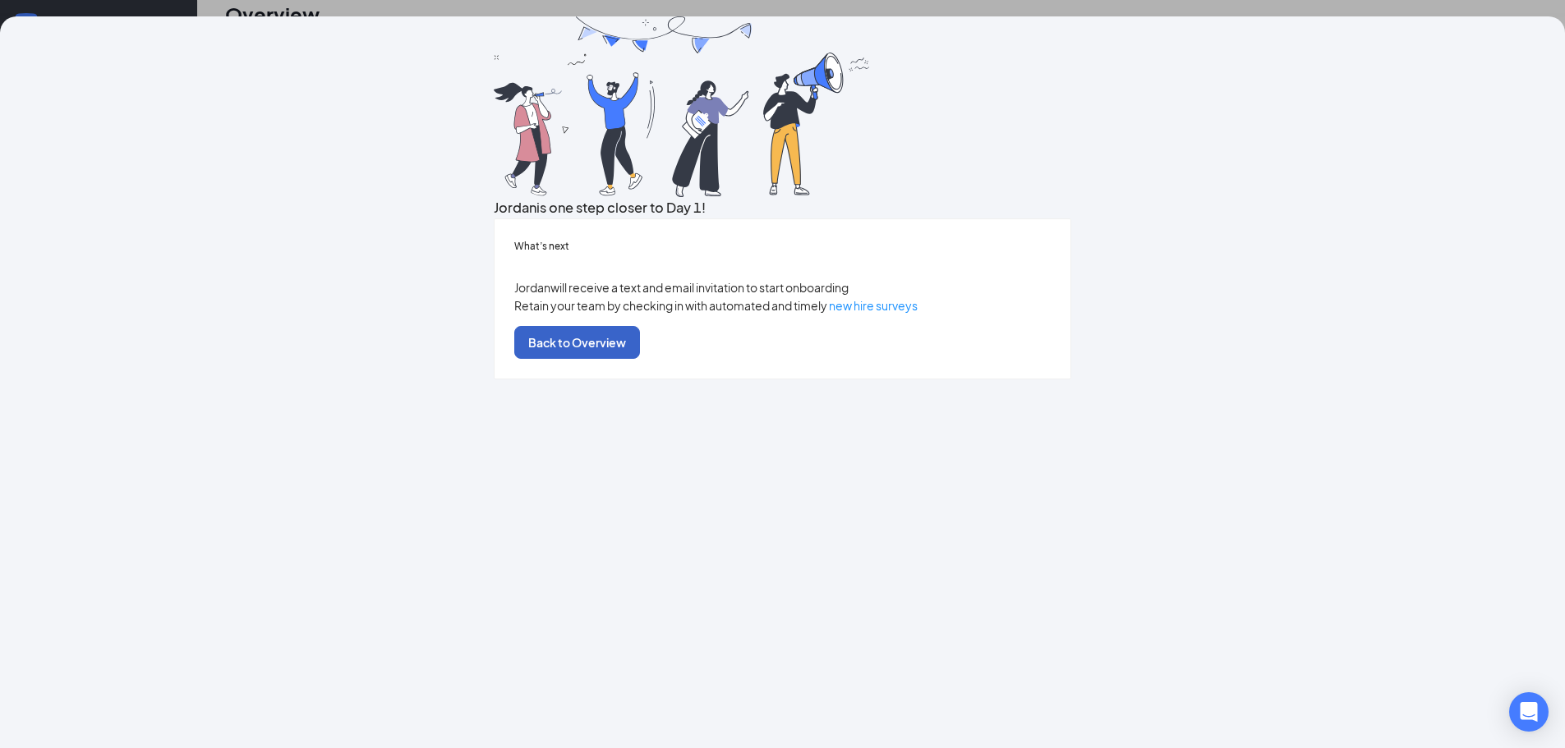
click at [640, 359] on button "Back to Overview" at bounding box center [577, 342] width 126 height 33
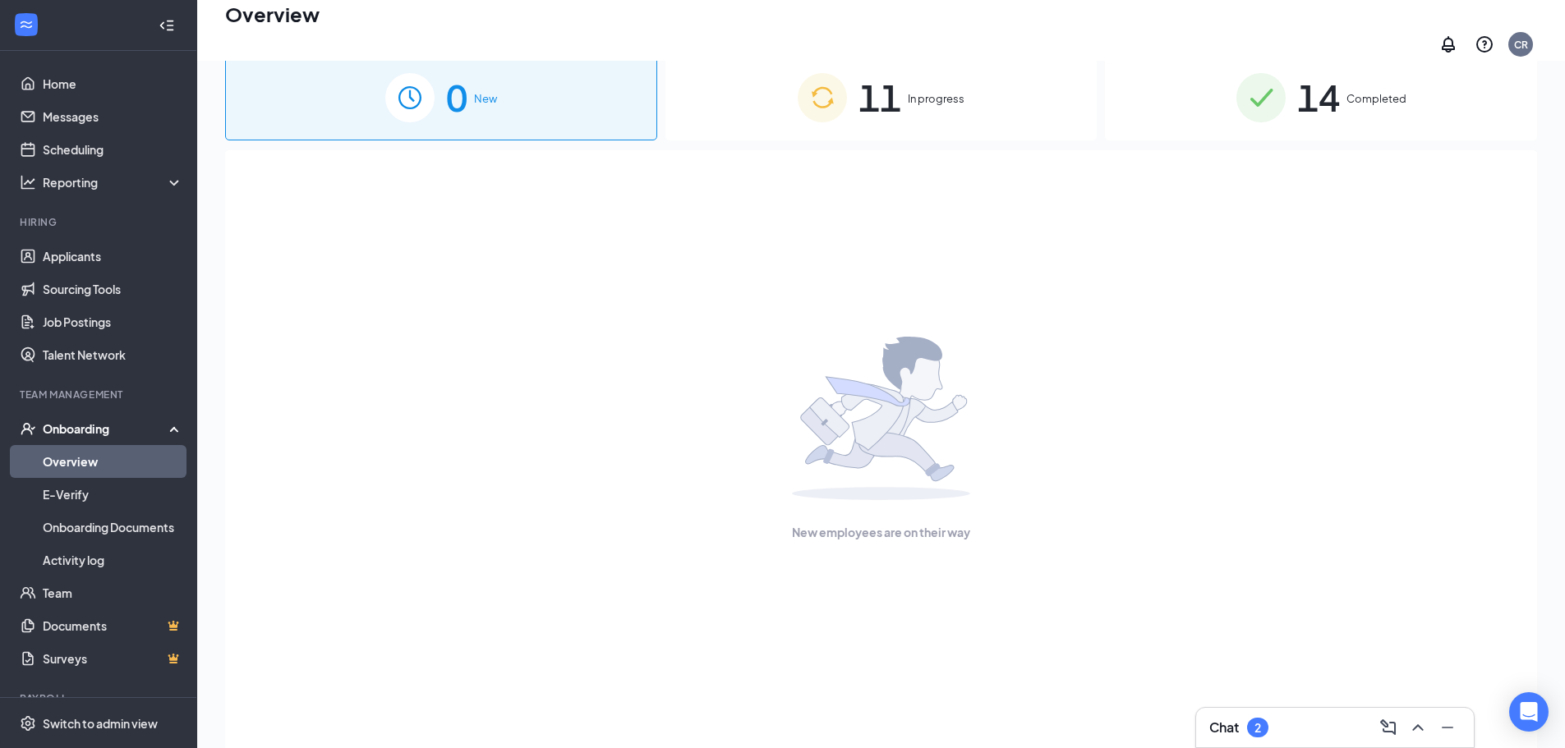
scroll to position [0, 0]
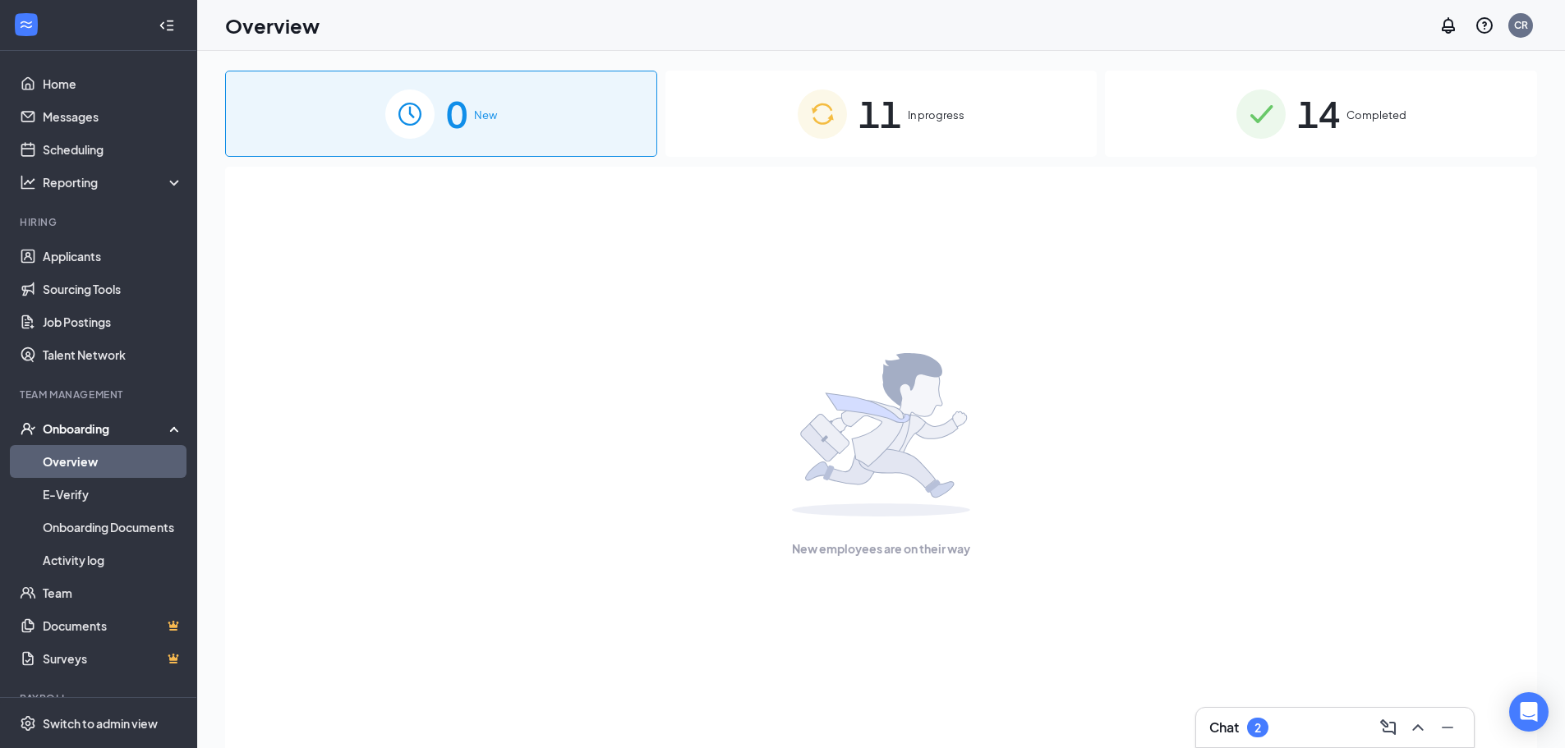
click at [849, 99] on div "11 In progress" at bounding box center [881, 114] width 432 height 86
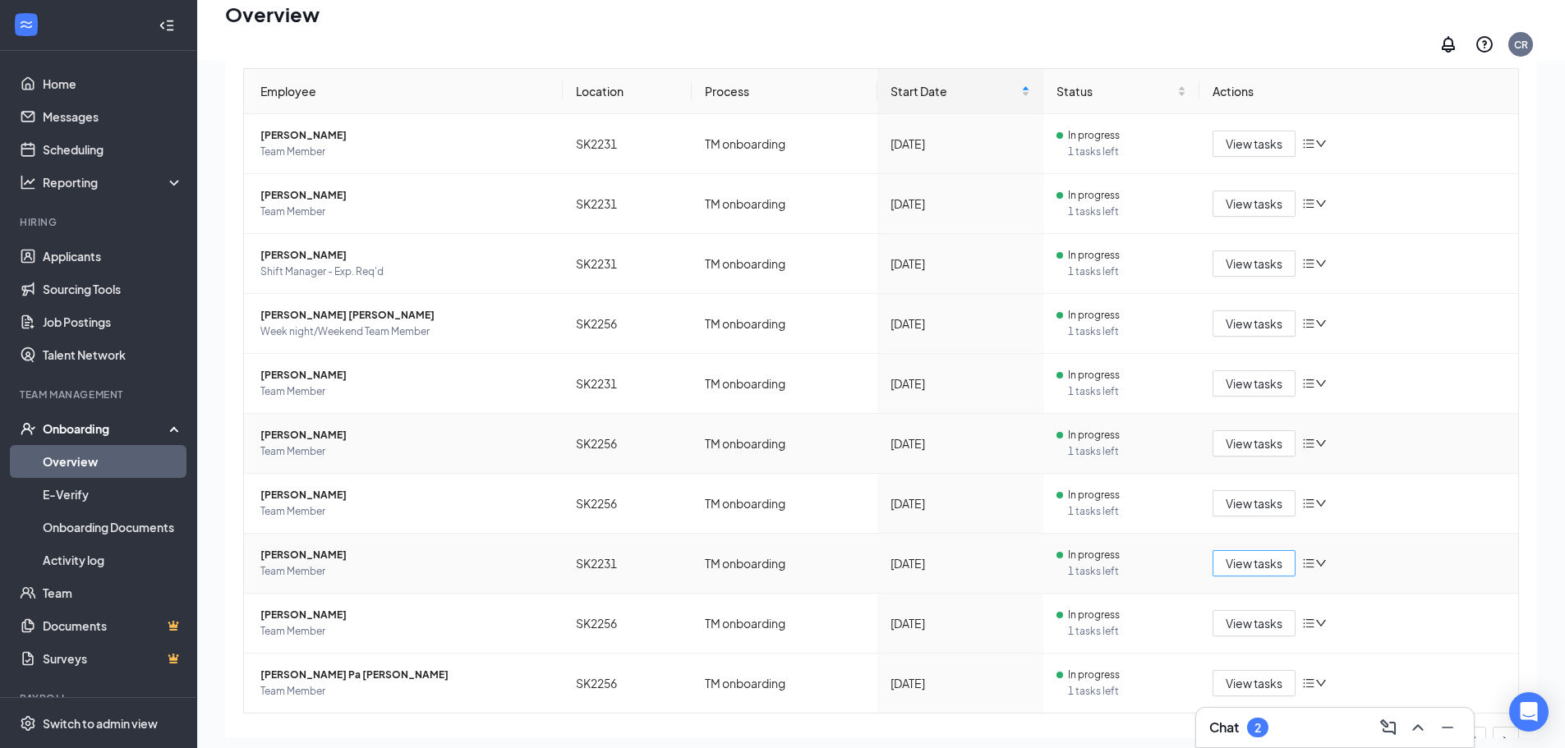
scroll to position [185, 0]
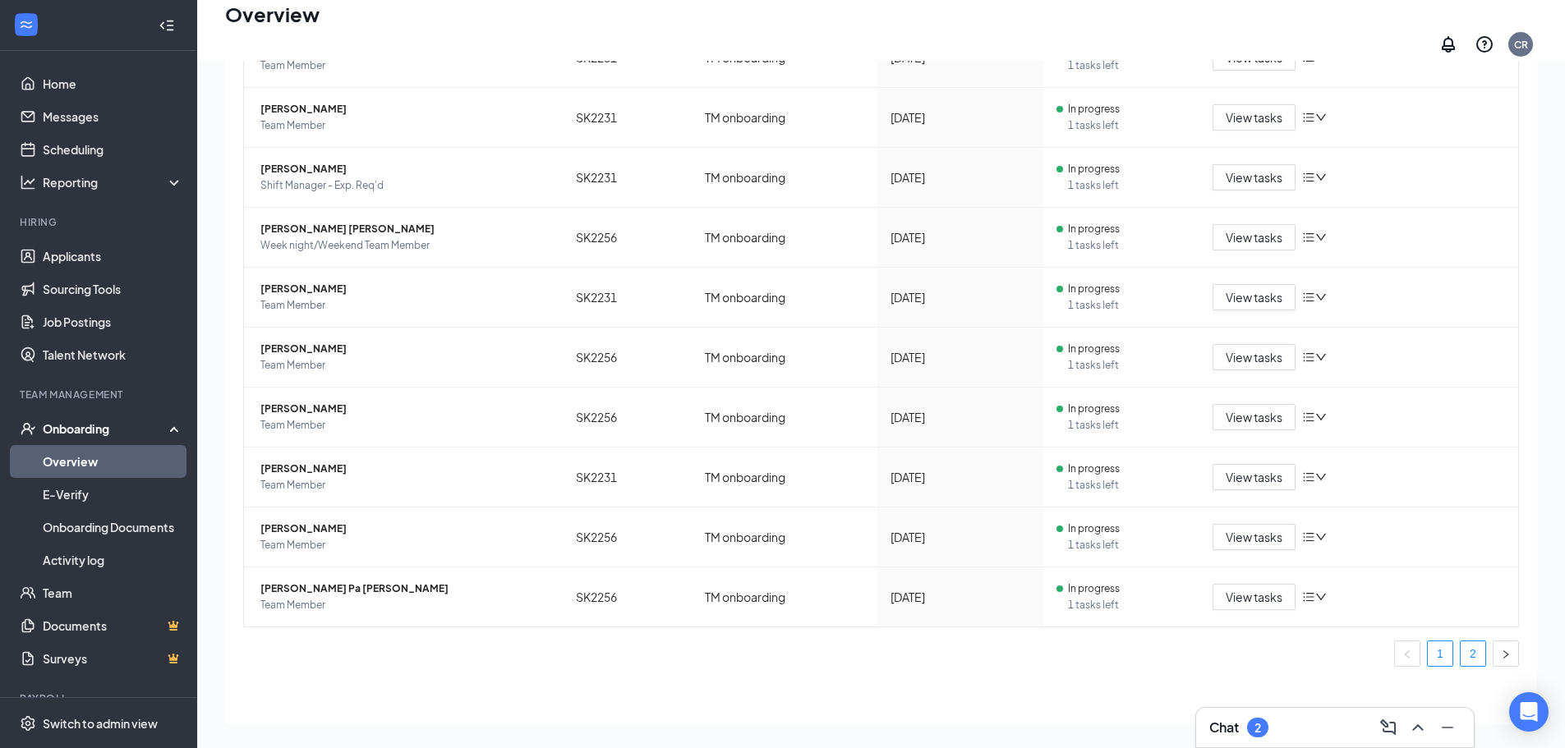
click at [1460, 646] on link "2" at bounding box center [1472, 654] width 25 height 25
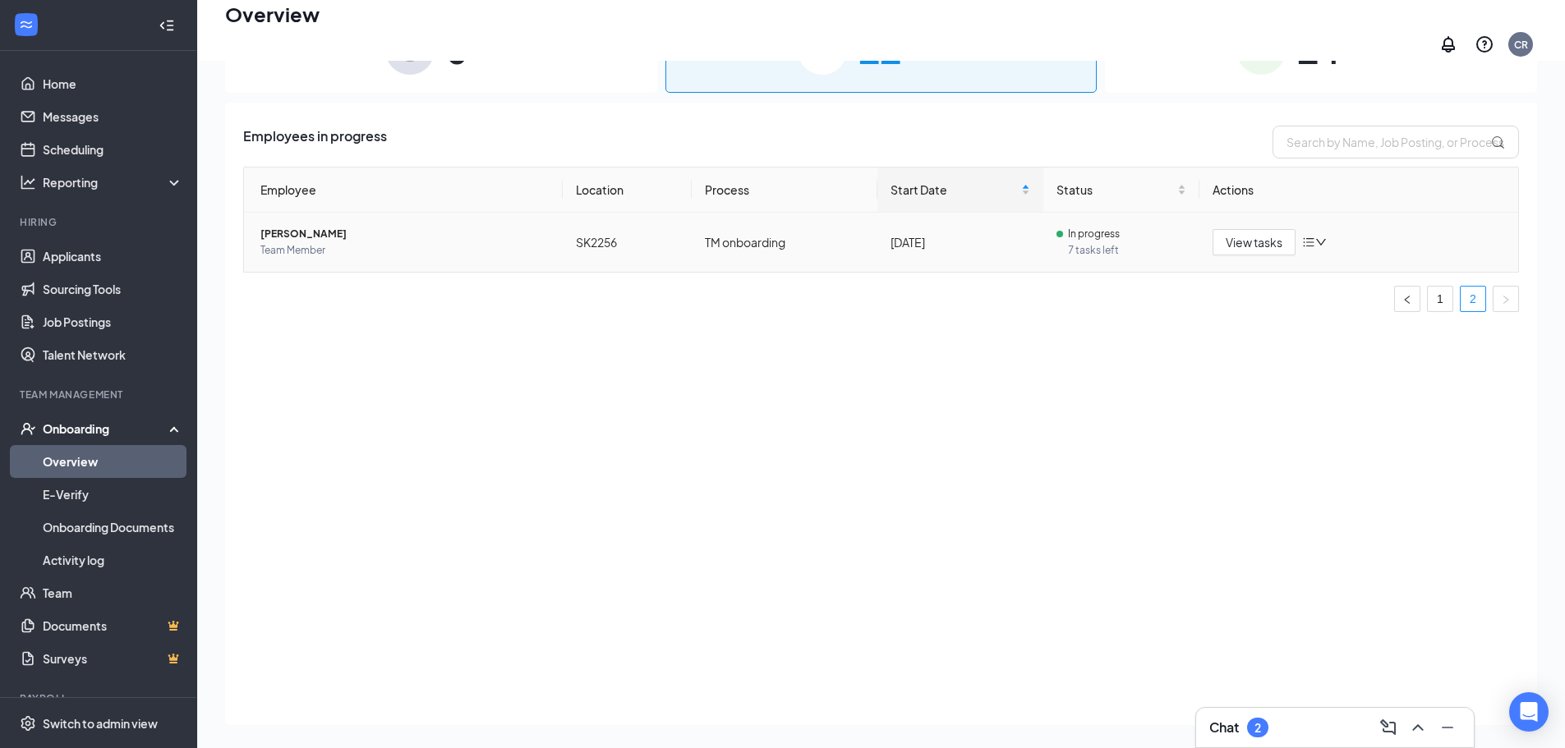
click at [424, 242] on span "Team Member" at bounding box center [404, 250] width 289 height 16
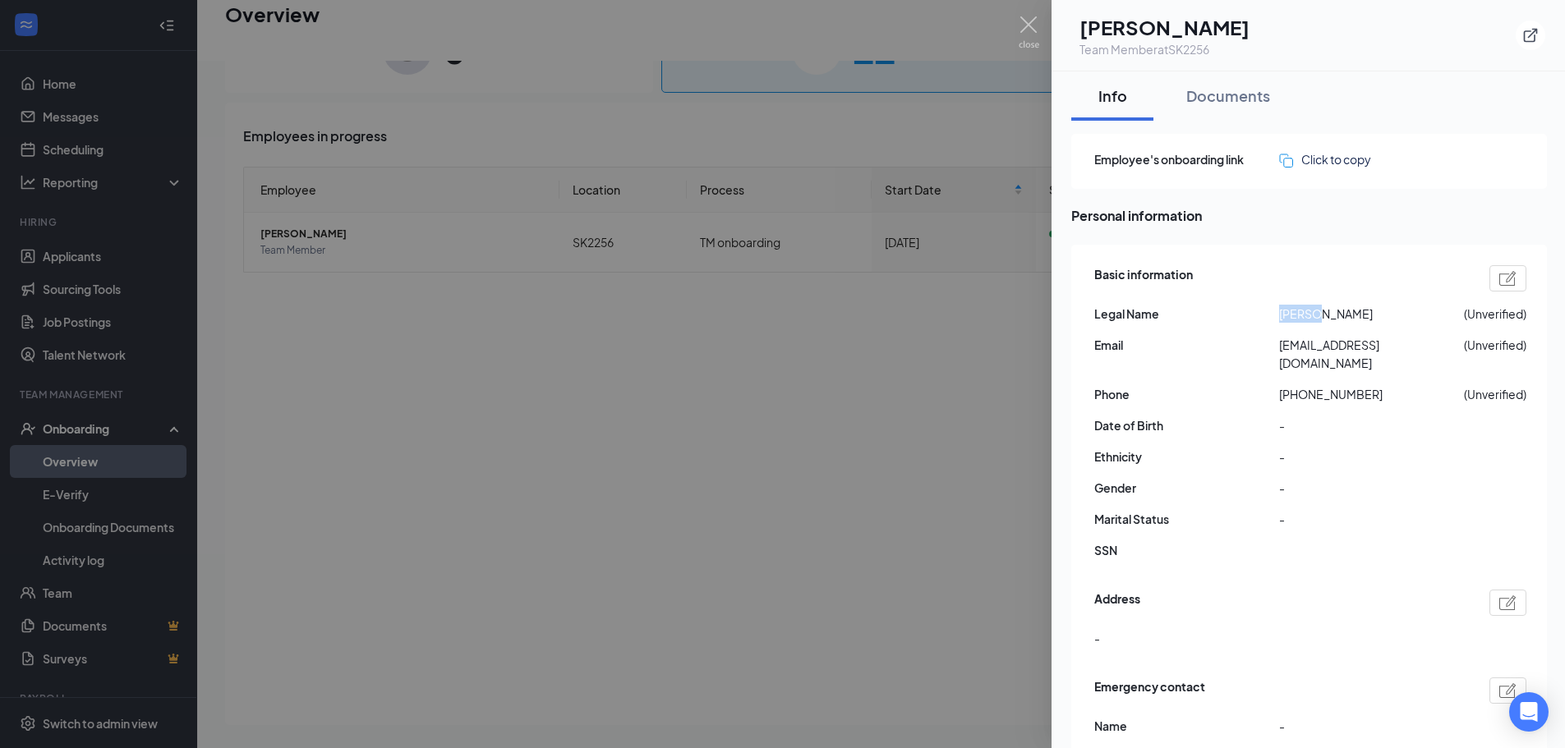
drag, startPoint x: 1276, startPoint y: 314, endPoint x: 1314, endPoint y: 315, distance: 38.6
click at [1314, 315] on div "Legal Name [PERSON_NAME] (Unverified)" at bounding box center [1310, 314] width 432 height 18
click at [1333, 307] on span "[PERSON_NAME]" at bounding box center [1371, 314] width 185 height 18
drag, startPoint x: 1320, startPoint y: 310, endPoint x: 1356, endPoint y: 310, distance: 36.1
click at [1356, 310] on span "[PERSON_NAME]" at bounding box center [1371, 314] width 185 height 18
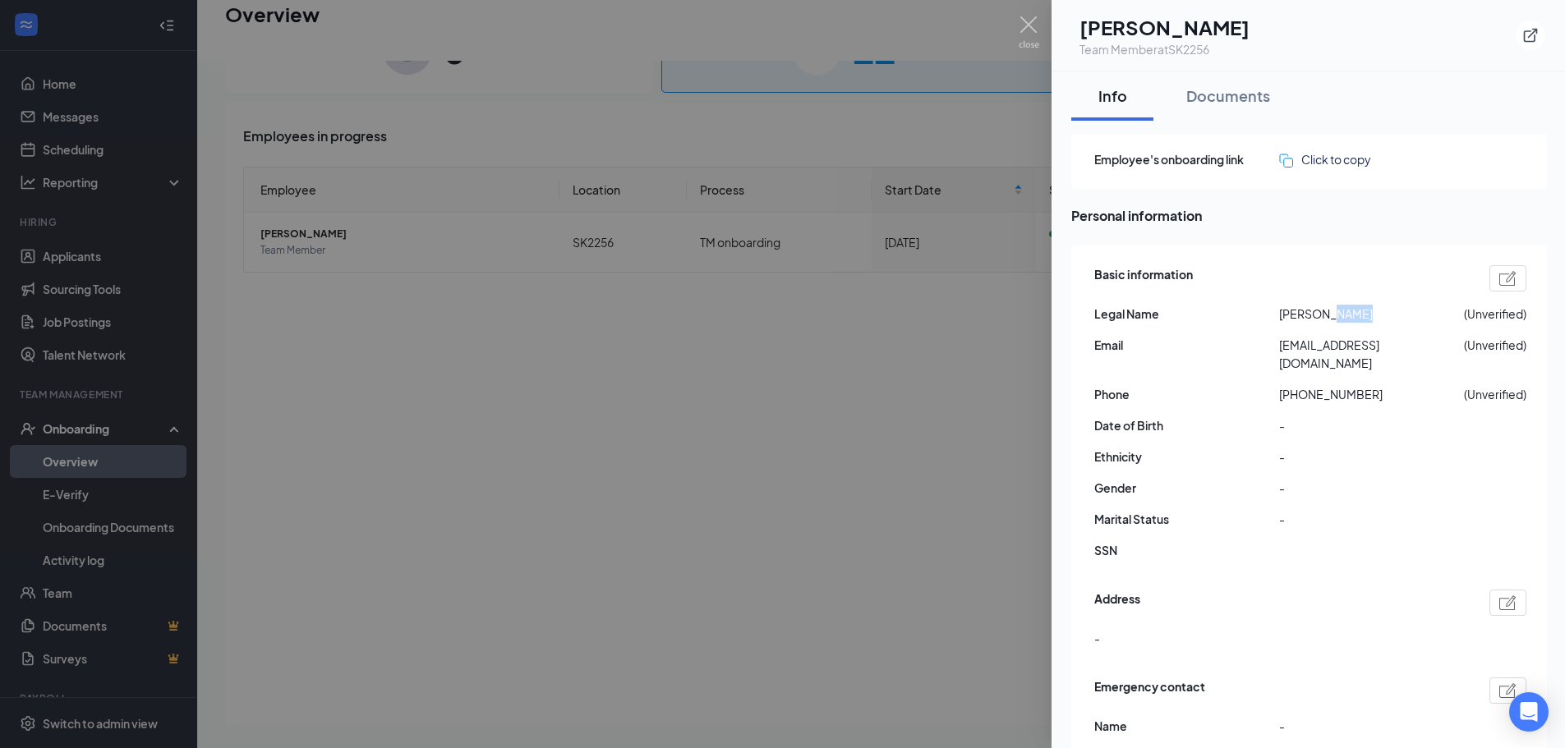
copy span "[PERSON_NAME]"
click at [1298, 448] on span "-" at bounding box center [1371, 457] width 185 height 18
drag, startPoint x: 1281, startPoint y: 344, endPoint x: 1425, endPoint y: 346, distance: 144.6
click at [1439, 346] on span "[EMAIL_ADDRESS][DOMAIN_NAME]" at bounding box center [1371, 354] width 185 height 36
copy span "[EMAIL_ADDRESS][DOMAIN_NAME]"
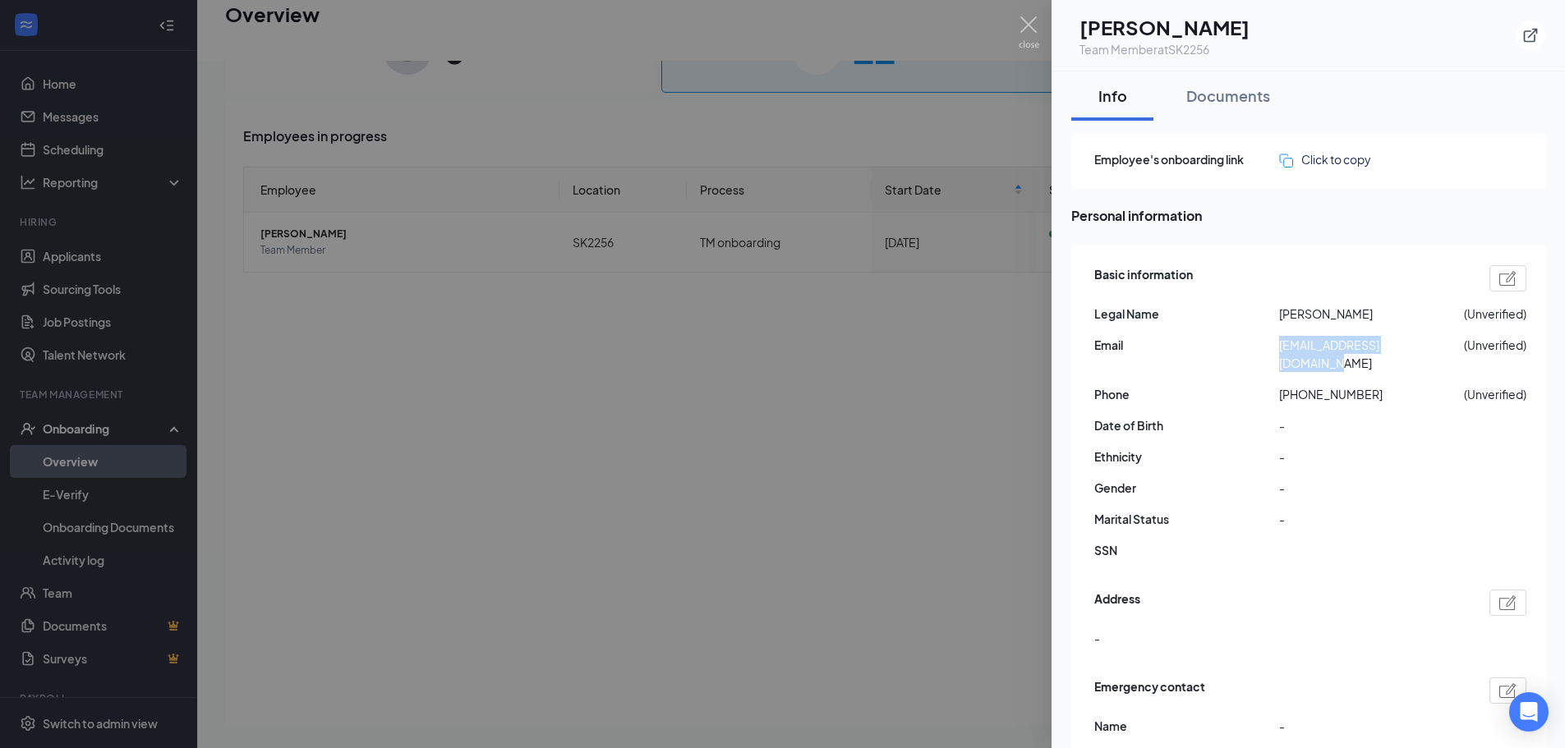
copy span "[EMAIL_ADDRESS][DOMAIN_NAME]"
drag, startPoint x: 1318, startPoint y: 310, endPoint x: 1349, endPoint y: 307, distance: 31.3
click at [1349, 307] on span "[PERSON_NAME]" at bounding box center [1371, 314] width 185 height 18
copy span "[PERSON_NAME]"
click at [1346, 480] on div "Basic information Legal Name [PERSON_NAME] (Unverified) Email [EMAIL_ADDRESS][D…" at bounding box center [1310, 416] width 432 height 311
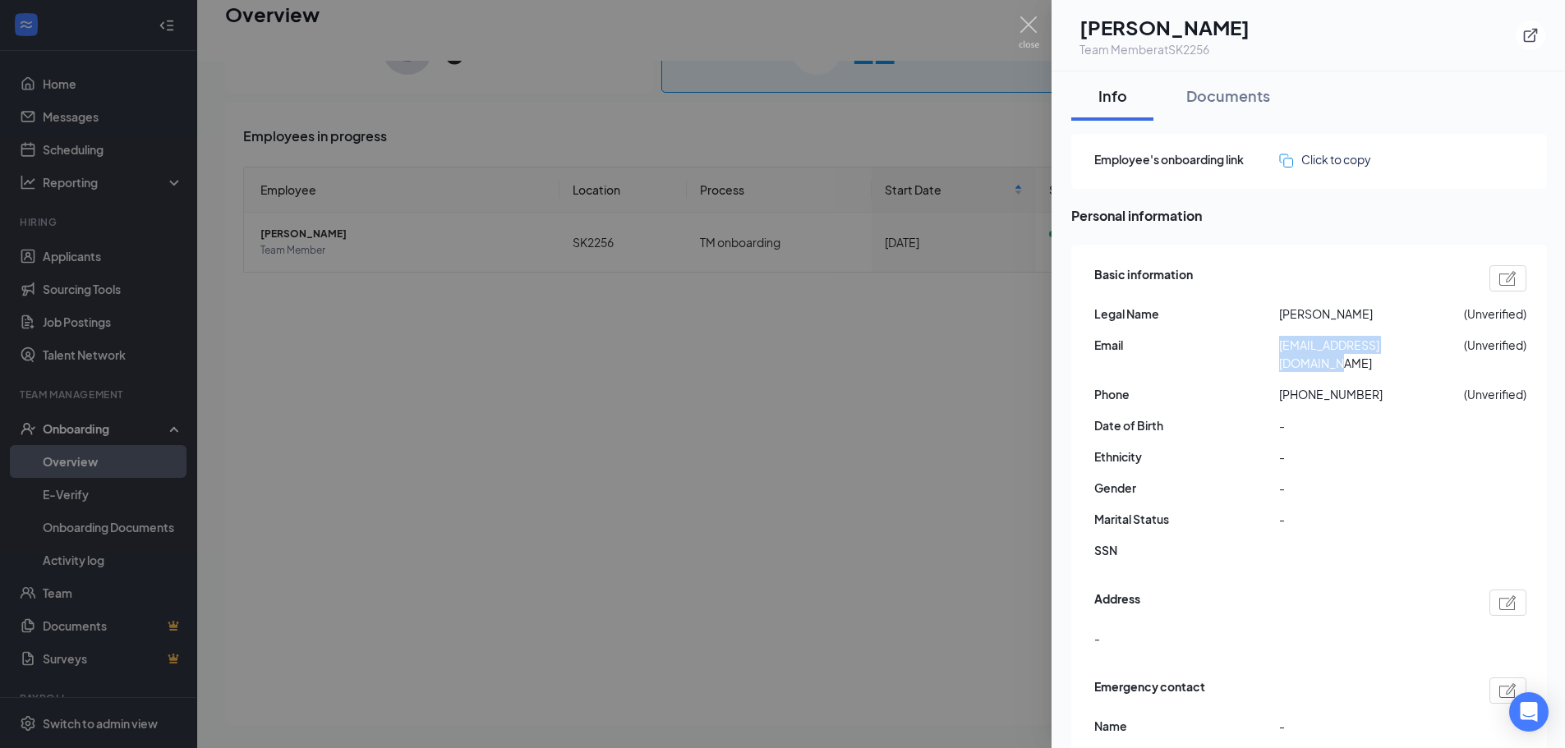
drag, startPoint x: 1281, startPoint y: 341, endPoint x: 1445, endPoint y: 347, distance: 163.6
click at [1445, 347] on span "[EMAIL_ADDRESS][DOMAIN_NAME]" at bounding box center [1371, 354] width 185 height 36
copy span "[EMAIL_ADDRESS][DOMAIN_NAME]"
click at [1323, 320] on span "[PERSON_NAME]" at bounding box center [1371, 314] width 185 height 18
drag, startPoint x: 1295, startPoint y: 376, endPoint x: 1378, endPoint y: 379, distance: 83.0
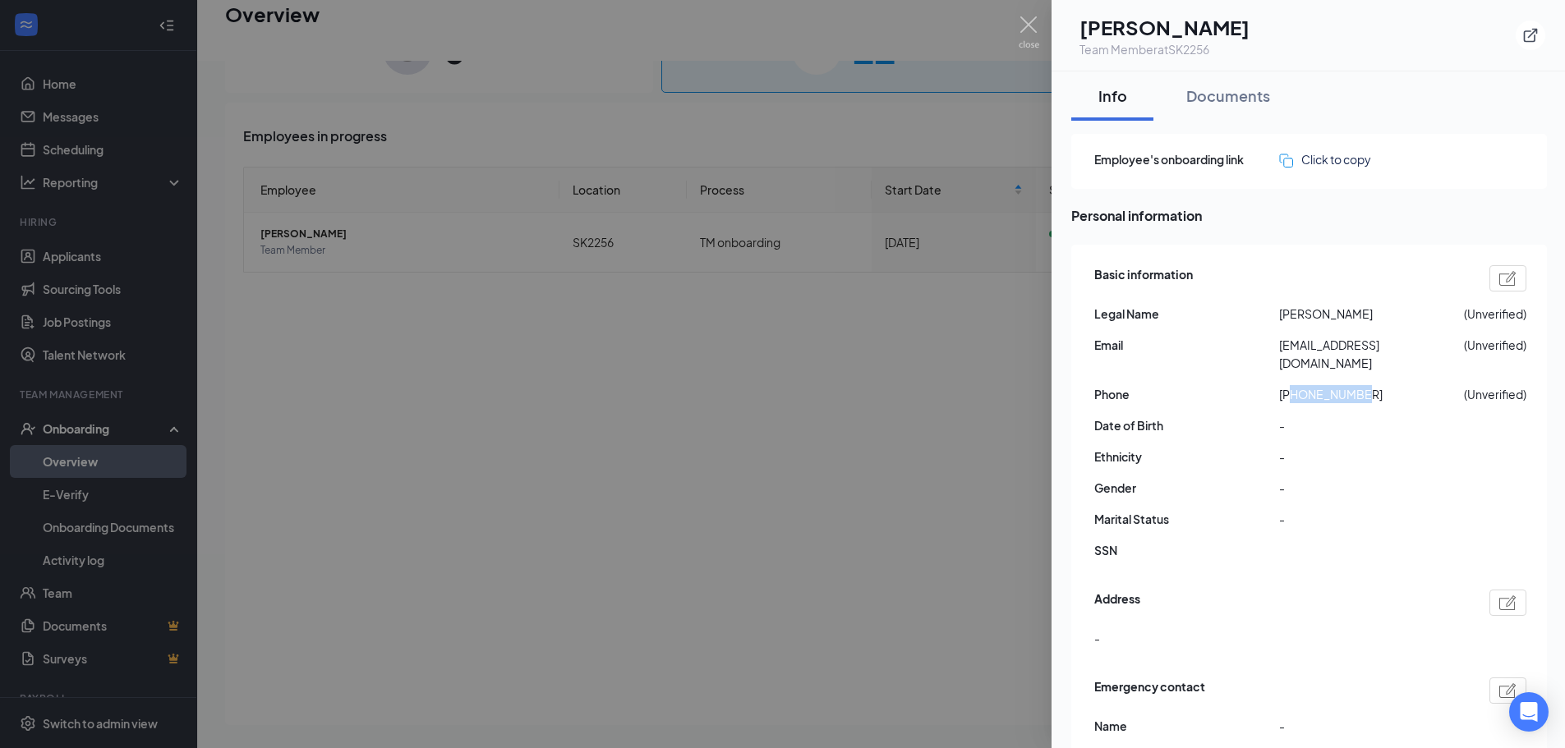
click at [1377, 385] on span "[PHONE_NUMBER]" at bounding box center [1371, 394] width 185 height 18
copy span "9789393388"
click at [568, 411] on div at bounding box center [782, 374] width 1565 height 748
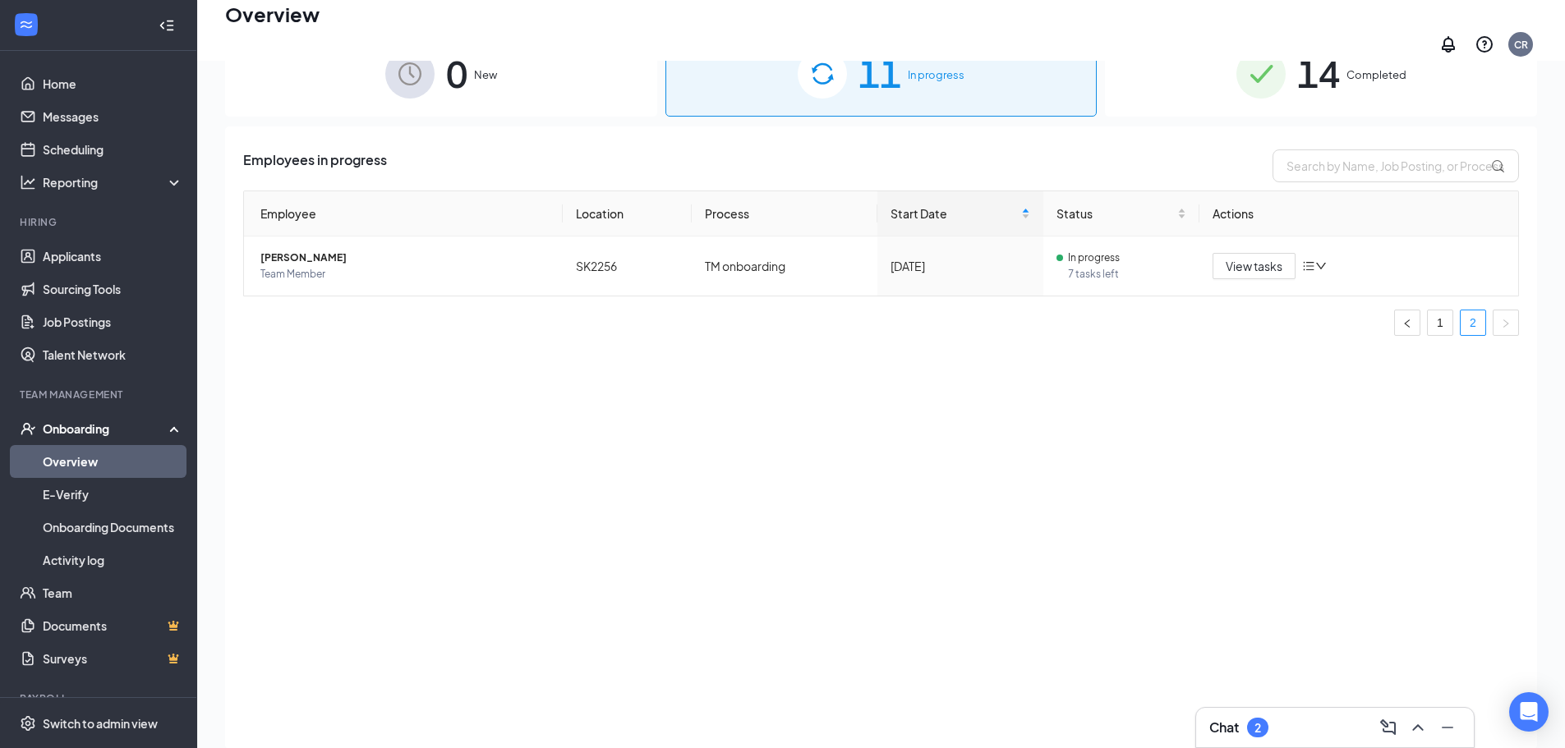
scroll to position [74, 0]
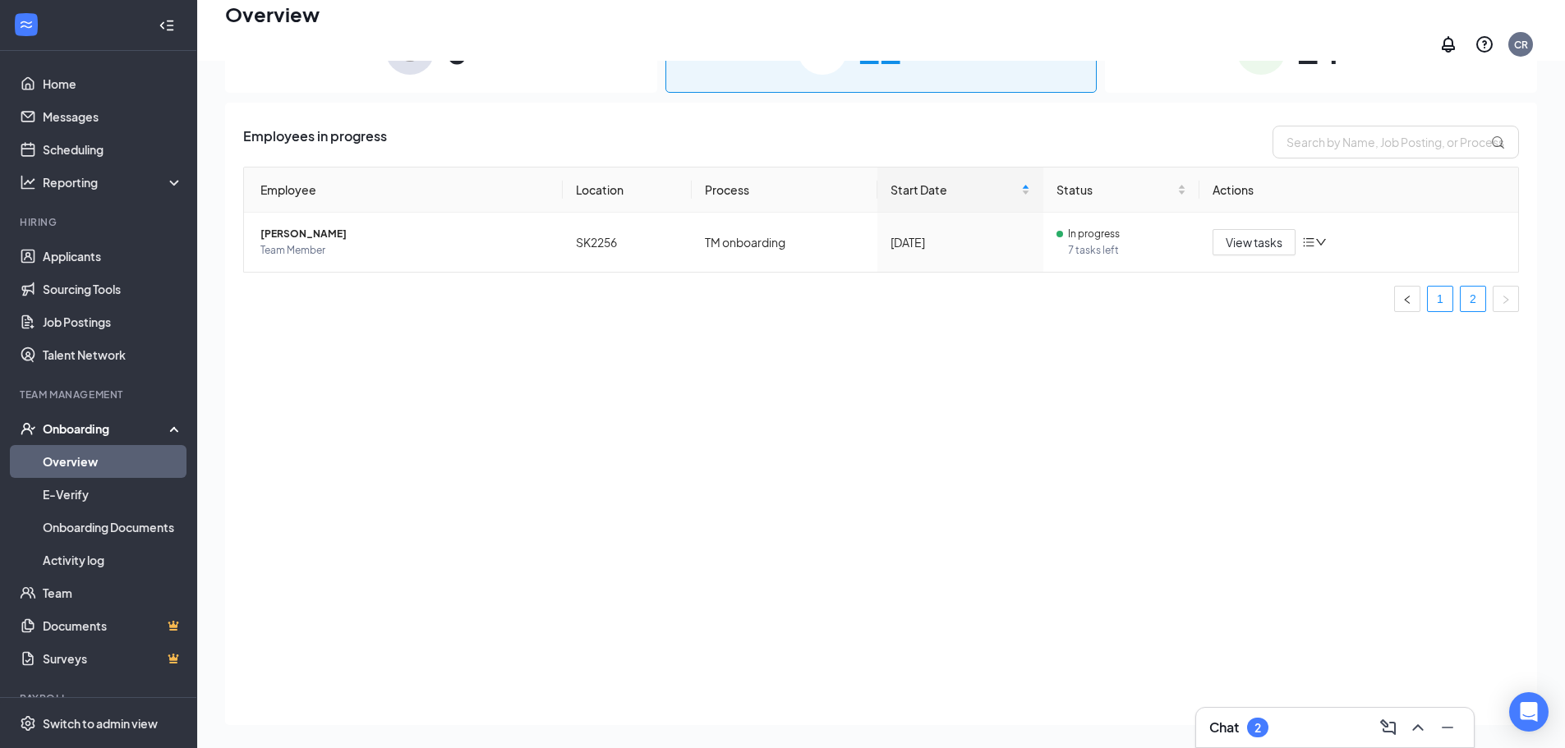
click at [1435, 290] on link "1" at bounding box center [1440, 299] width 25 height 25
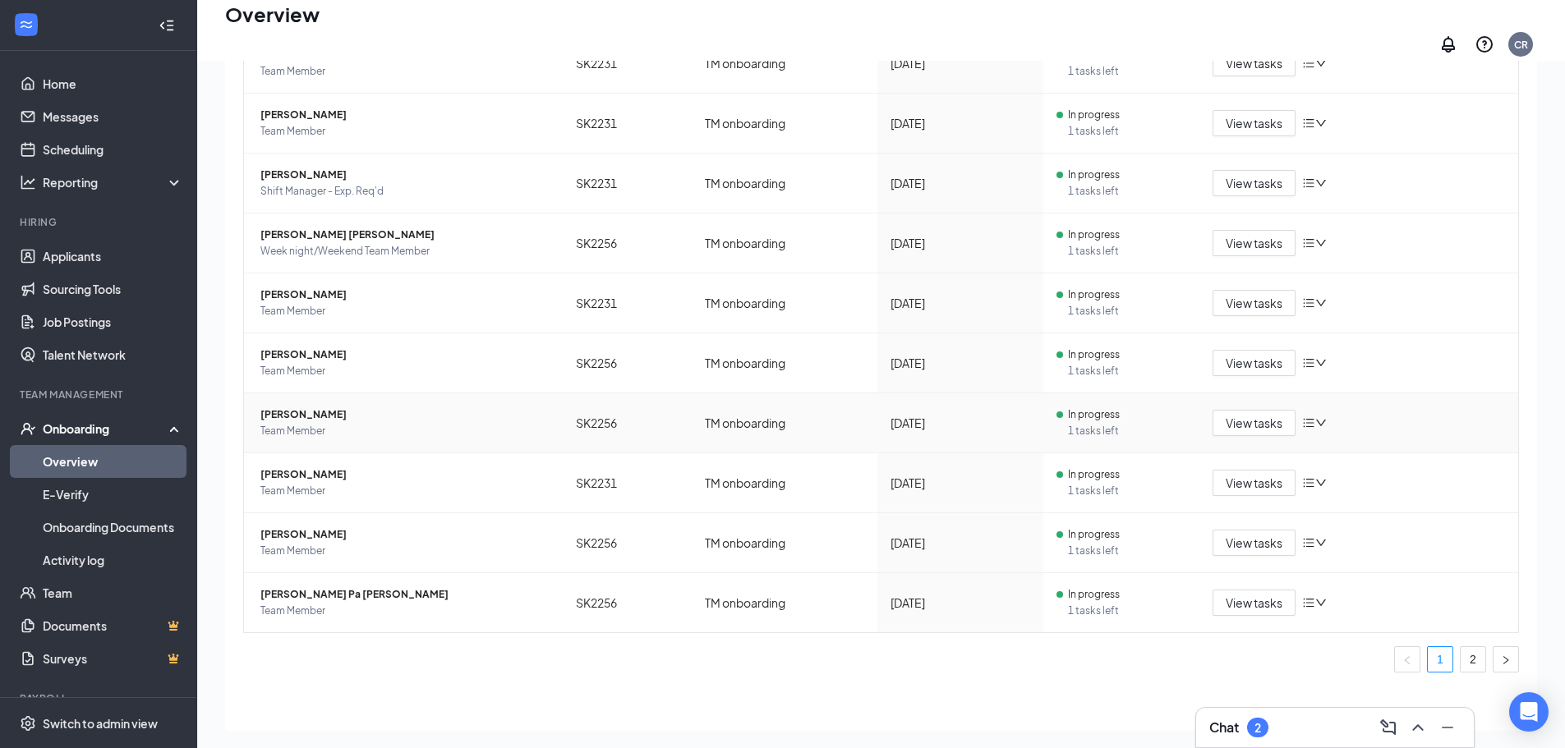
scroll to position [185, 0]
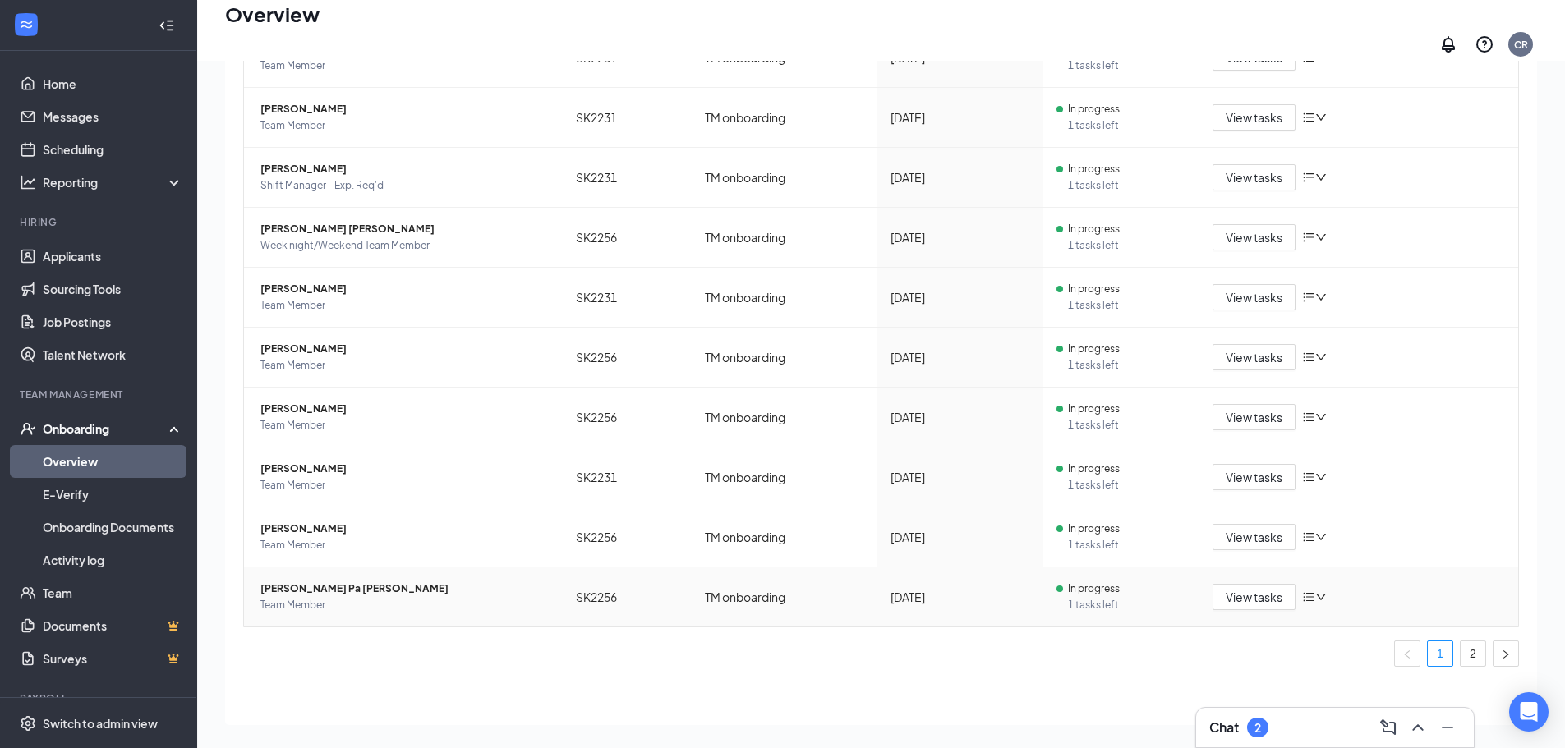
click at [310, 597] on span "Team Member" at bounding box center [404, 605] width 289 height 16
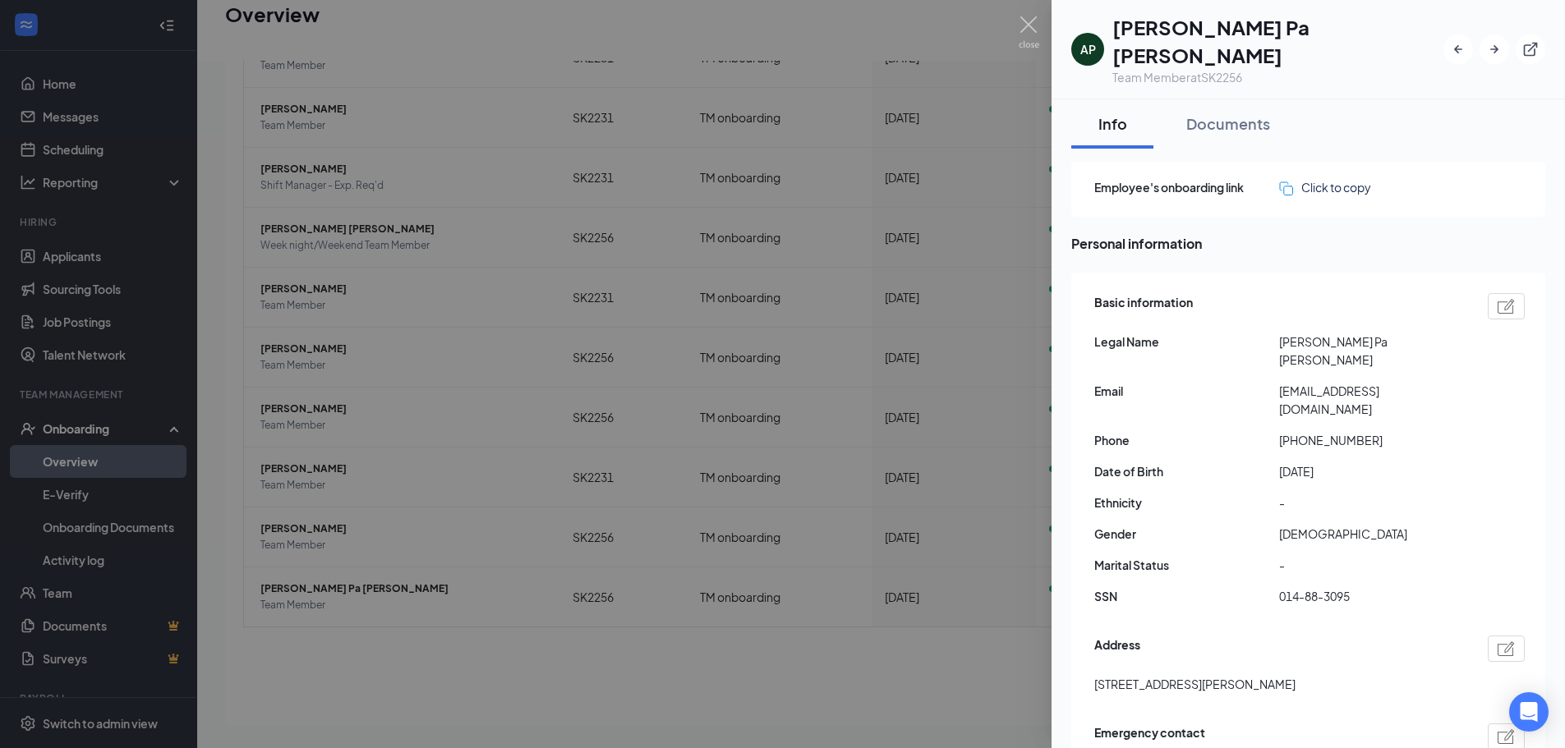
click at [692, 230] on div at bounding box center [782, 374] width 1565 height 748
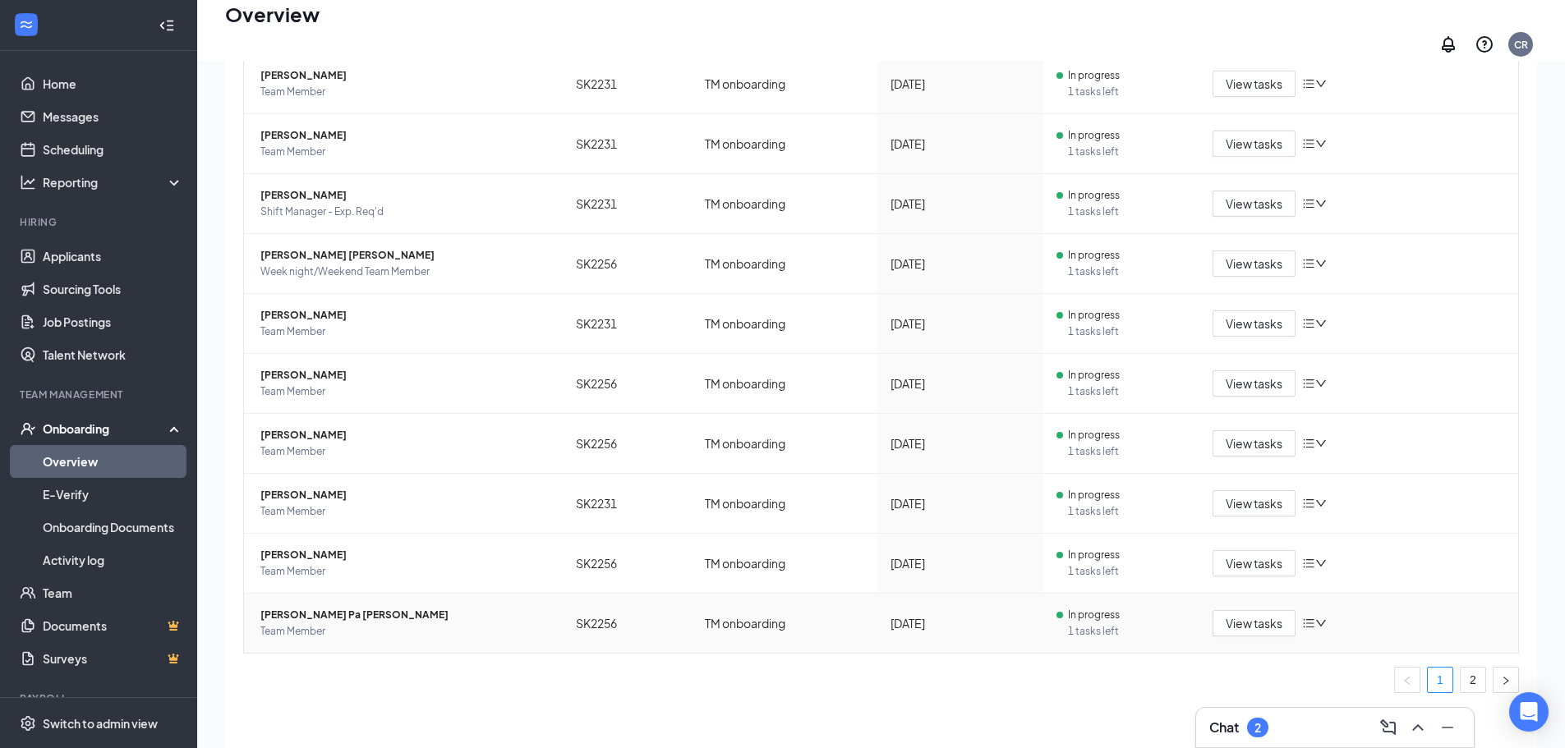
scroll to position [74, 0]
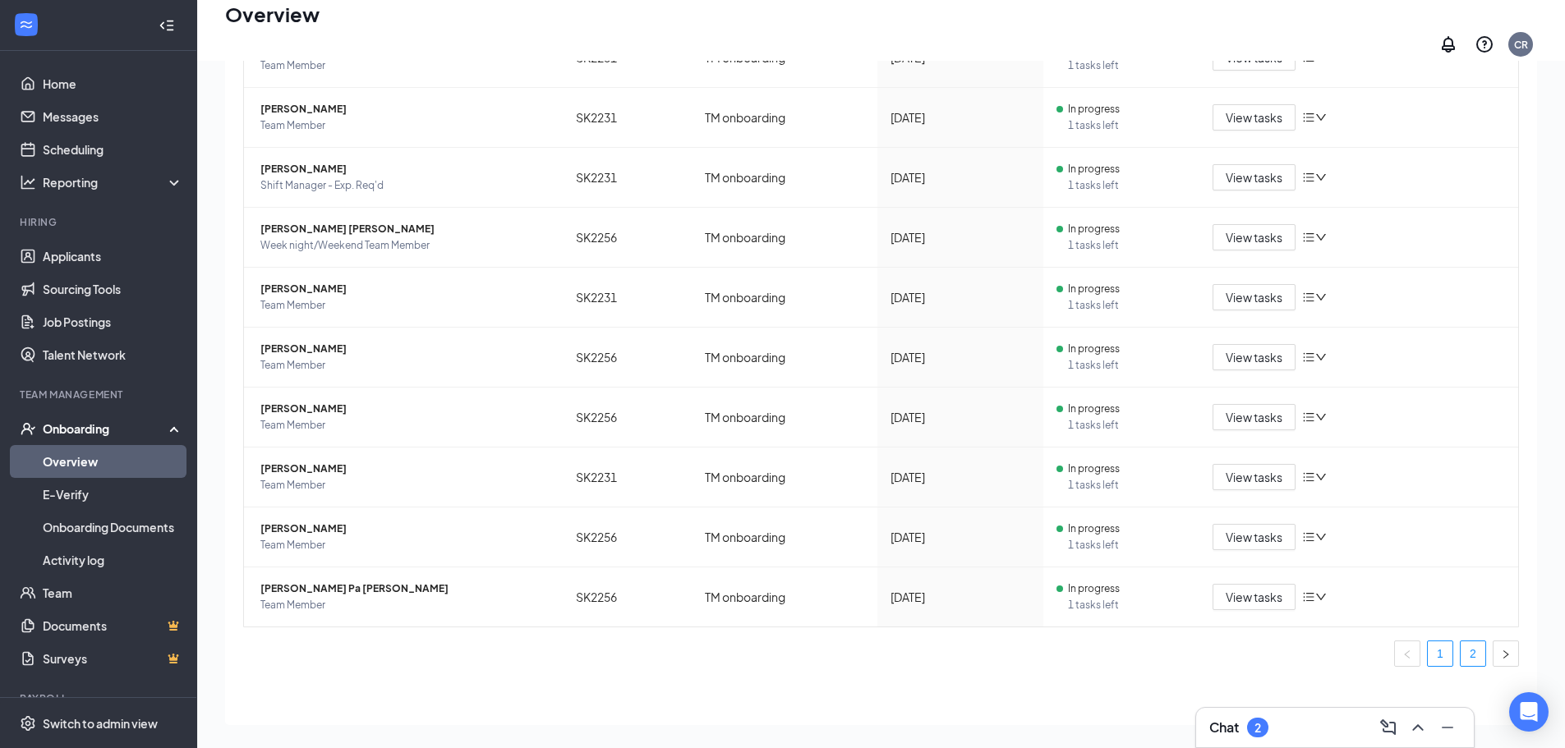
click at [1460, 644] on link "2" at bounding box center [1472, 654] width 25 height 25
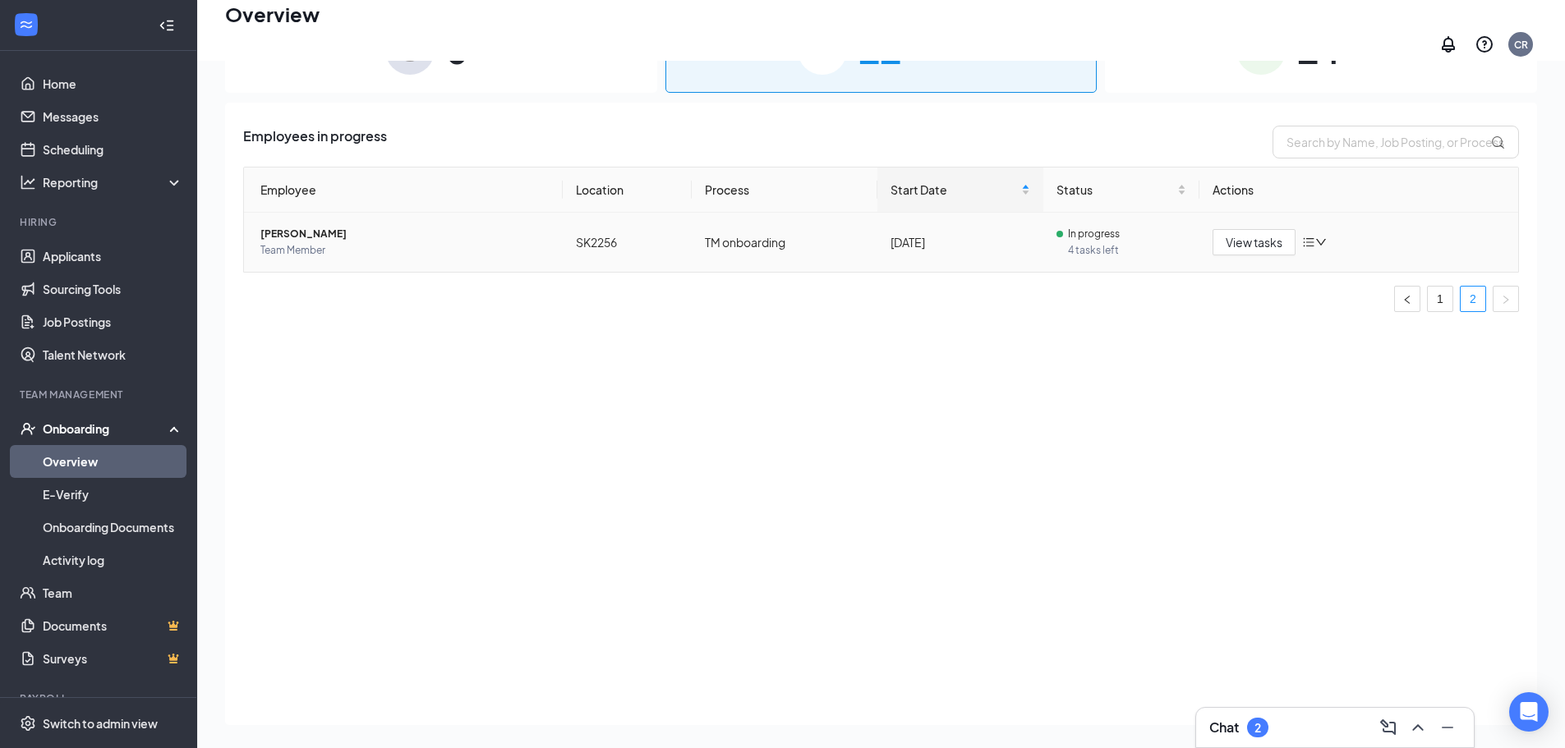
click at [315, 253] on td "[PERSON_NAME] Team Member" at bounding box center [403, 242] width 319 height 59
click at [324, 226] on span "[PERSON_NAME]" at bounding box center [404, 234] width 289 height 16
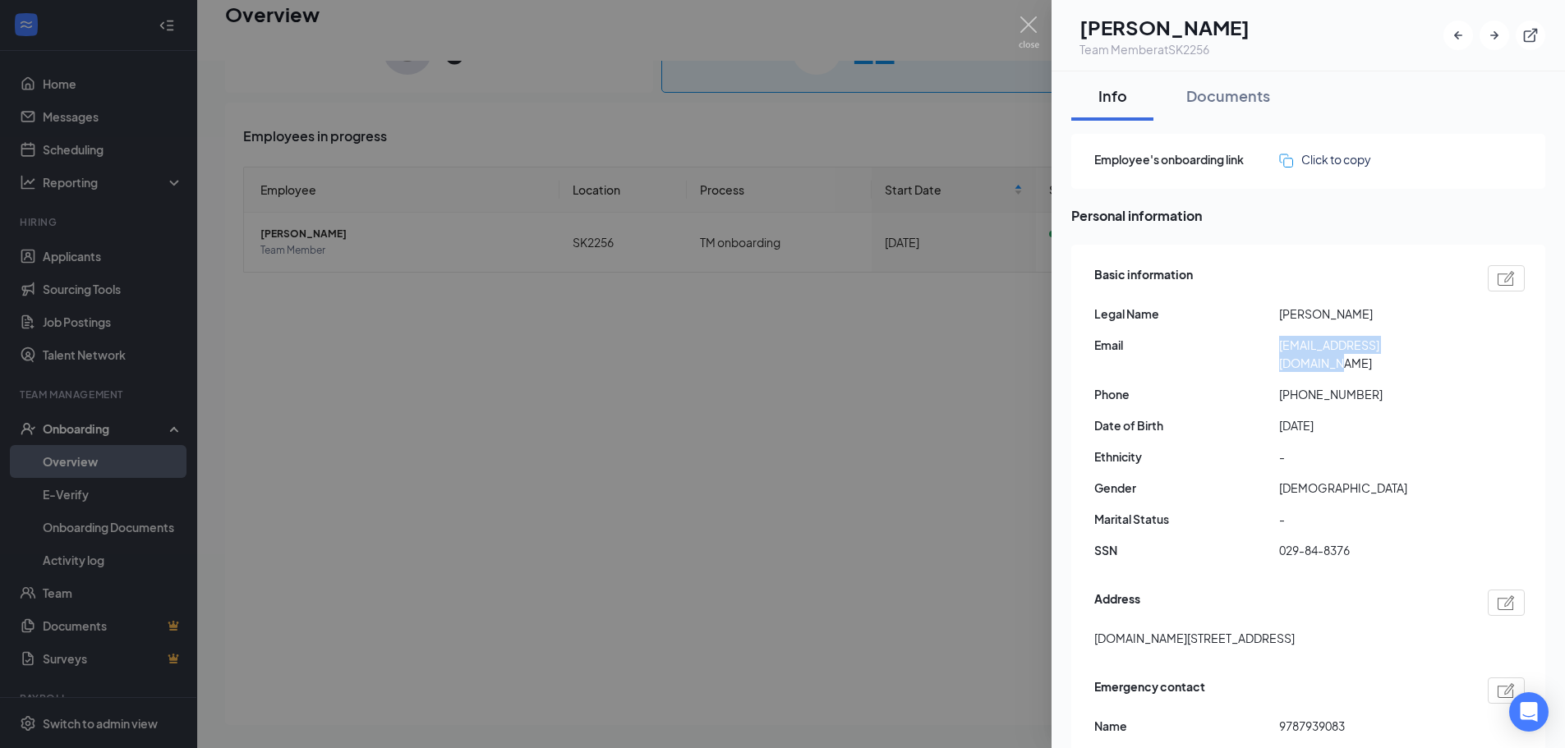
drag, startPoint x: 1276, startPoint y: 347, endPoint x: 1437, endPoint y: 347, distance: 161.0
click at [1437, 347] on div "Email [EMAIL_ADDRESS][DOMAIN_NAME]" at bounding box center [1309, 354] width 430 height 36
drag, startPoint x: 1293, startPoint y: 379, endPoint x: 1369, endPoint y: 379, distance: 76.4
click at [1369, 385] on span "[PHONE_NUMBER]" at bounding box center [1371, 394] width 185 height 18
copy span "9789393388"
